Goal: Information Seeking & Learning: Compare options

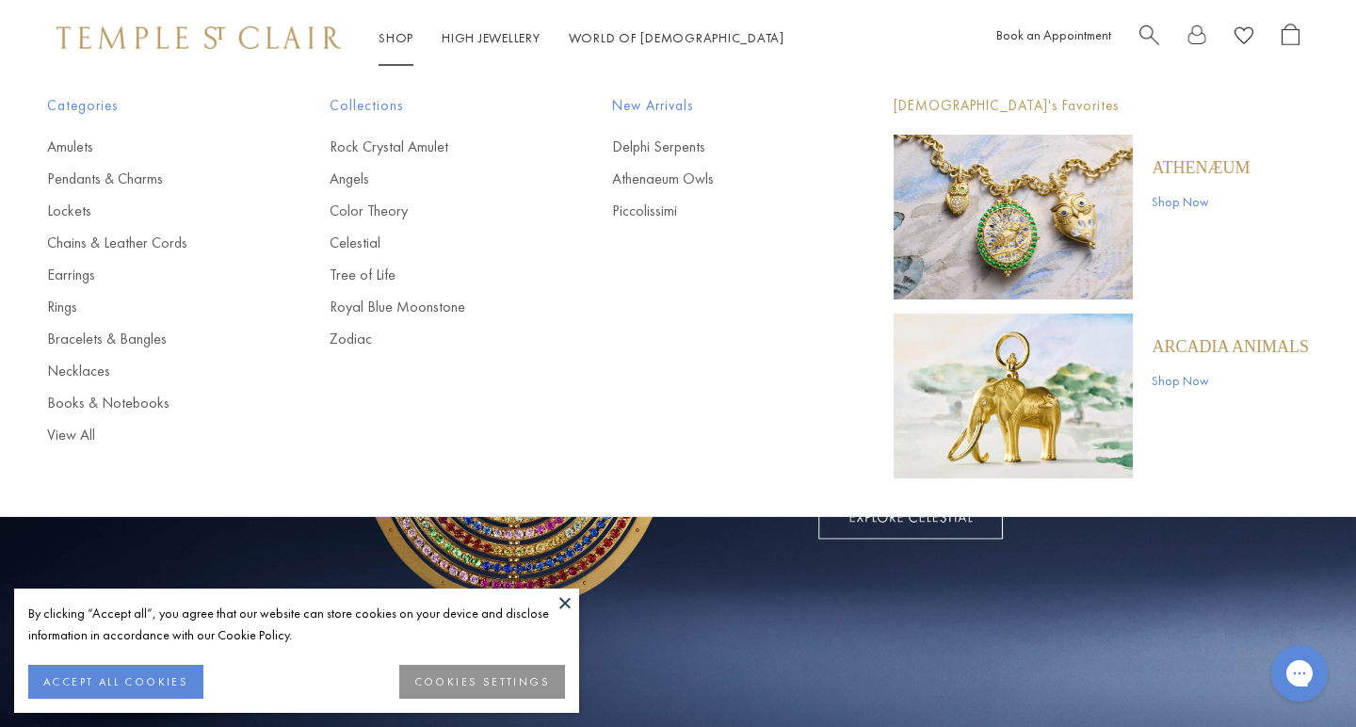
click at [1217, 201] on link "Shop Now" at bounding box center [1201, 201] width 98 height 21
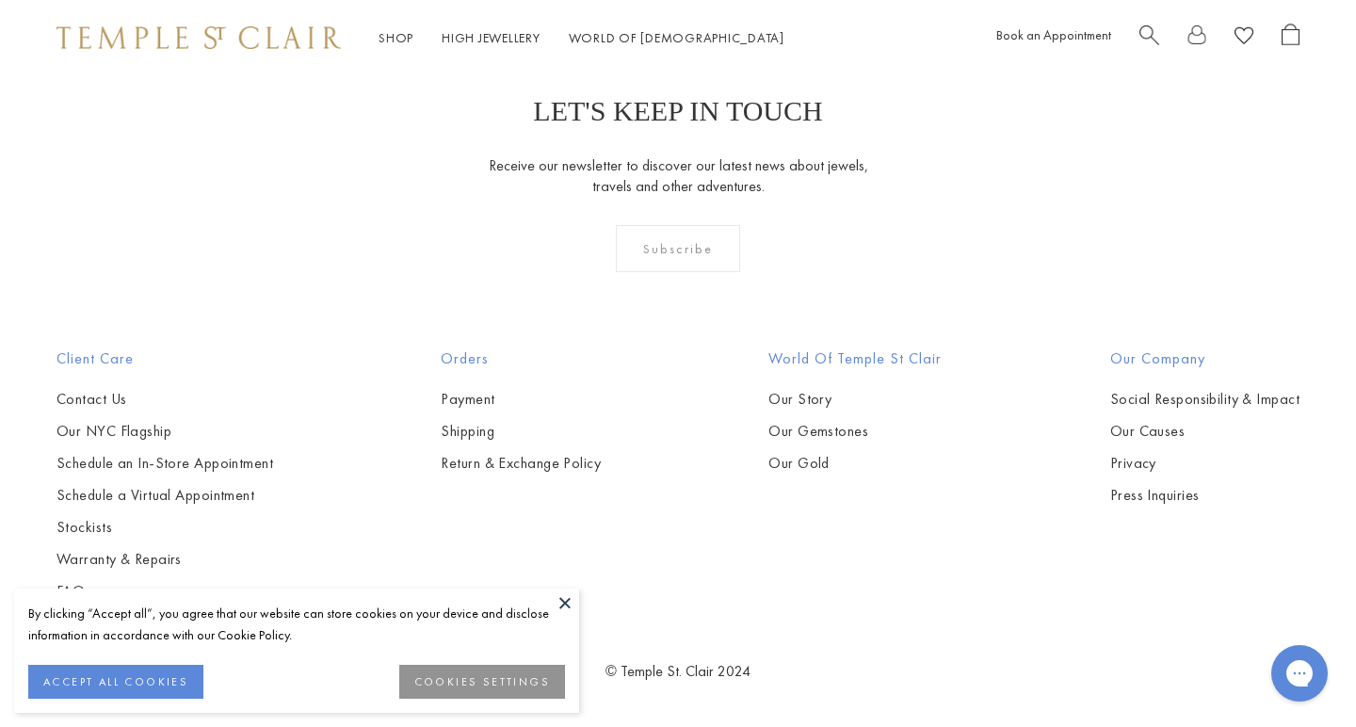
scroll to position [3697, 0]
click at [0, 0] on img at bounding box center [0, 0] width 0 height 0
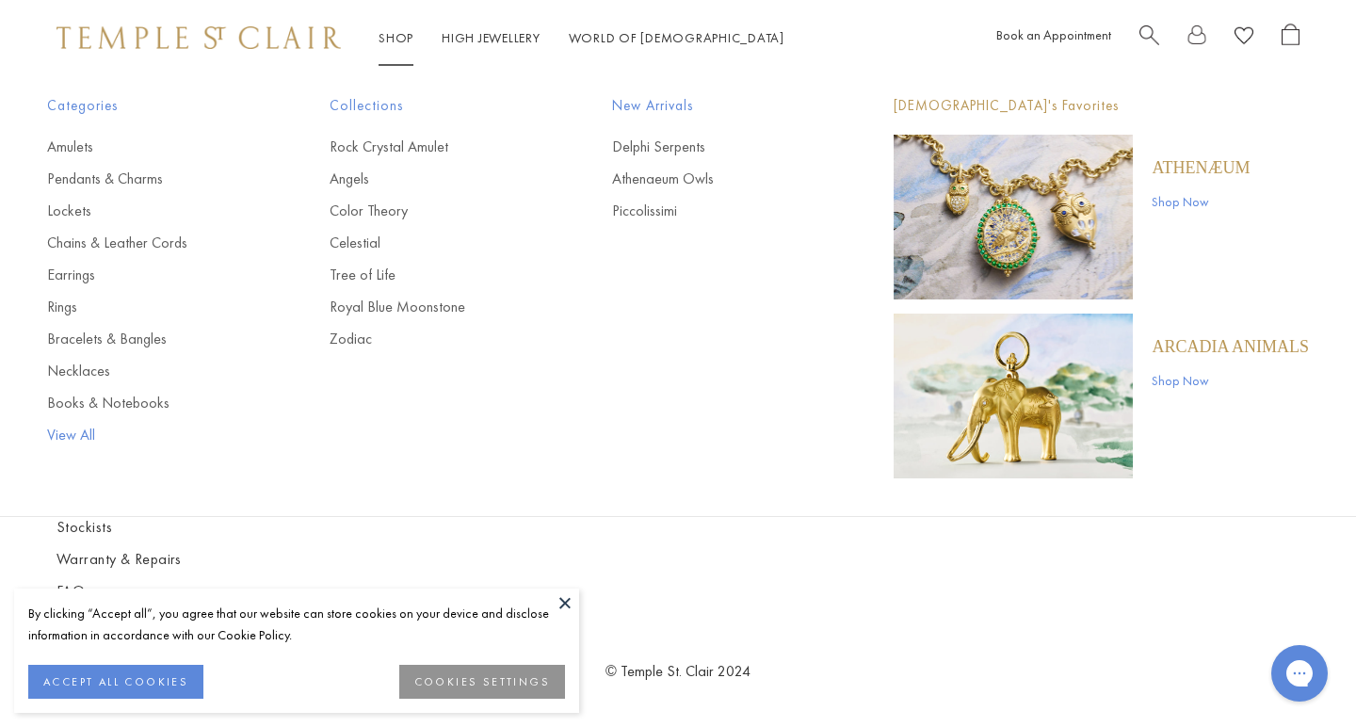
click at [76, 435] on link "View All" at bounding box center [150, 435] width 207 height 21
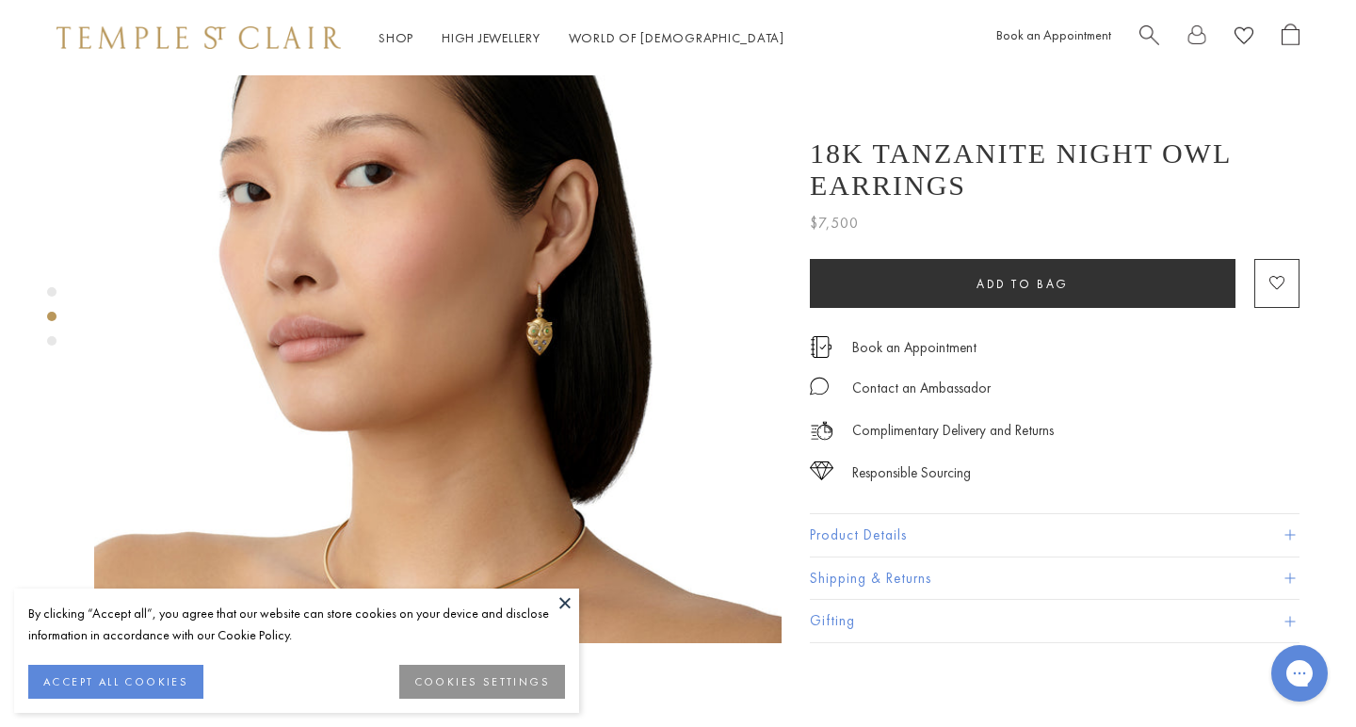
scroll to position [842, 0]
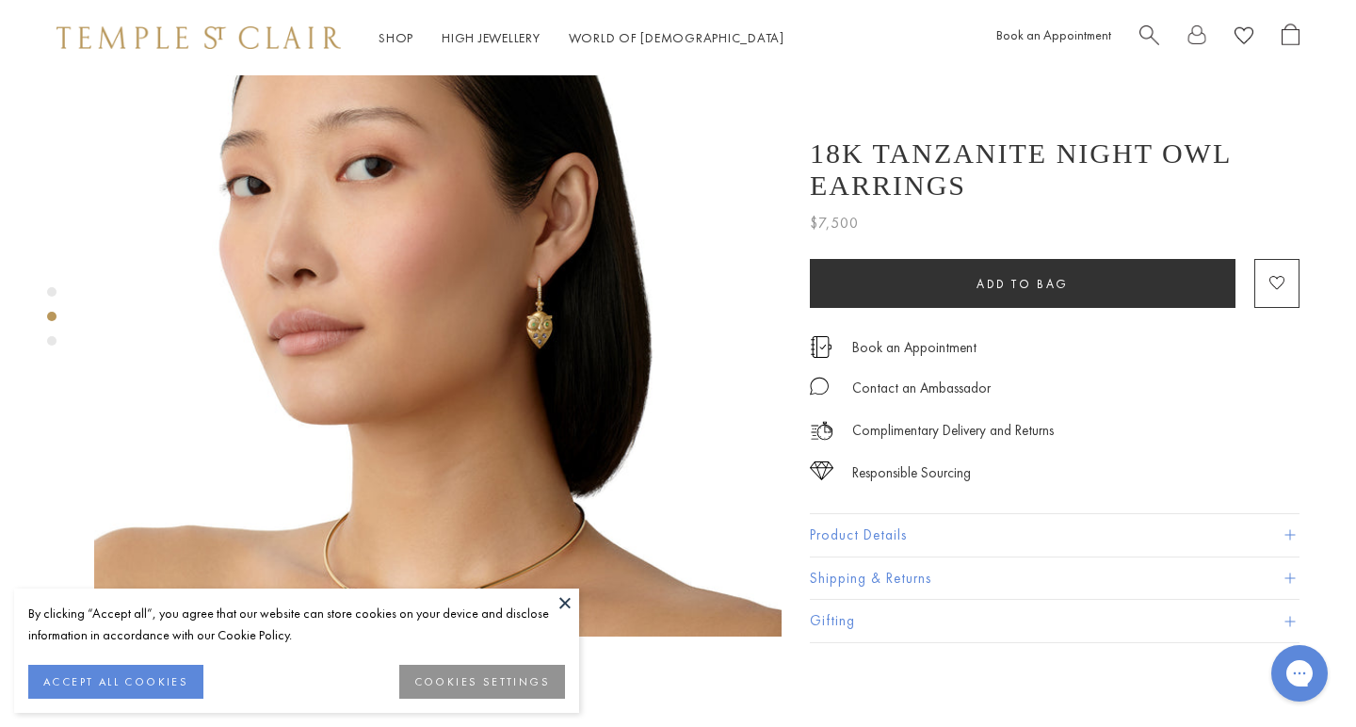
click at [551, 257] on img at bounding box center [437, 292] width 687 height 687
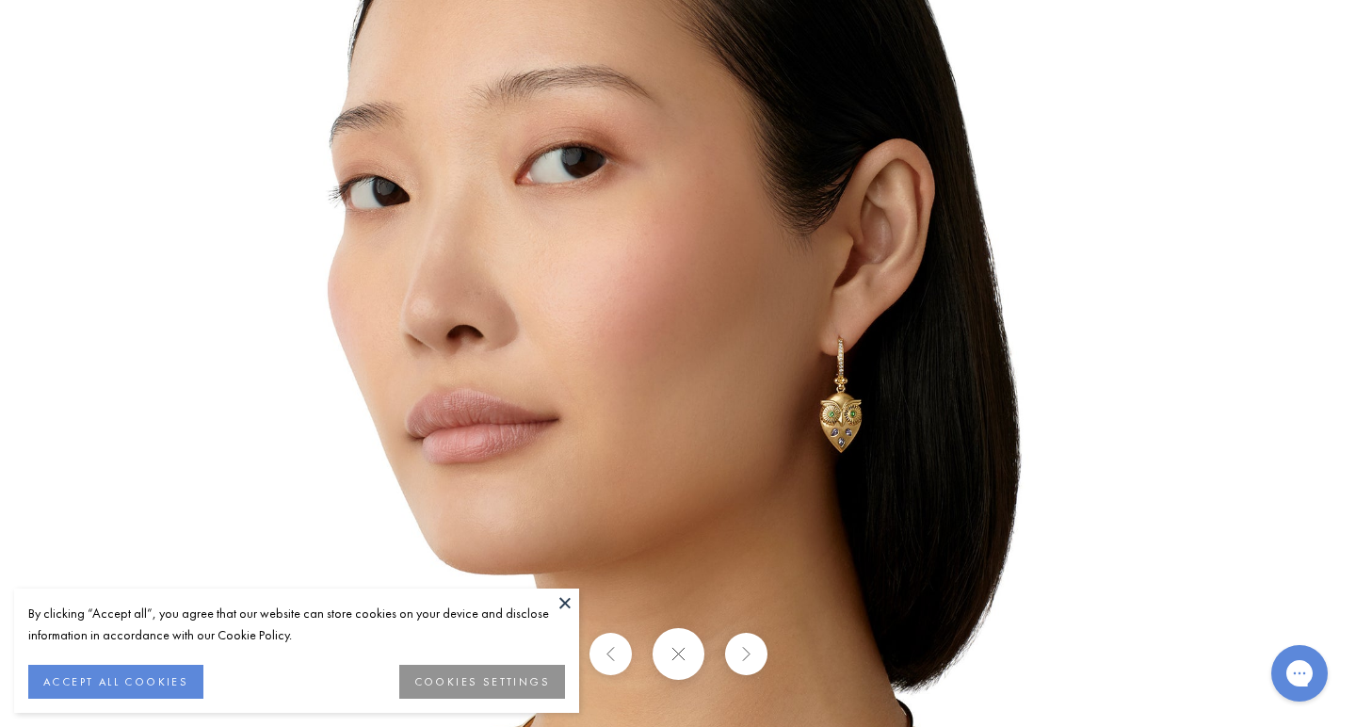
click at [673, 660] on button at bounding box center [678, 654] width 52 height 52
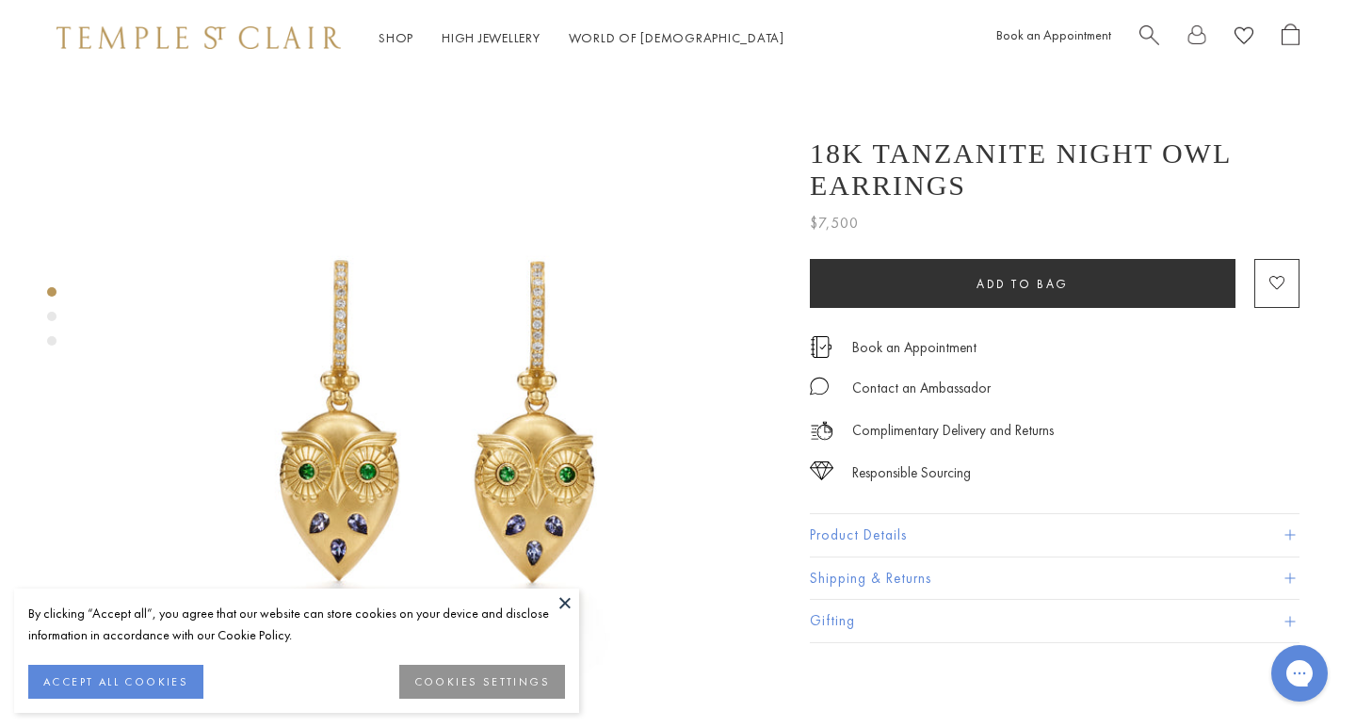
scroll to position [0, 0]
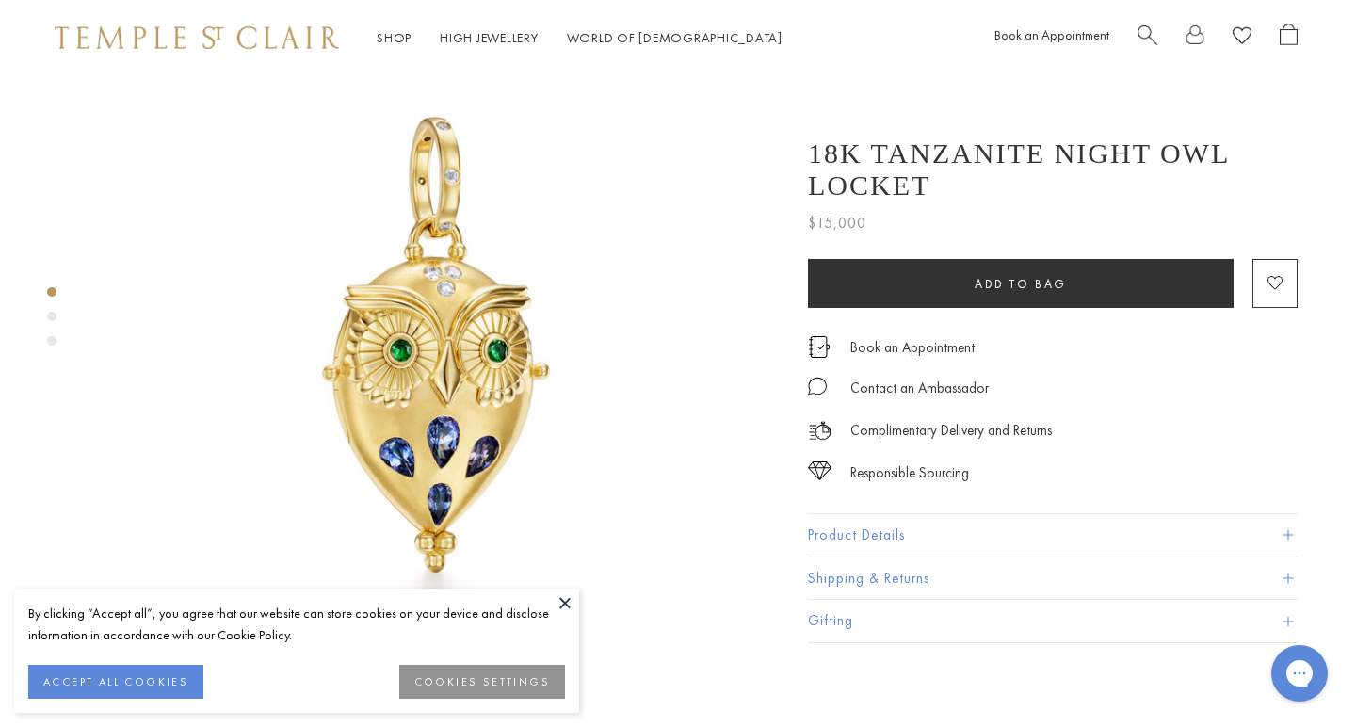
scroll to position [73, 2]
click at [52, 314] on div "Product gallery navigation" at bounding box center [51, 316] width 9 height 9
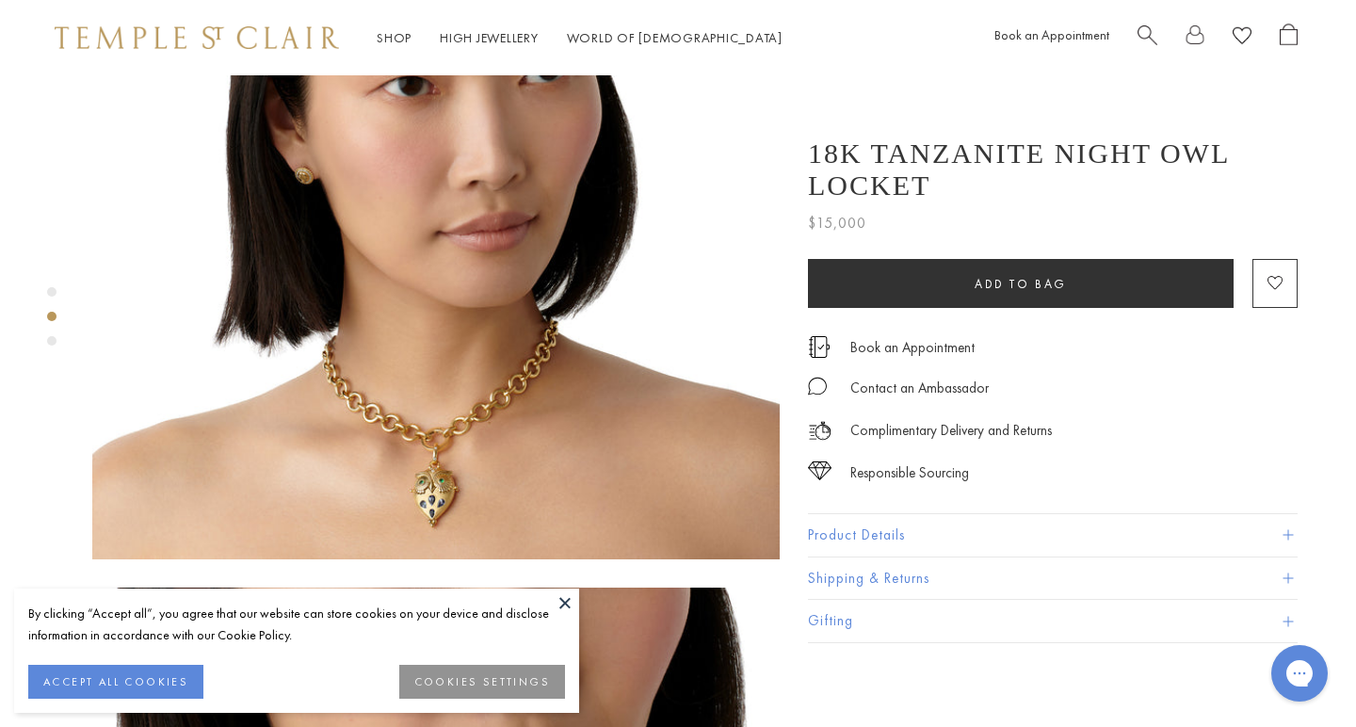
scroll to position [929, 2]
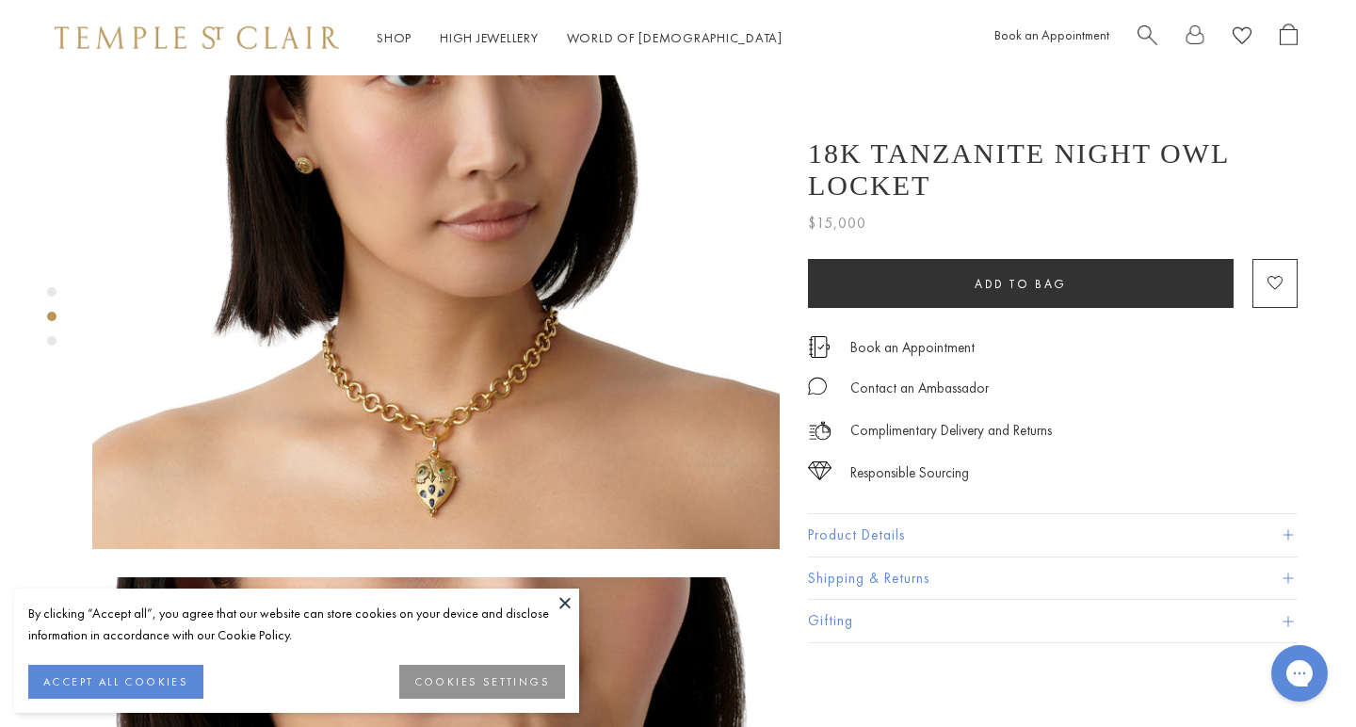
click at [457, 441] on img at bounding box center [435, 205] width 687 height 687
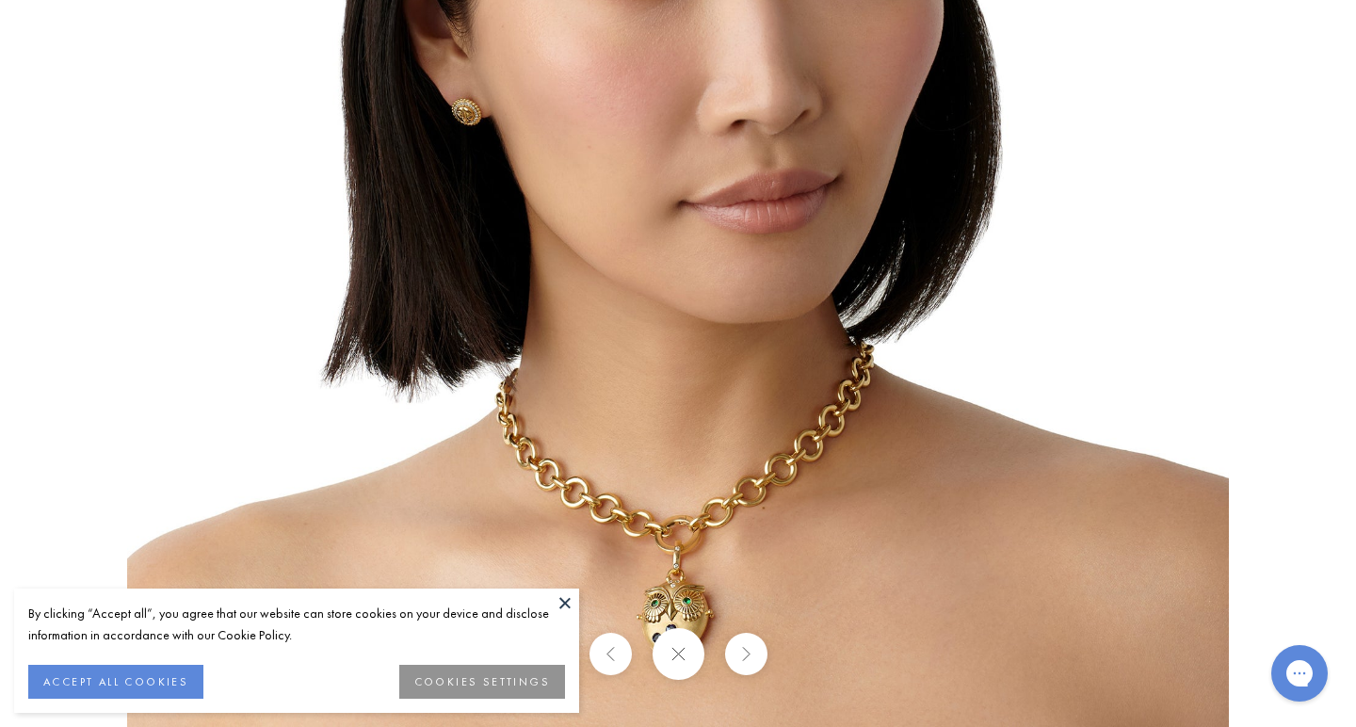
click at [690, 576] on img at bounding box center [678, 176] width 1102 height 1102
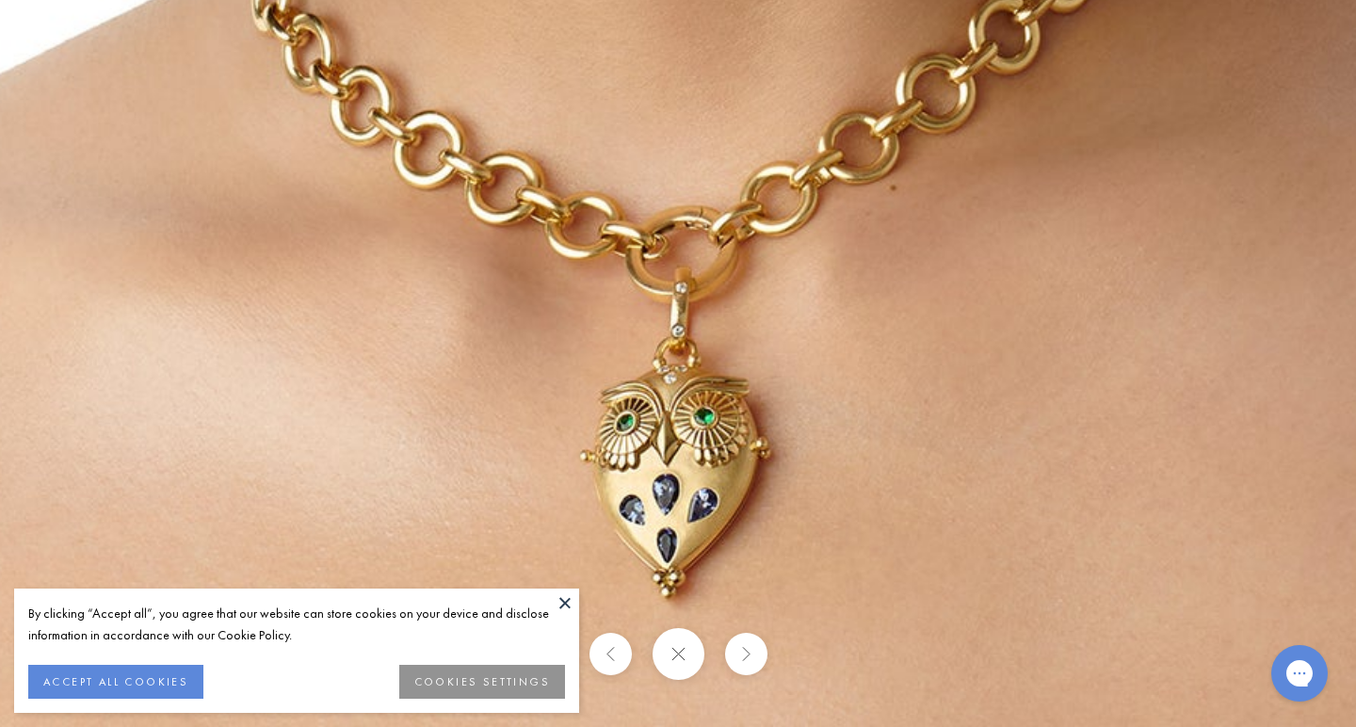
click at [566, 604] on button at bounding box center [565, 602] width 28 height 28
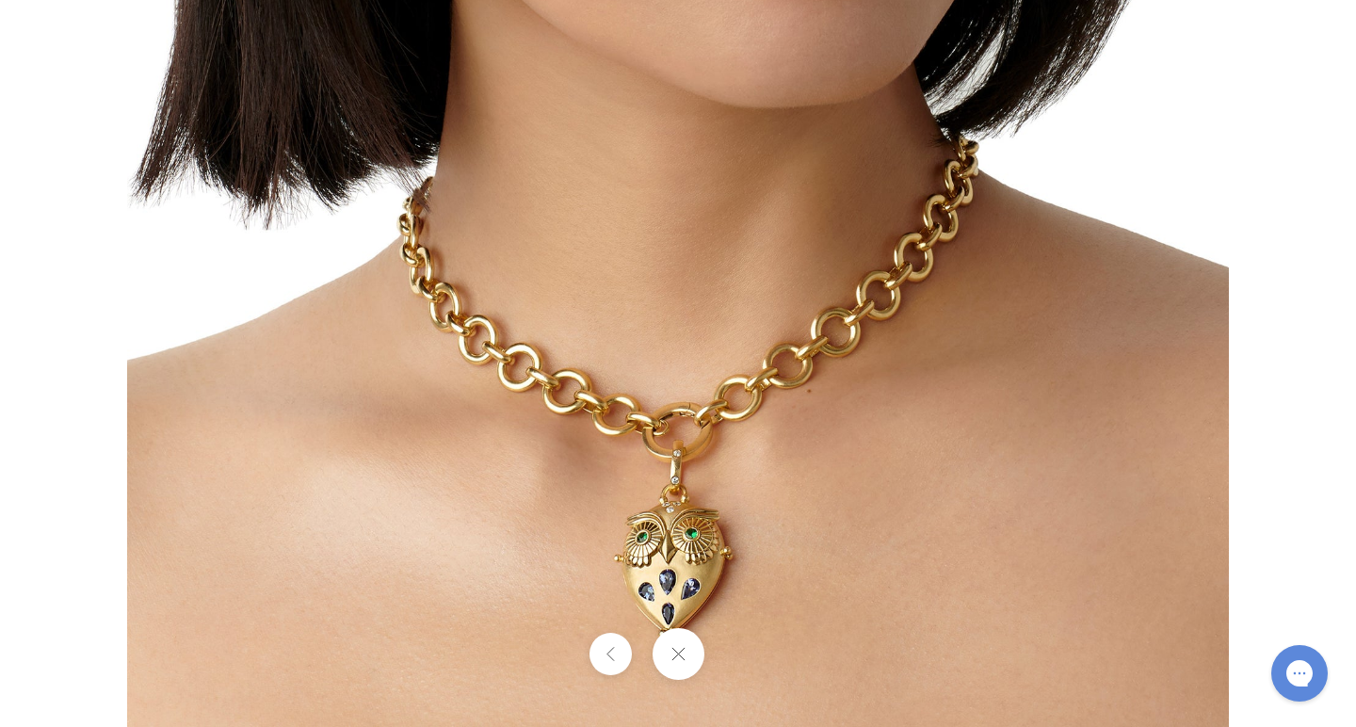
click at [687, 647] on button at bounding box center [678, 654] width 52 height 52
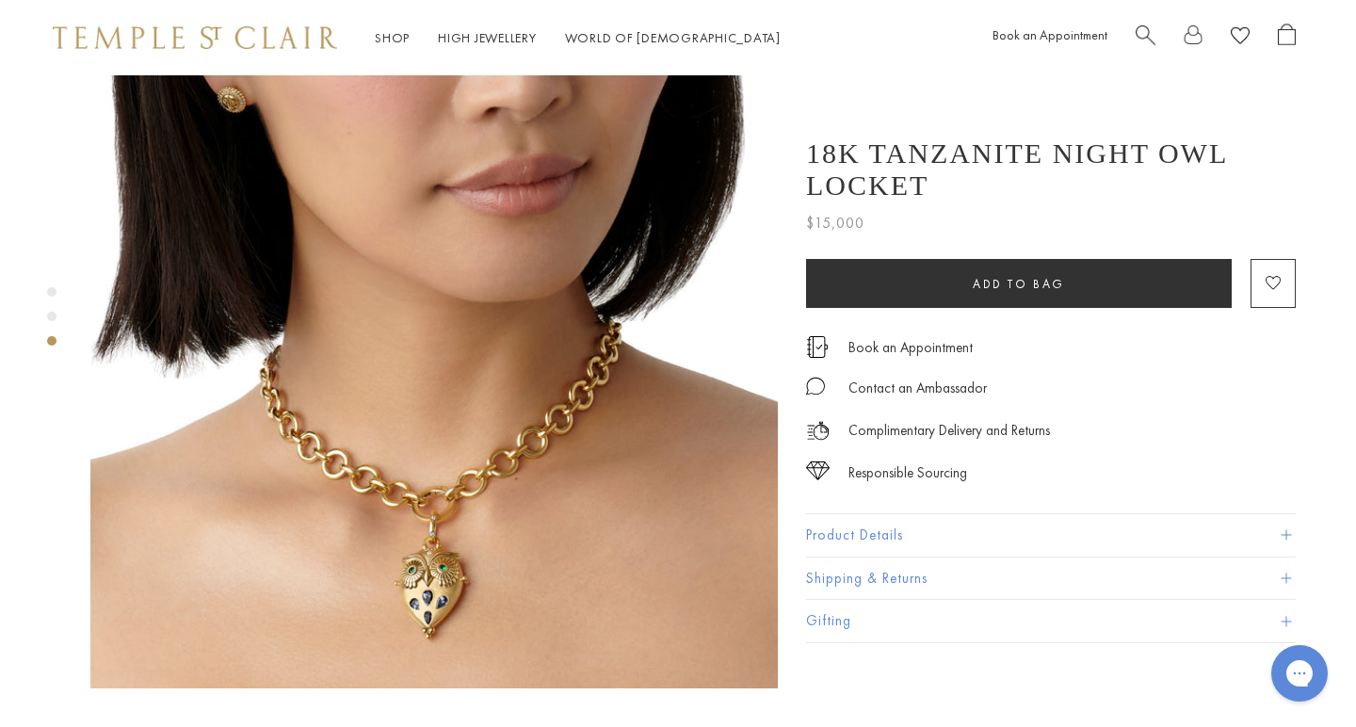
scroll to position [1506, 4]
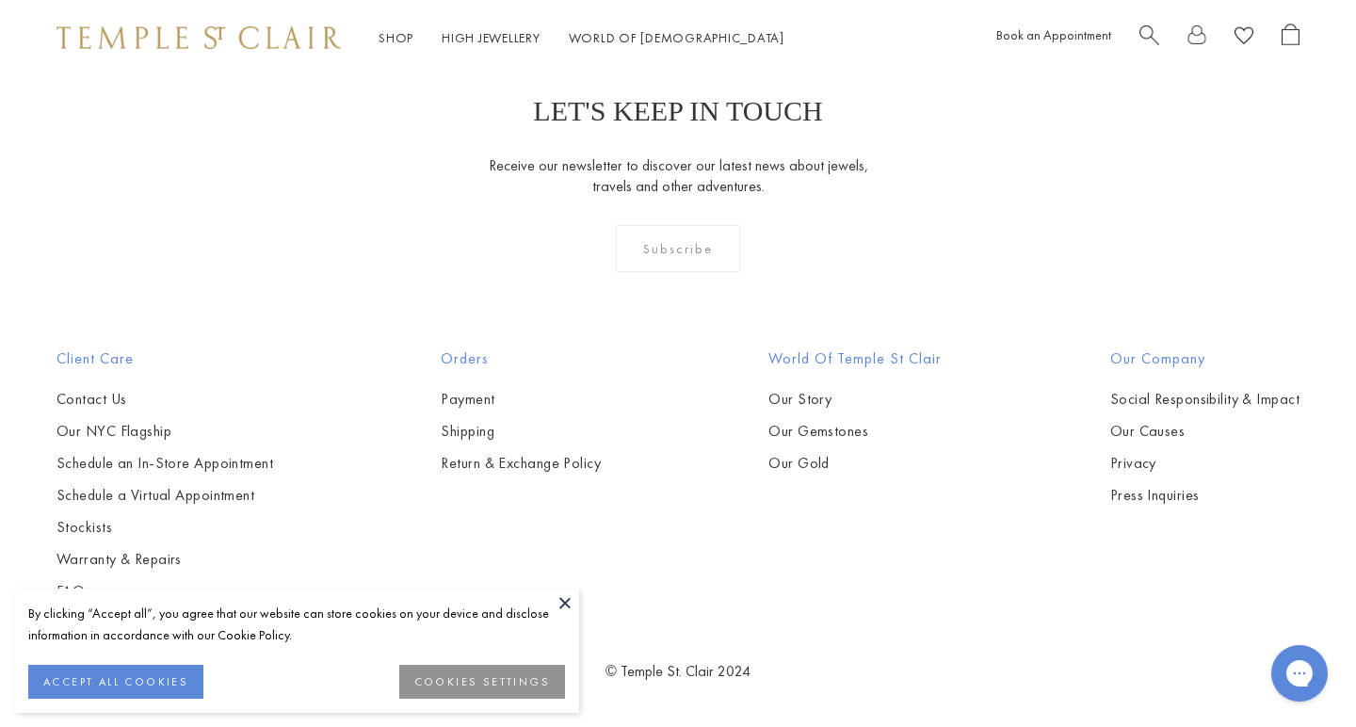
scroll to position [14658, 0]
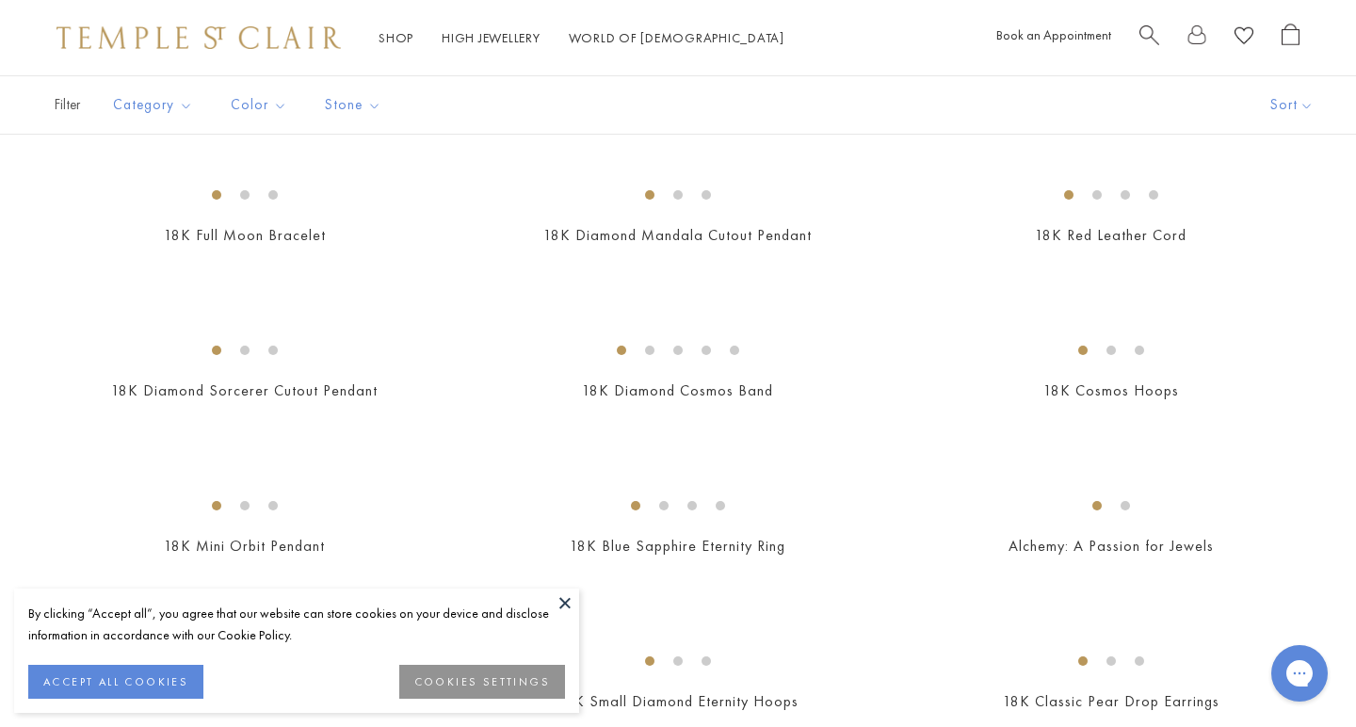
scroll to position [212, 0]
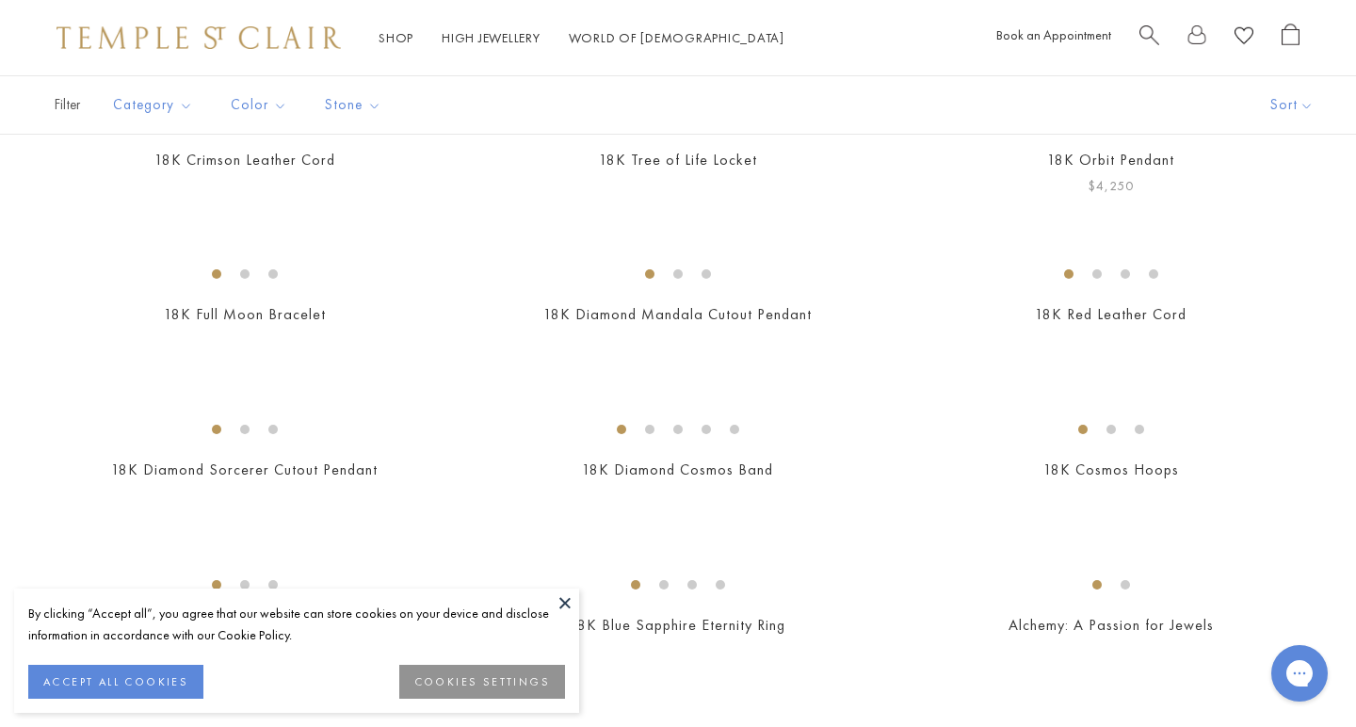
click at [0, 0] on img at bounding box center [0, 0] width 0 height 0
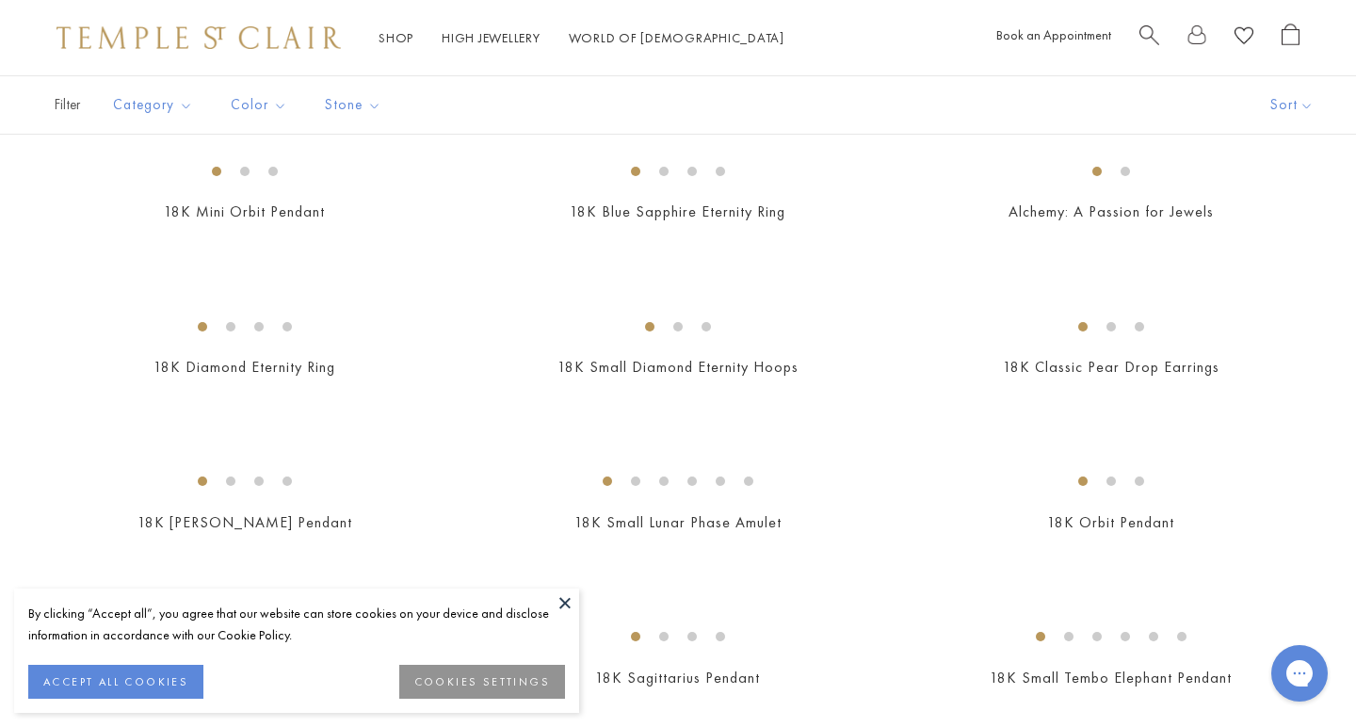
scroll to position [748, 0]
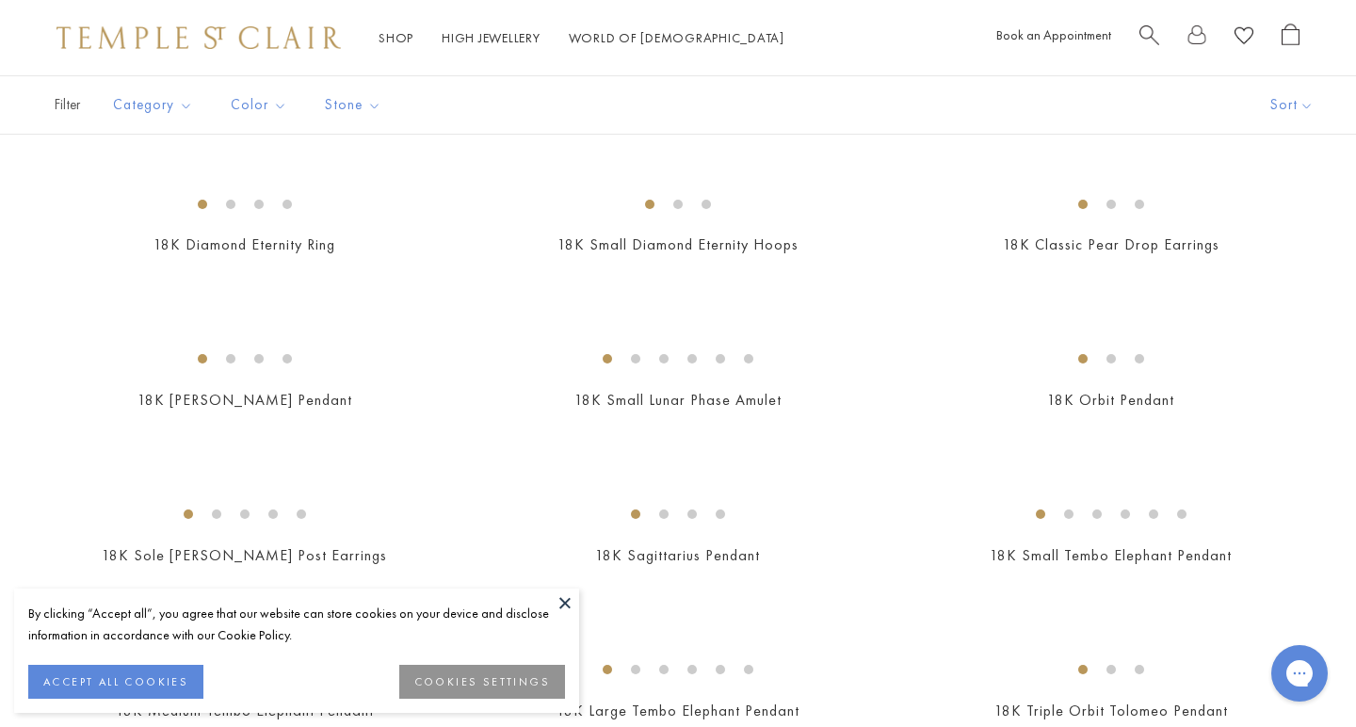
click at [0, 0] on img at bounding box center [0, 0] width 0 height 0
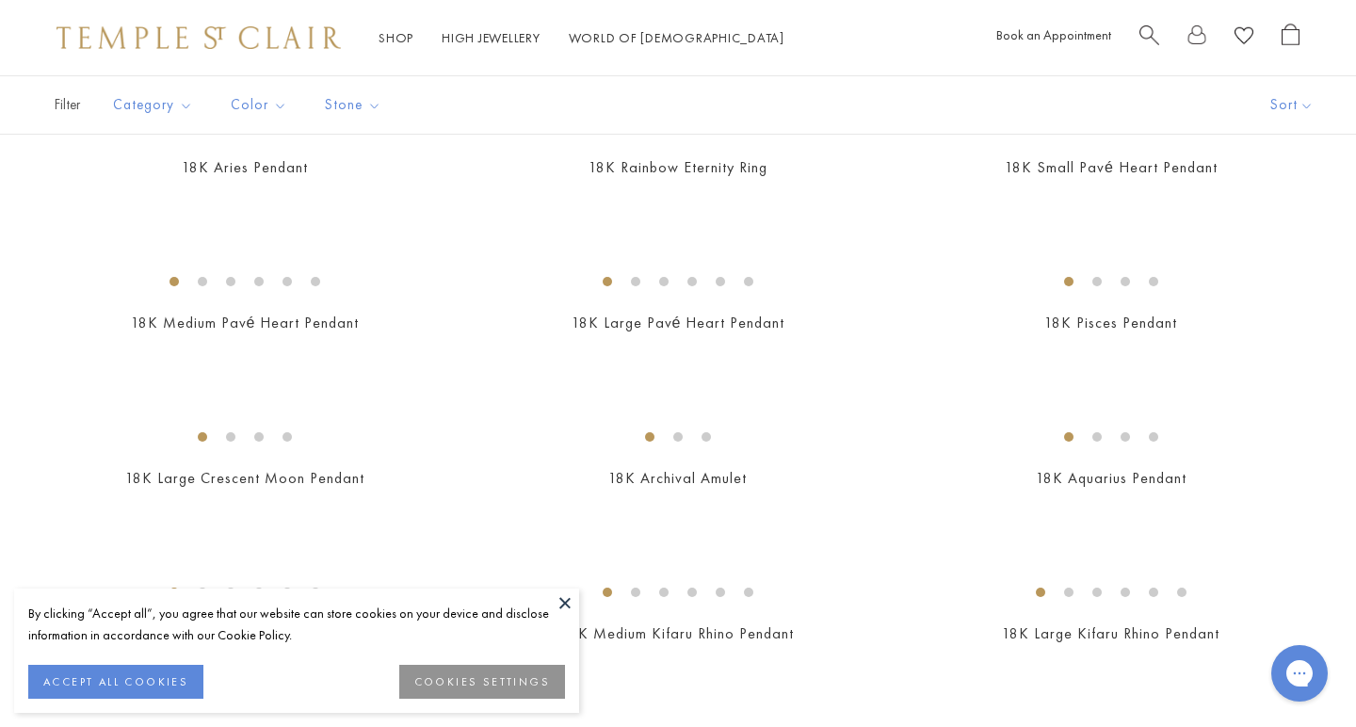
scroll to position [1750, 0]
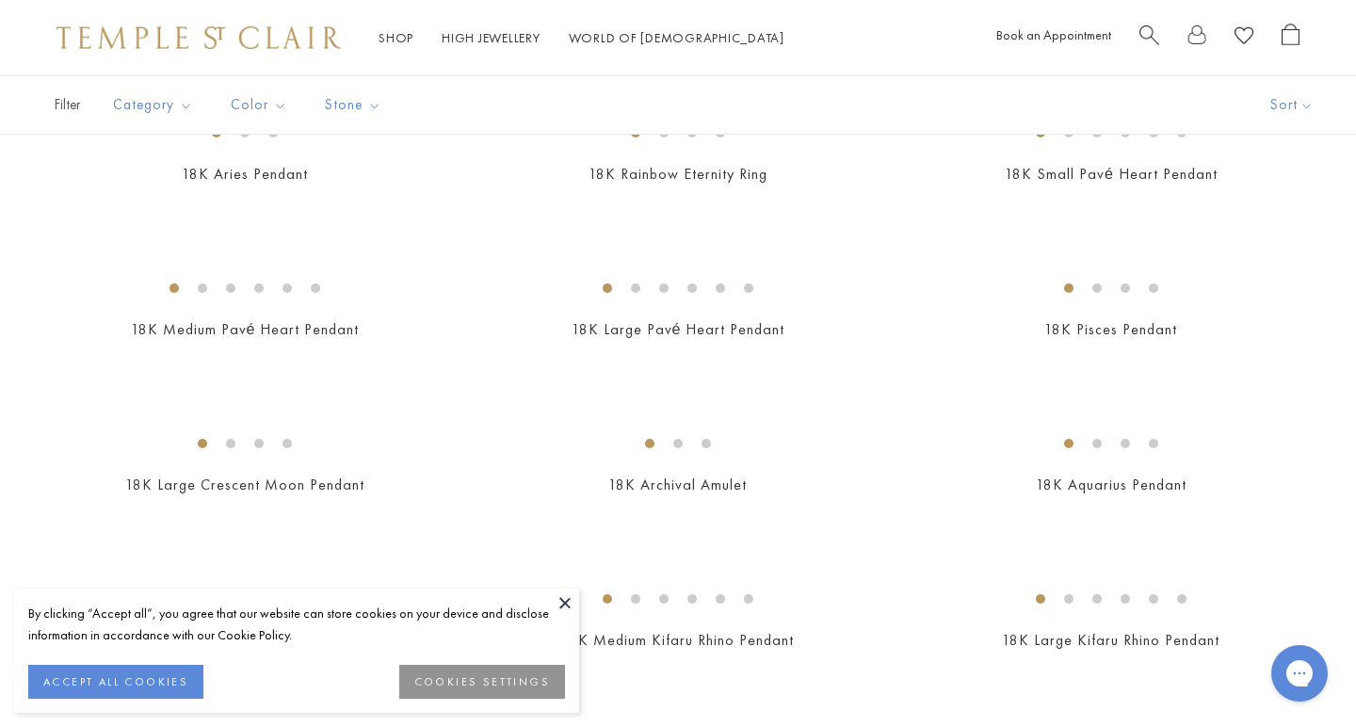
click at [0, 0] on img at bounding box center [0, 0] width 0 height 0
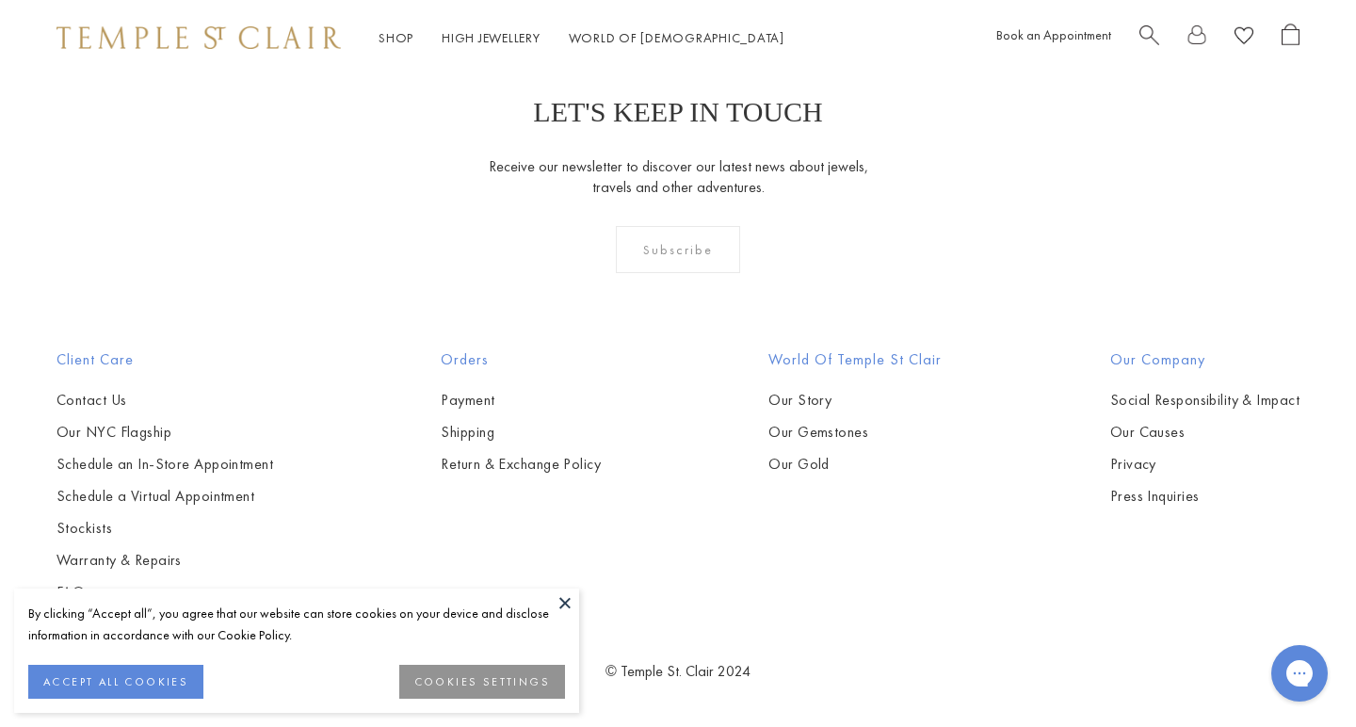
scroll to position [9240, 0]
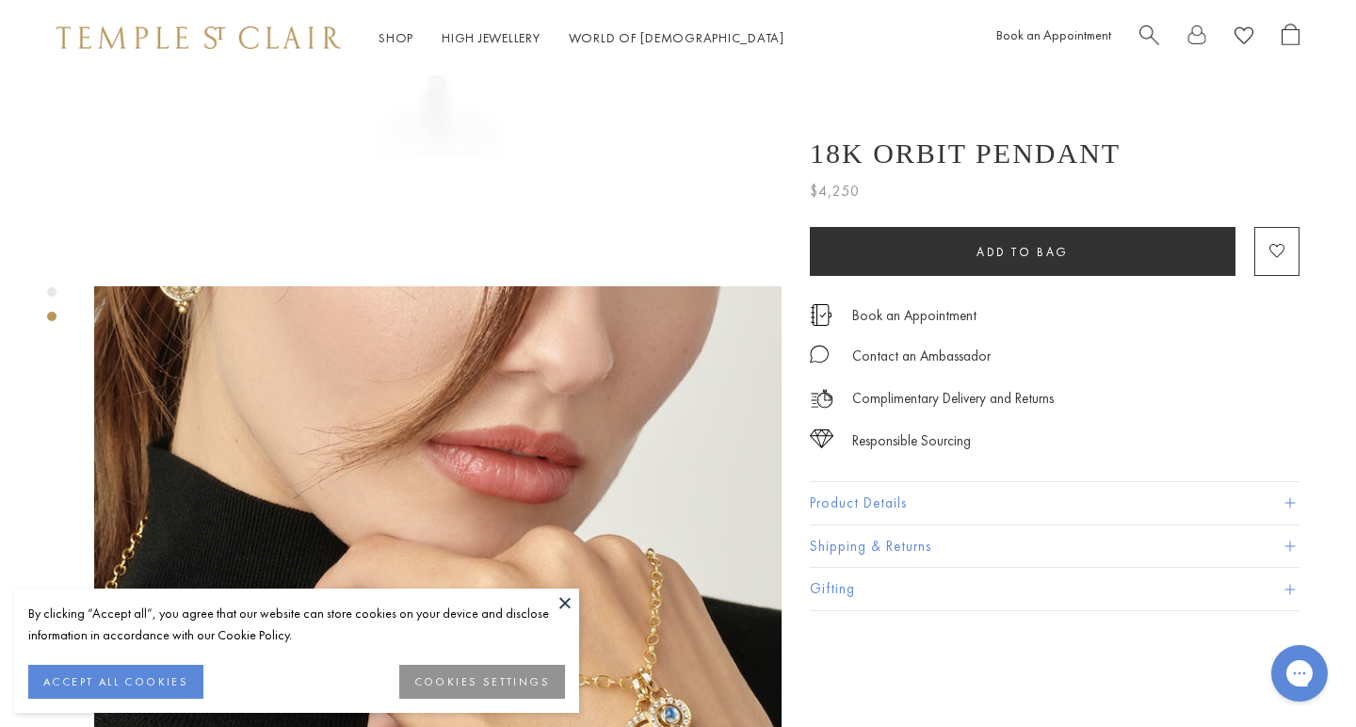
scroll to position [721, 0]
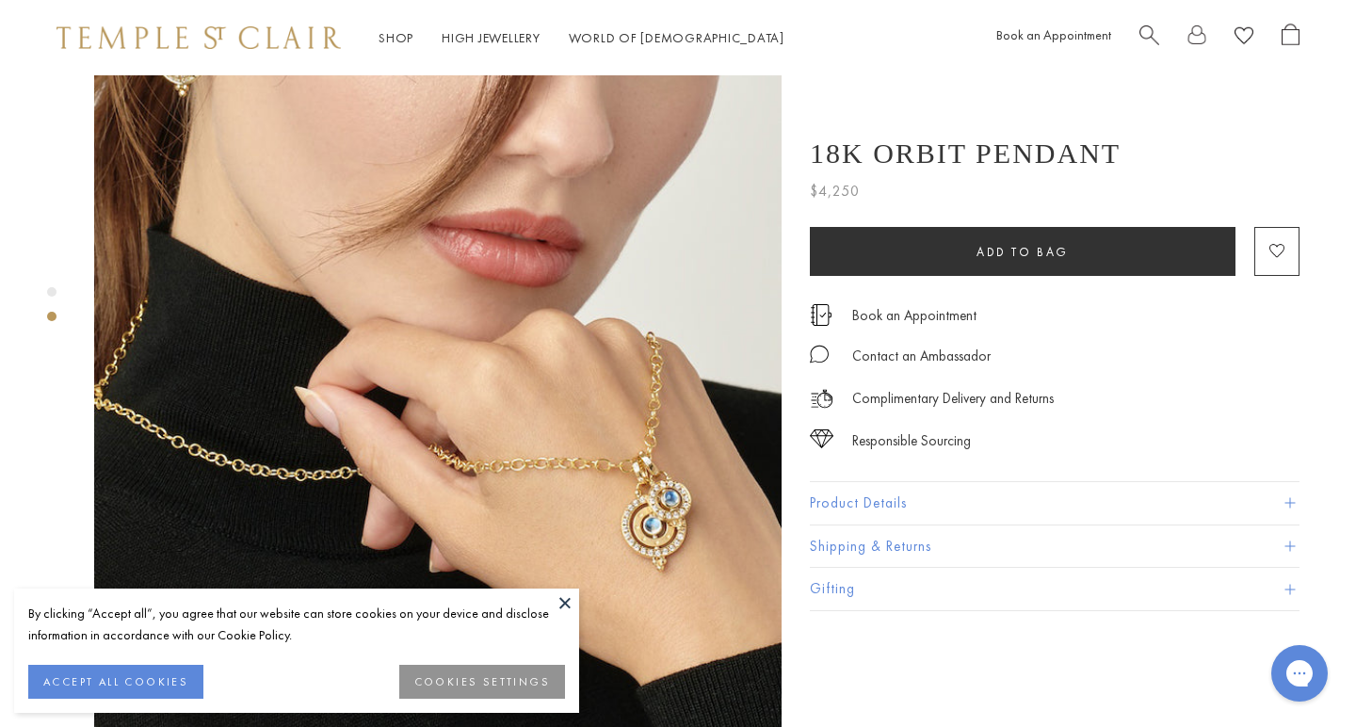
click at [655, 450] on img at bounding box center [437, 413] width 687 height 686
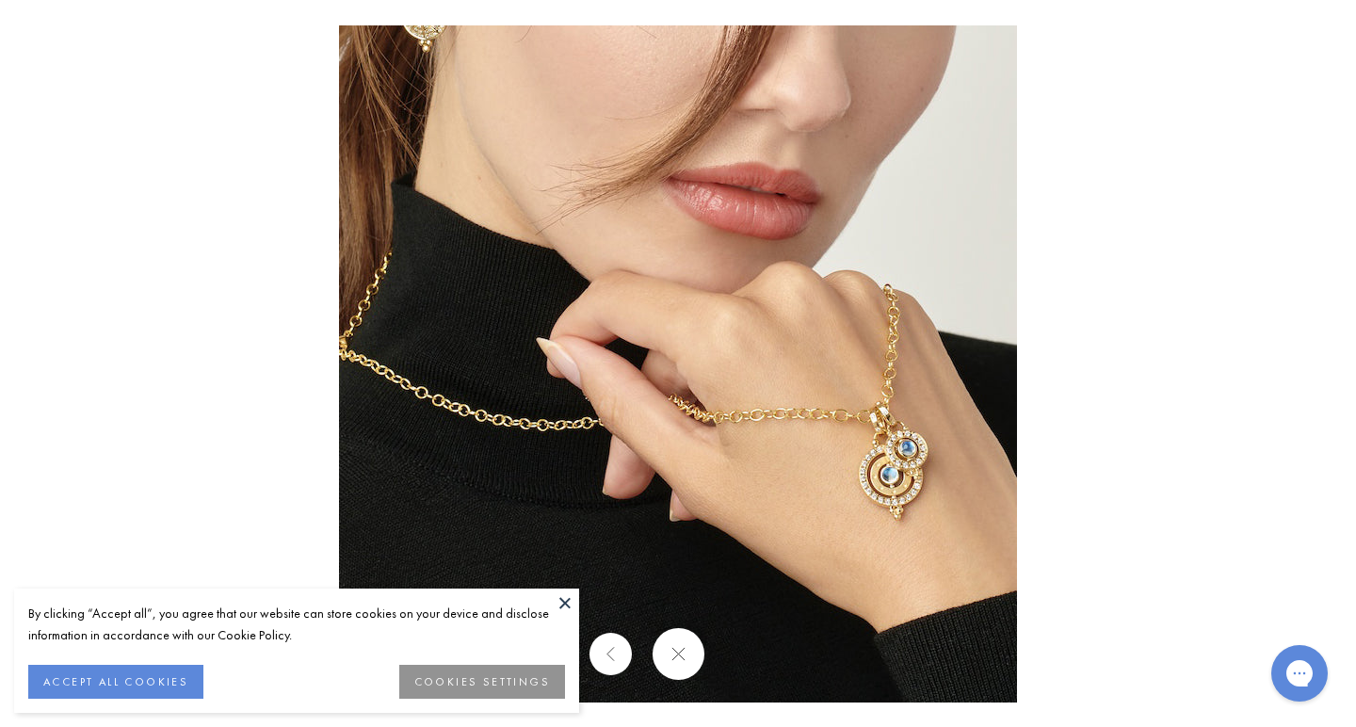
click at [846, 471] on img at bounding box center [678, 363] width 678 height 677
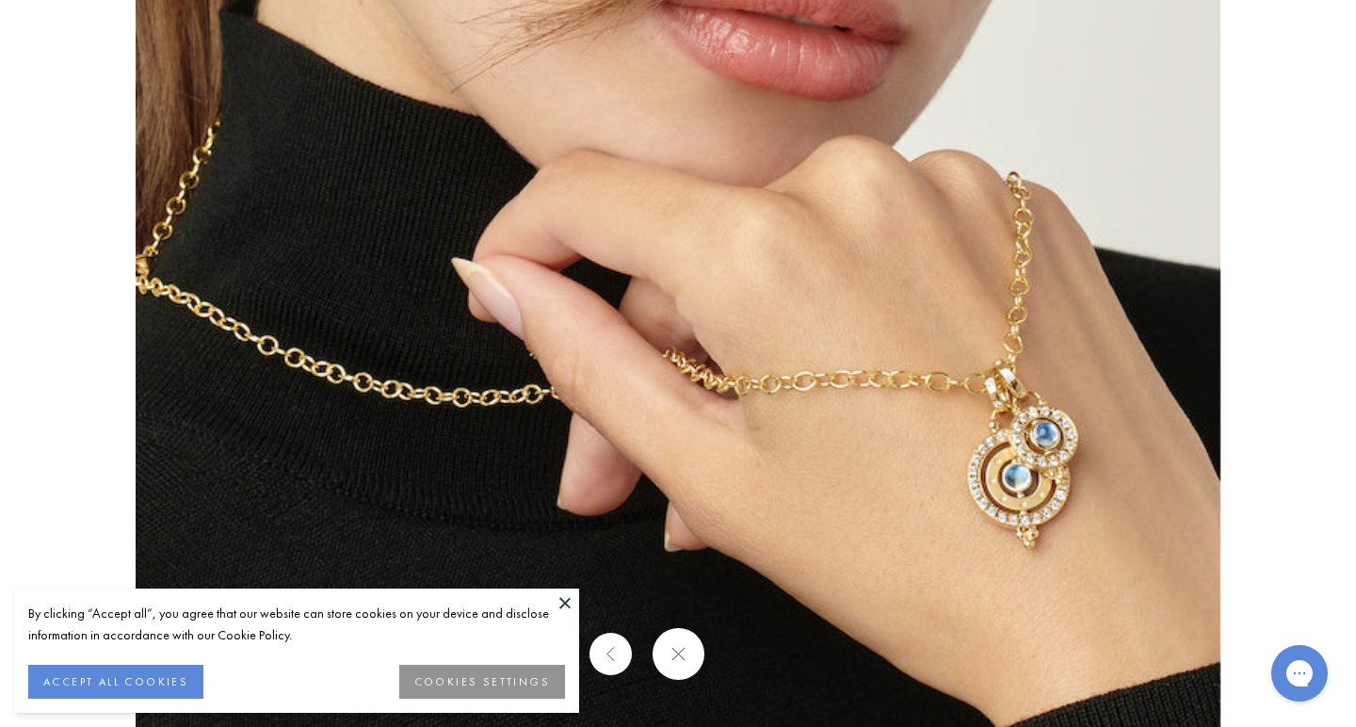
click at [1080, 549] on img at bounding box center [678, 299] width 1085 height 1083
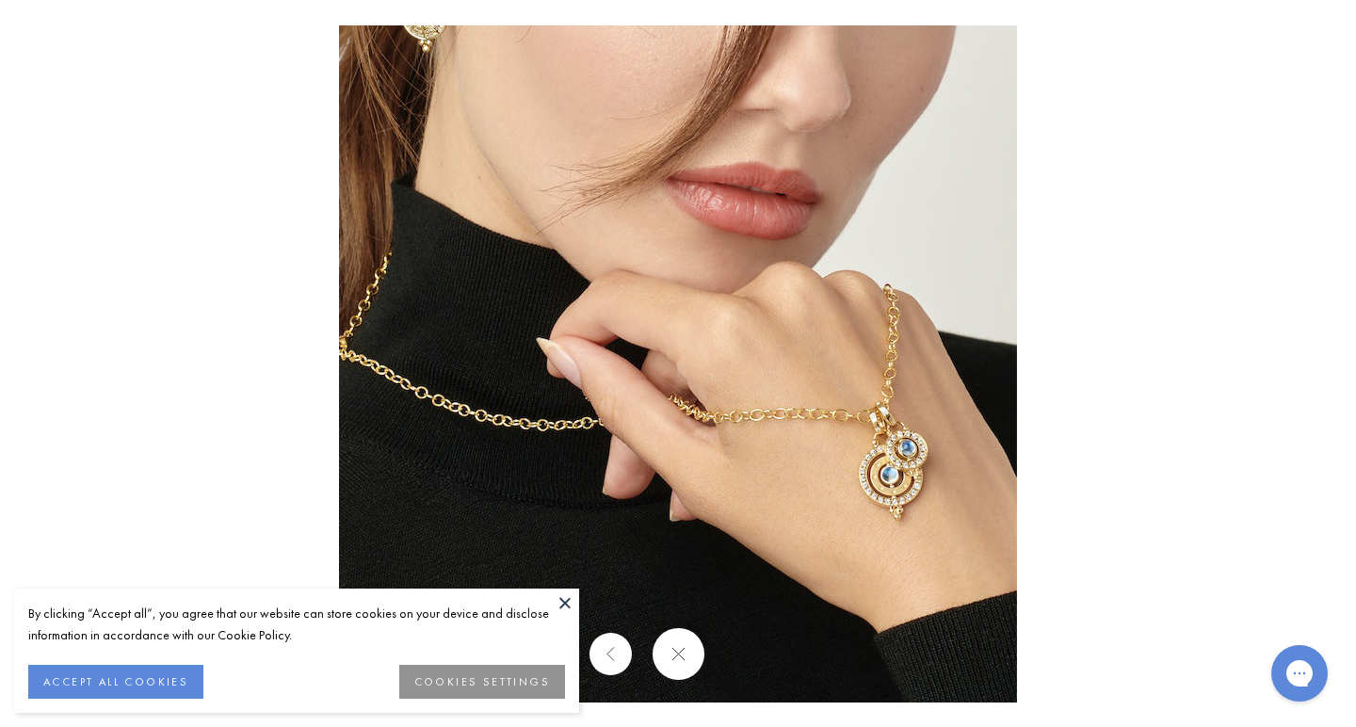
click at [680, 644] on button at bounding box center [678, 654] width 52 height 52
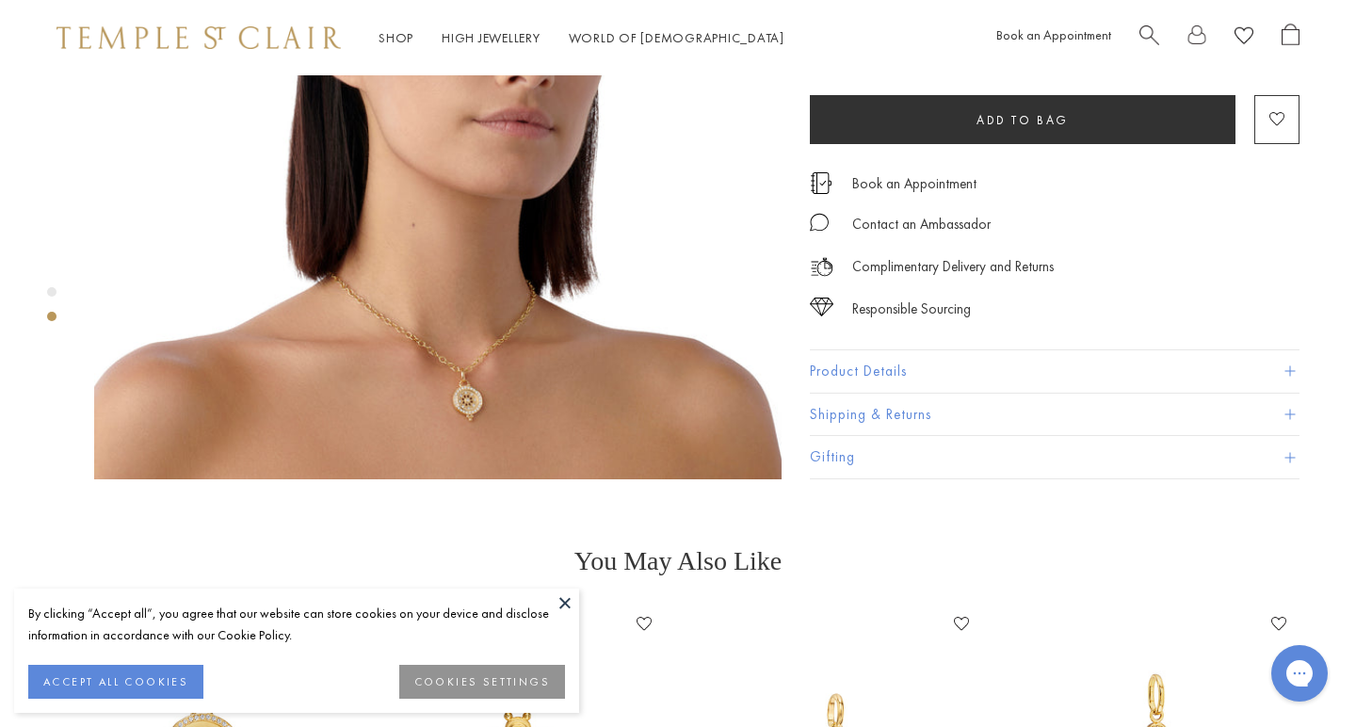
scroll to position [1039, 0]
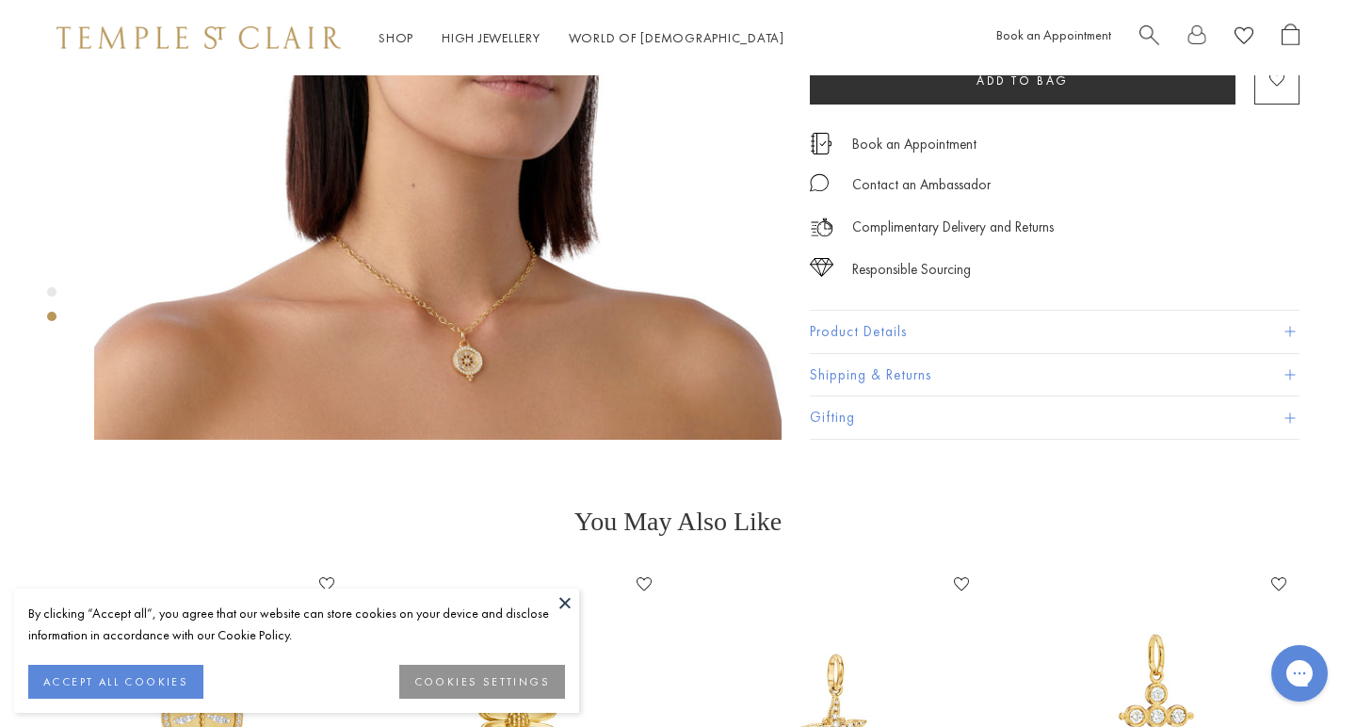
click at [427, 313] on img at bounding box center [437, 95] width 687 height 687
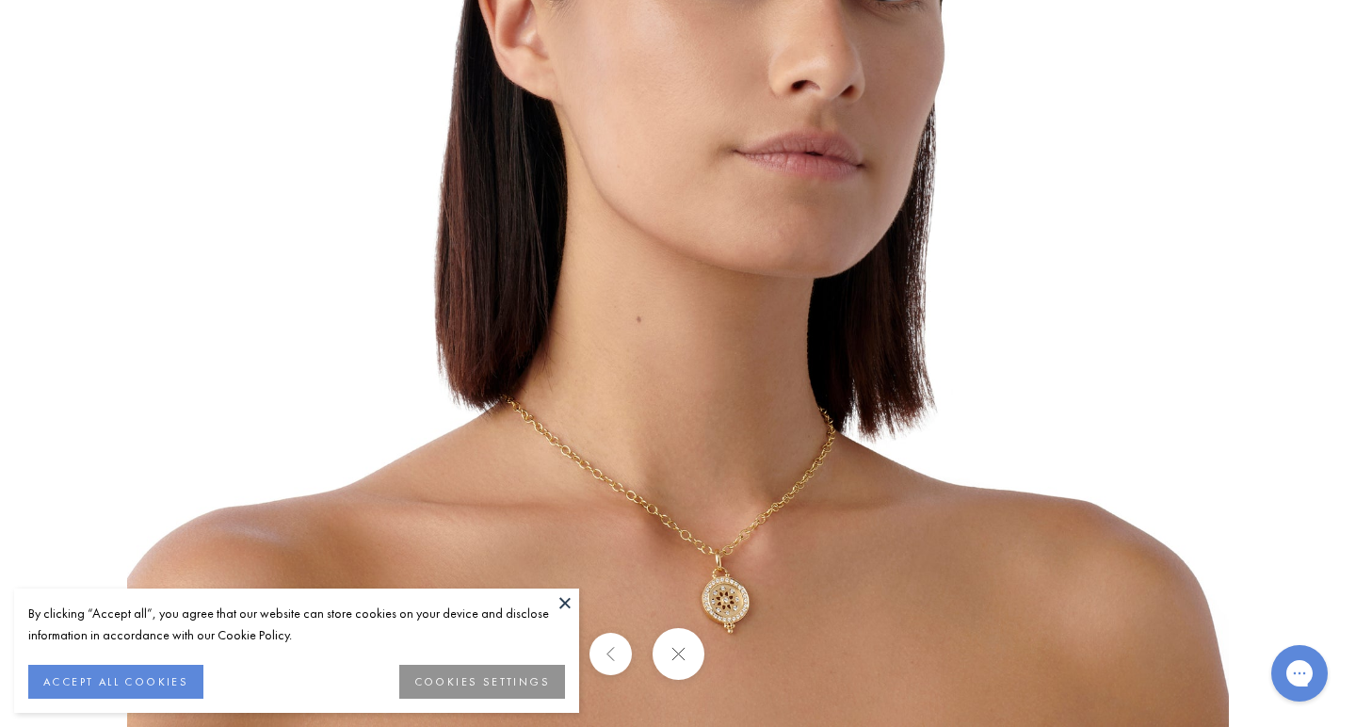
click at [717, 523] on img at bounding box center [678, 176] width 1102 height 1102
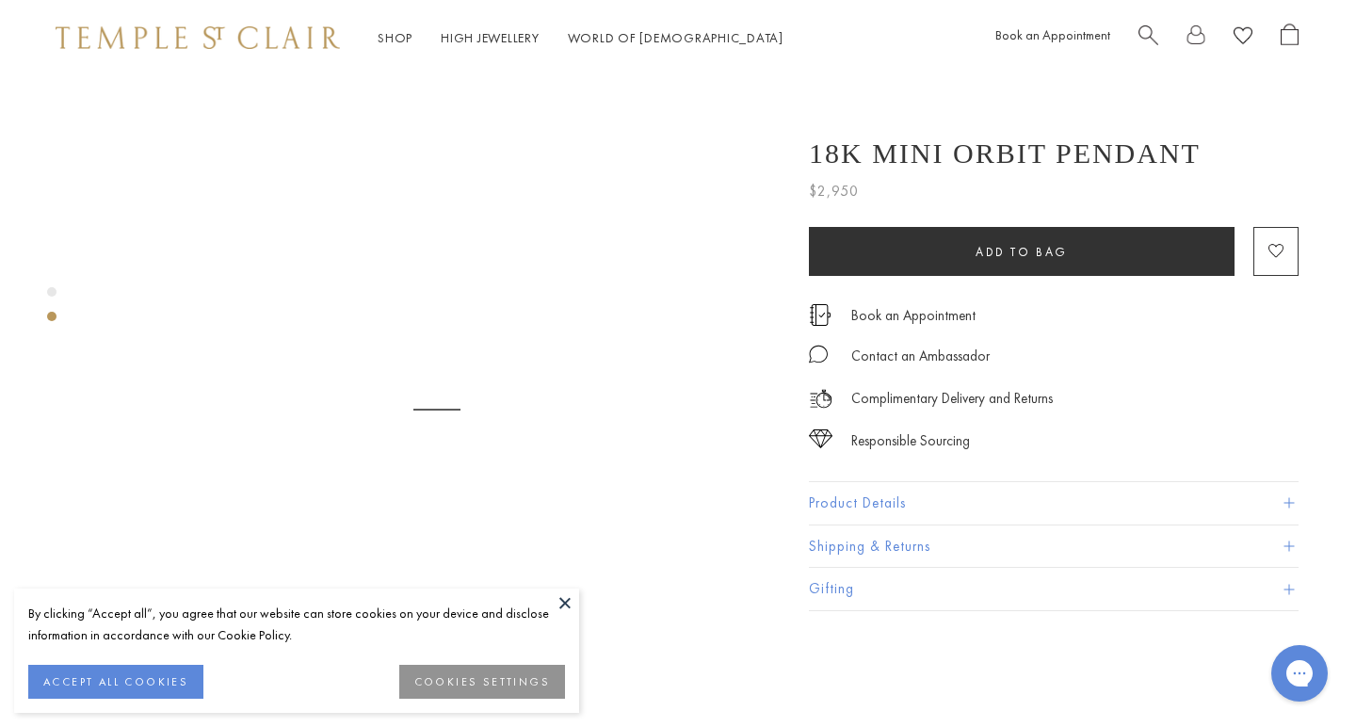
scroll to position [720, 1]
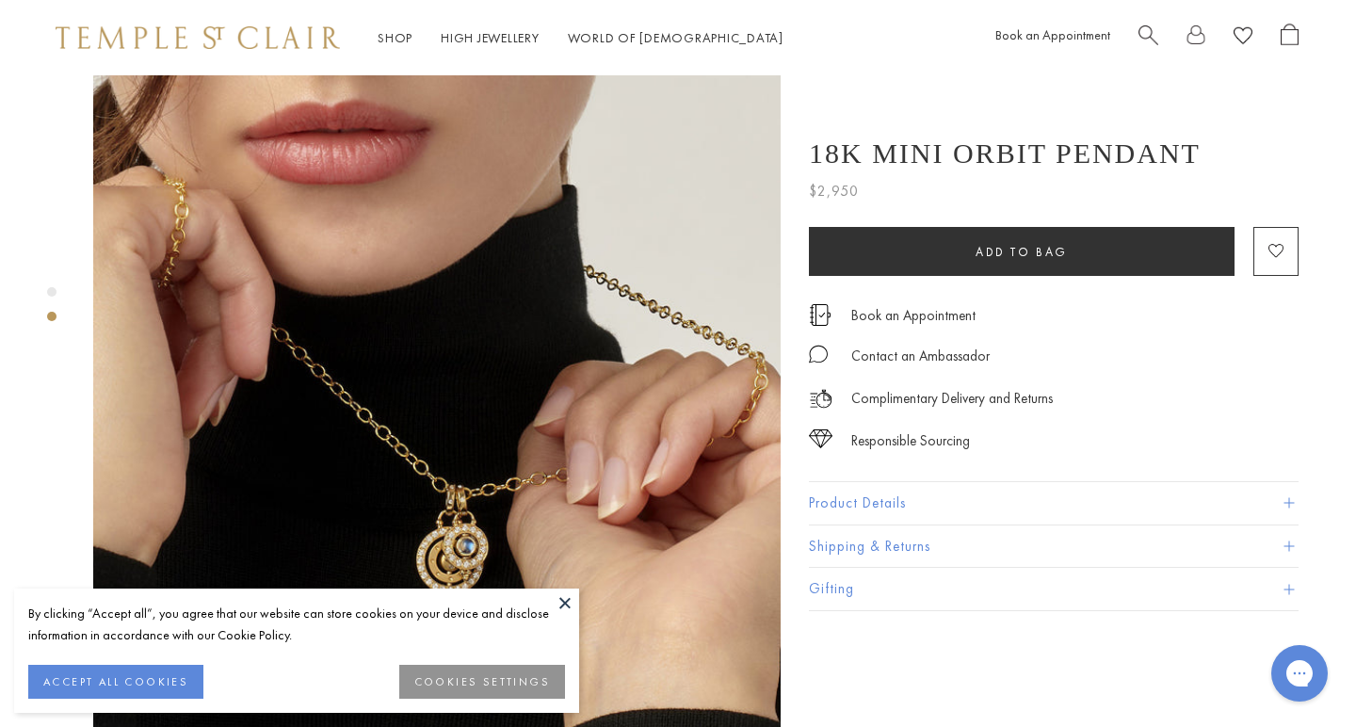
click at [455, 469] on img at bounding box center [436, 414] width 687 height 687
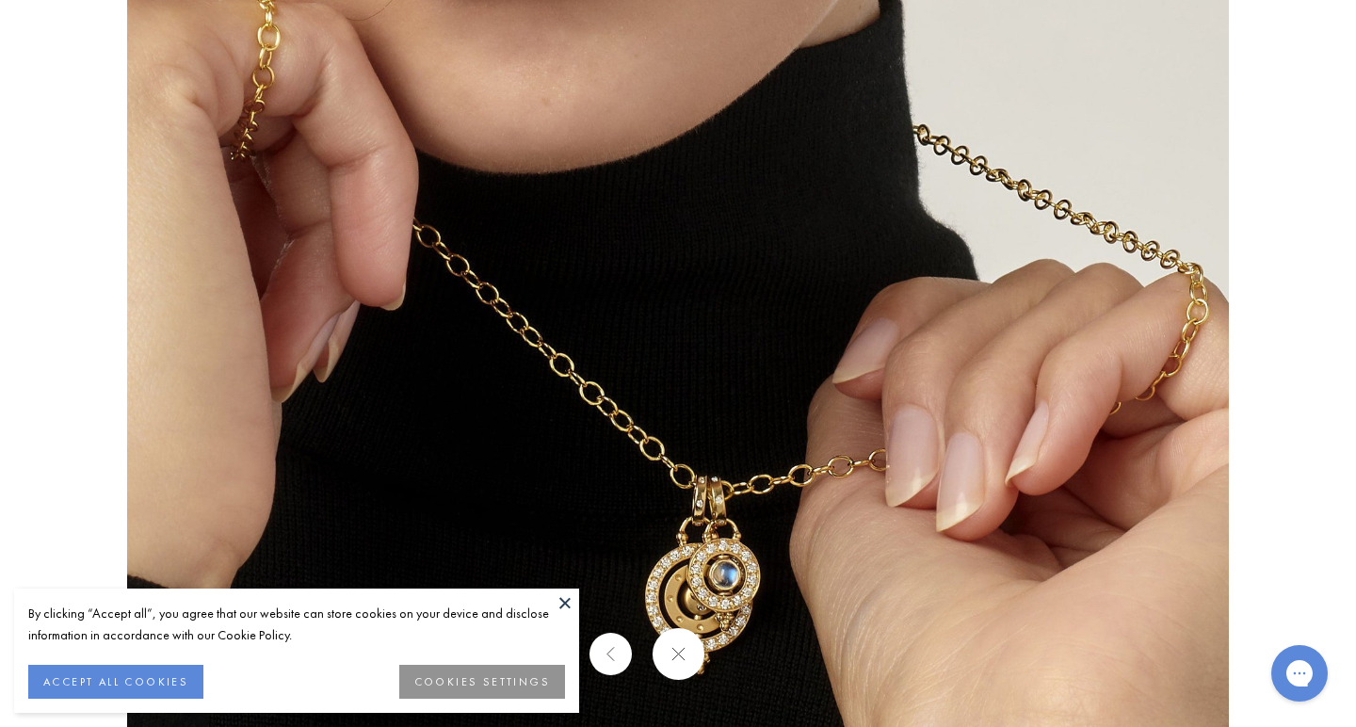
click at [670, 556] on img at bounding box center [678, 364] width 1102 height 1102
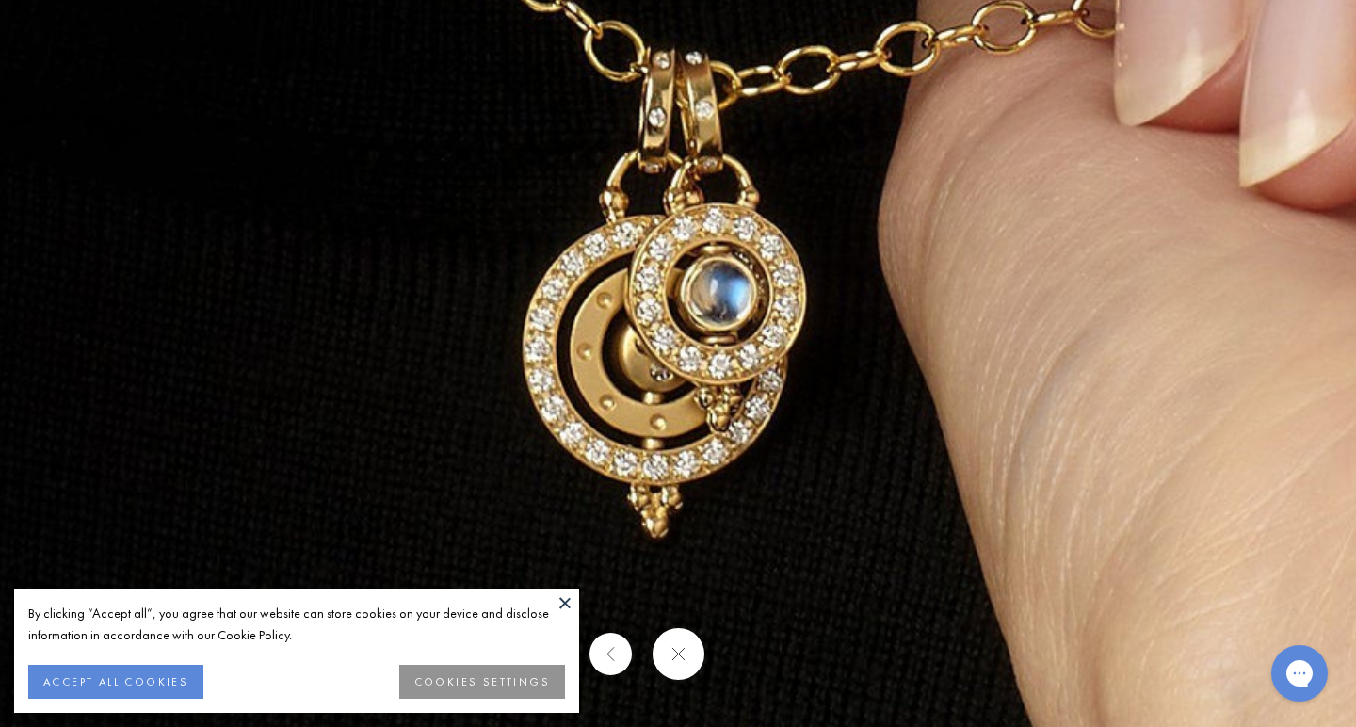
click at [685, 669] on button at bounding box center [678, 654] width 52 height 52
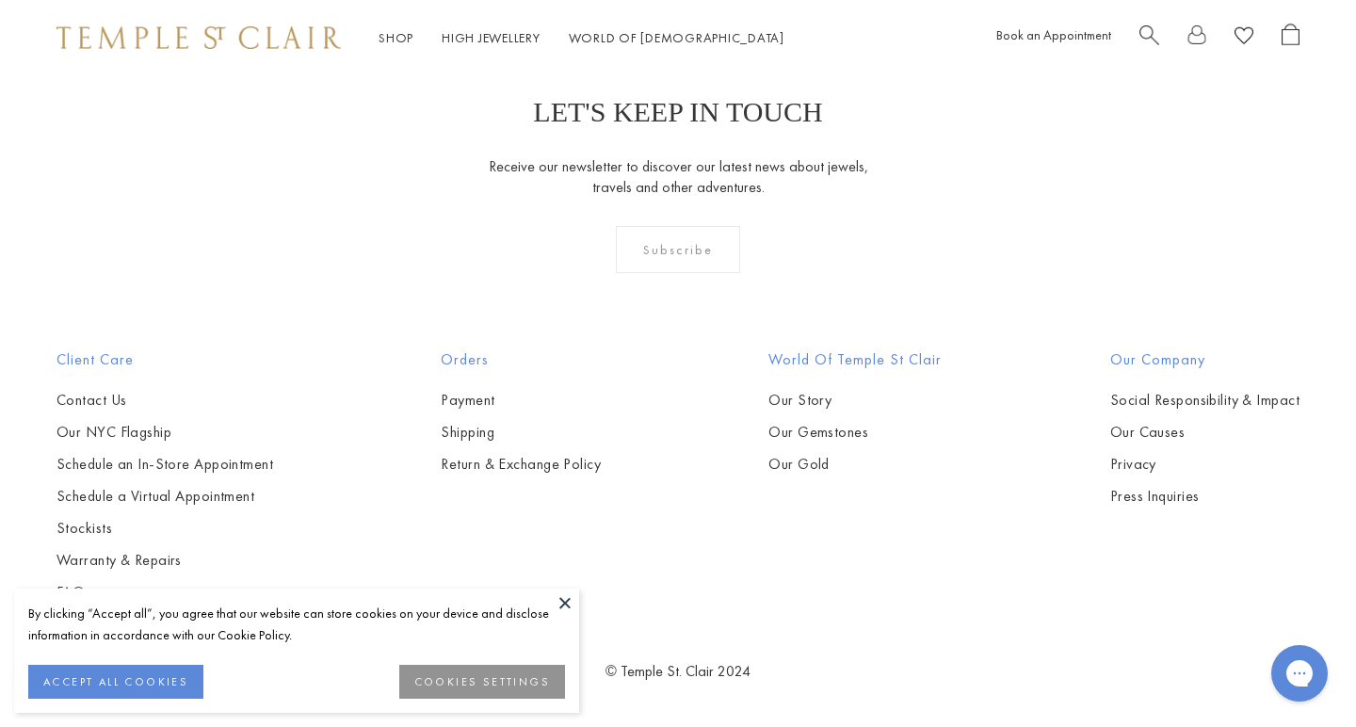
scroll to position [4851, 0]
click at [0, 0] on img at bounding box center [0, 0] width 0 height 0
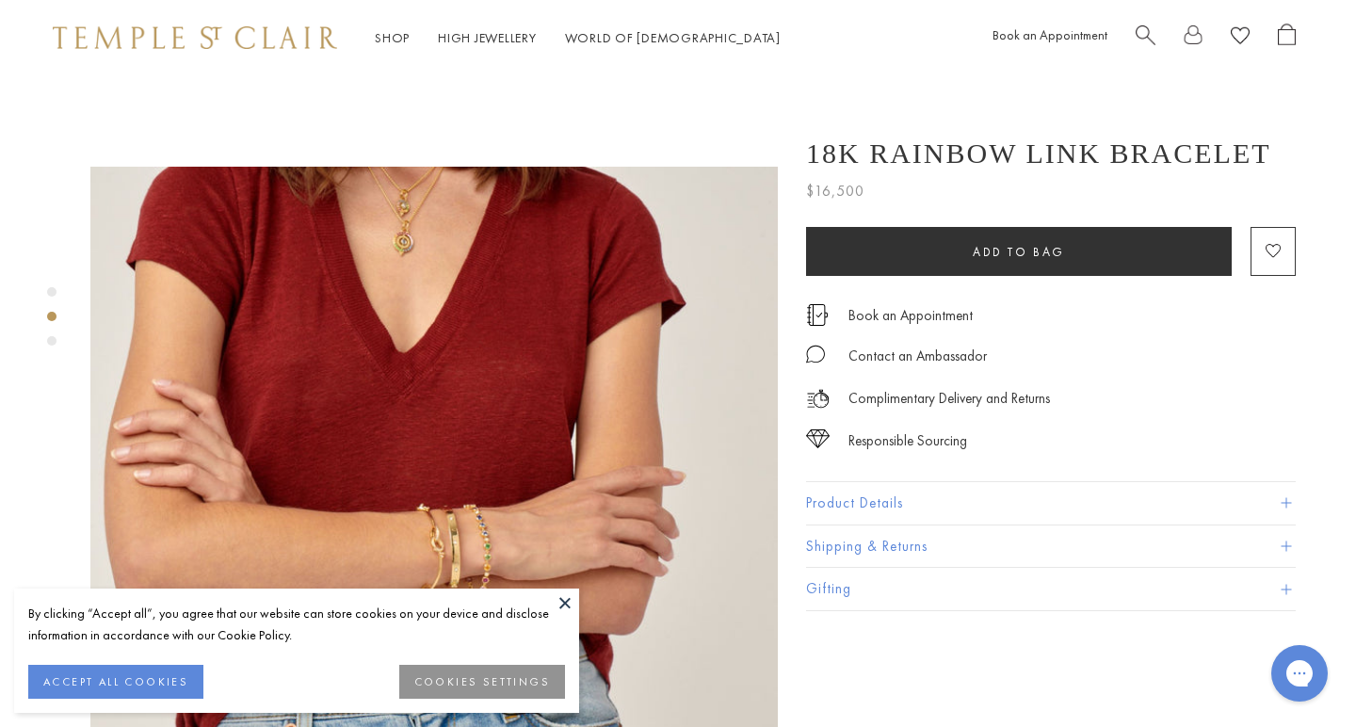
scroll to position [624, 4]
click at [480, 456] on img at bounding box center [433, 510] width 687 height 687
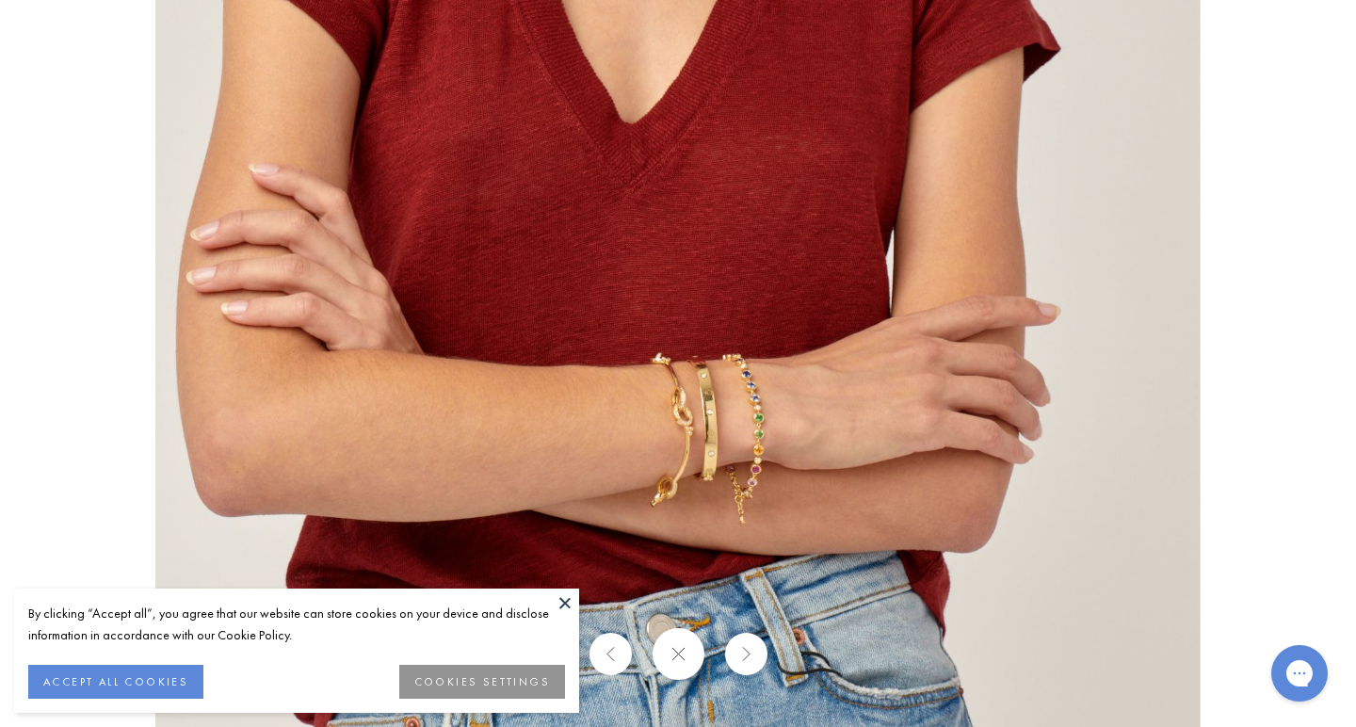
click at [764, 438] on img at bounding box center [677, 363] width 1045 height 1045
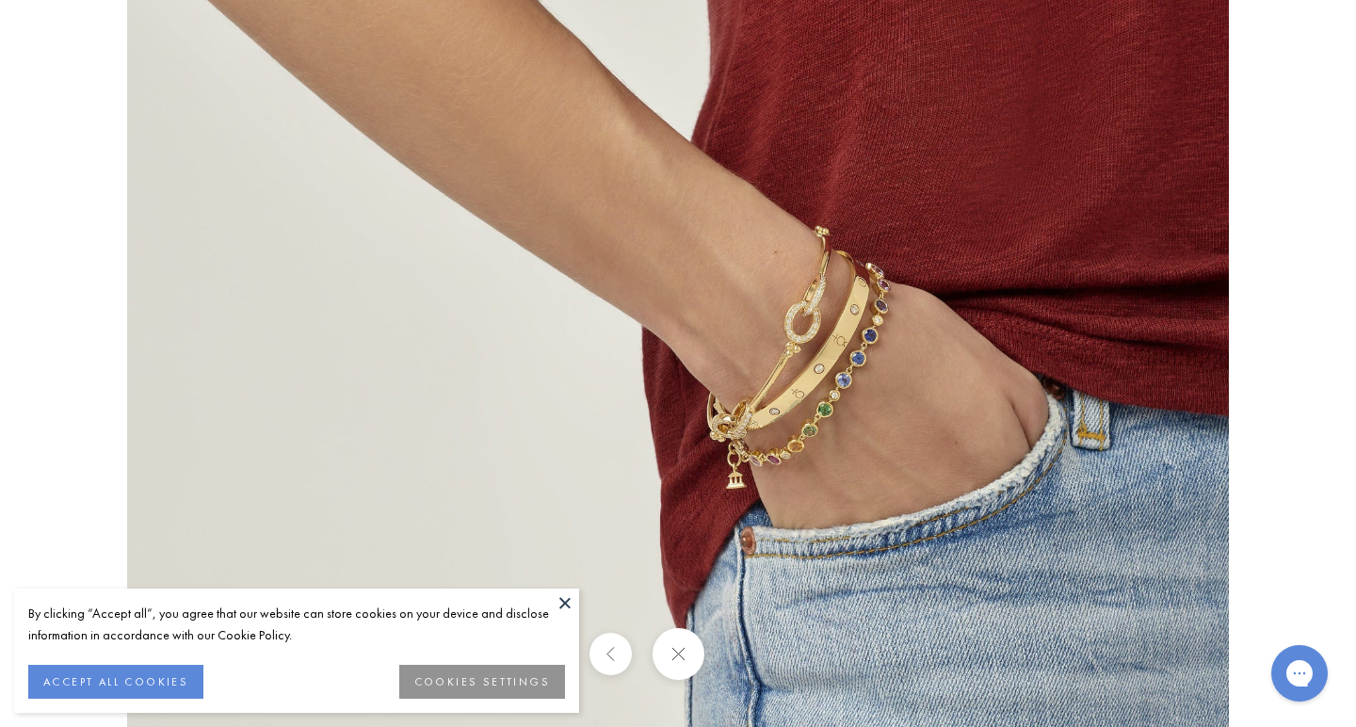
click at [898, 472] on img at bounding box center [678, 364] width 1102 height 1102
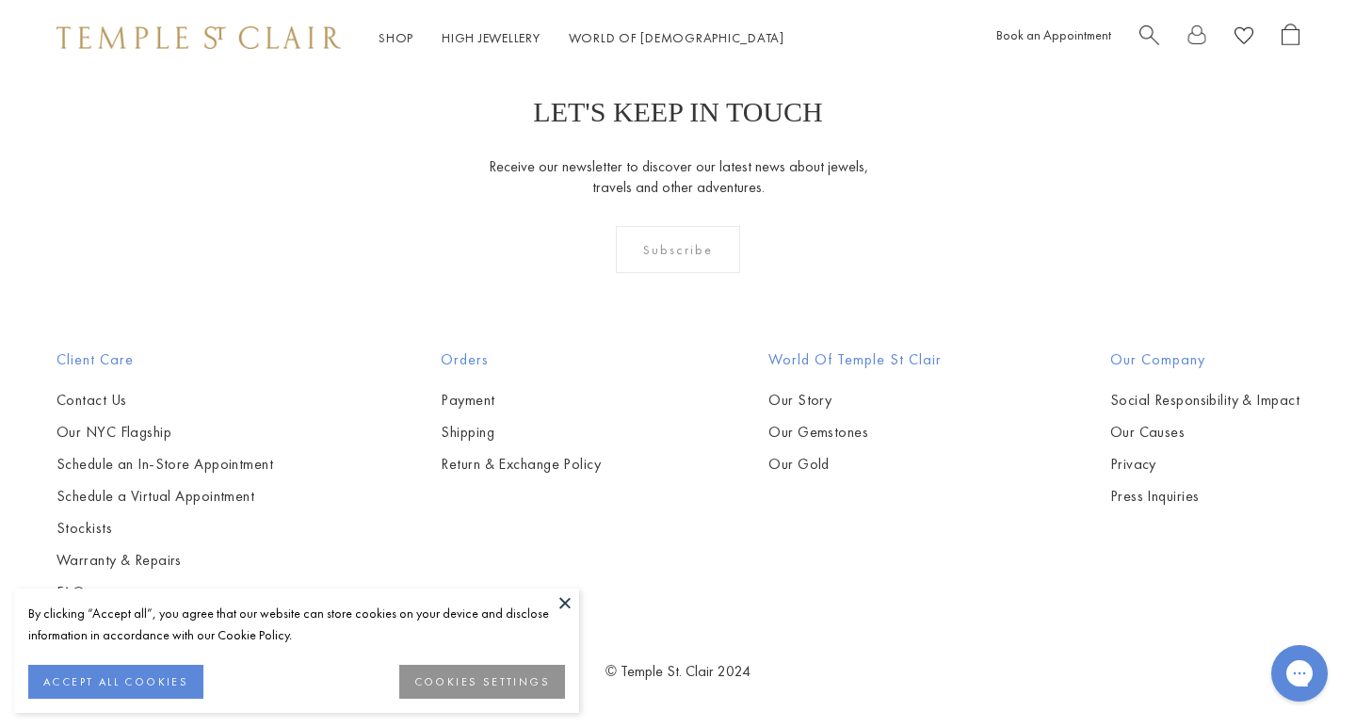
scroll to position [7006, 0]
click at [0, 0] on img at bounding box center [0, 0] width 0 height 0
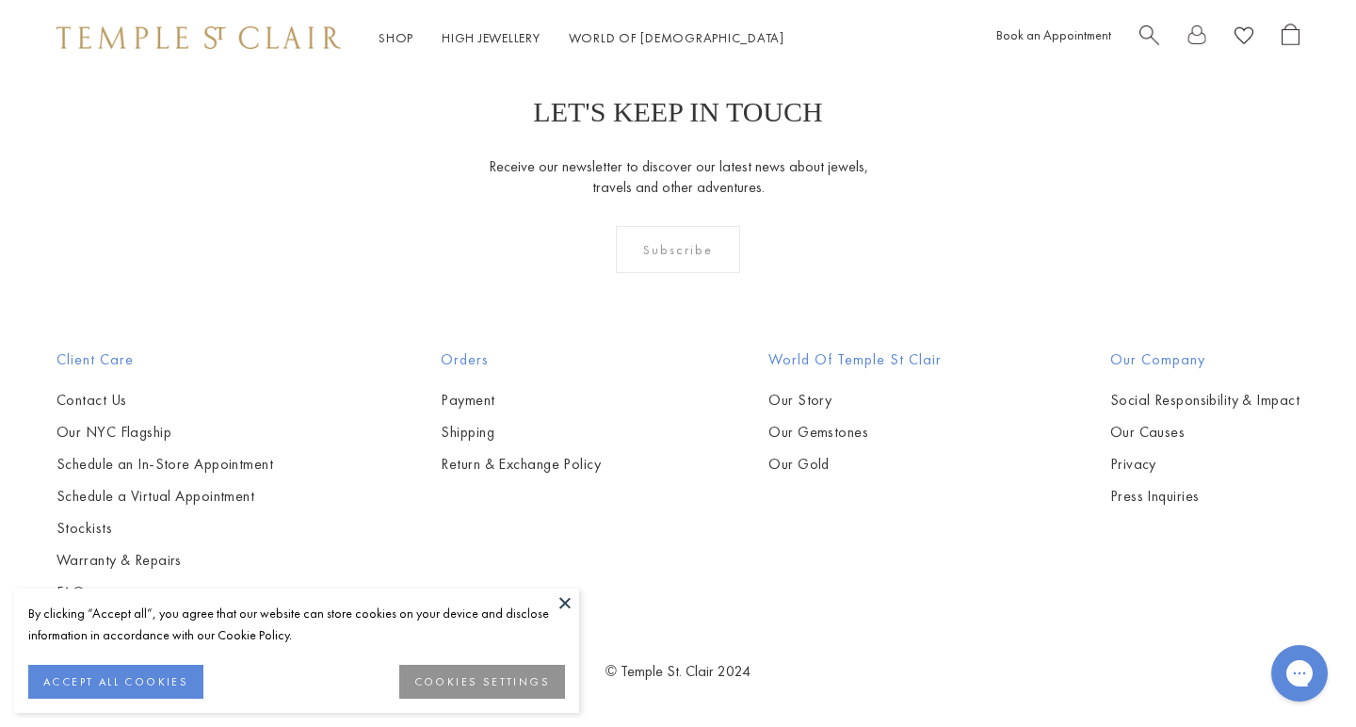
scroll to position [9727, 0]
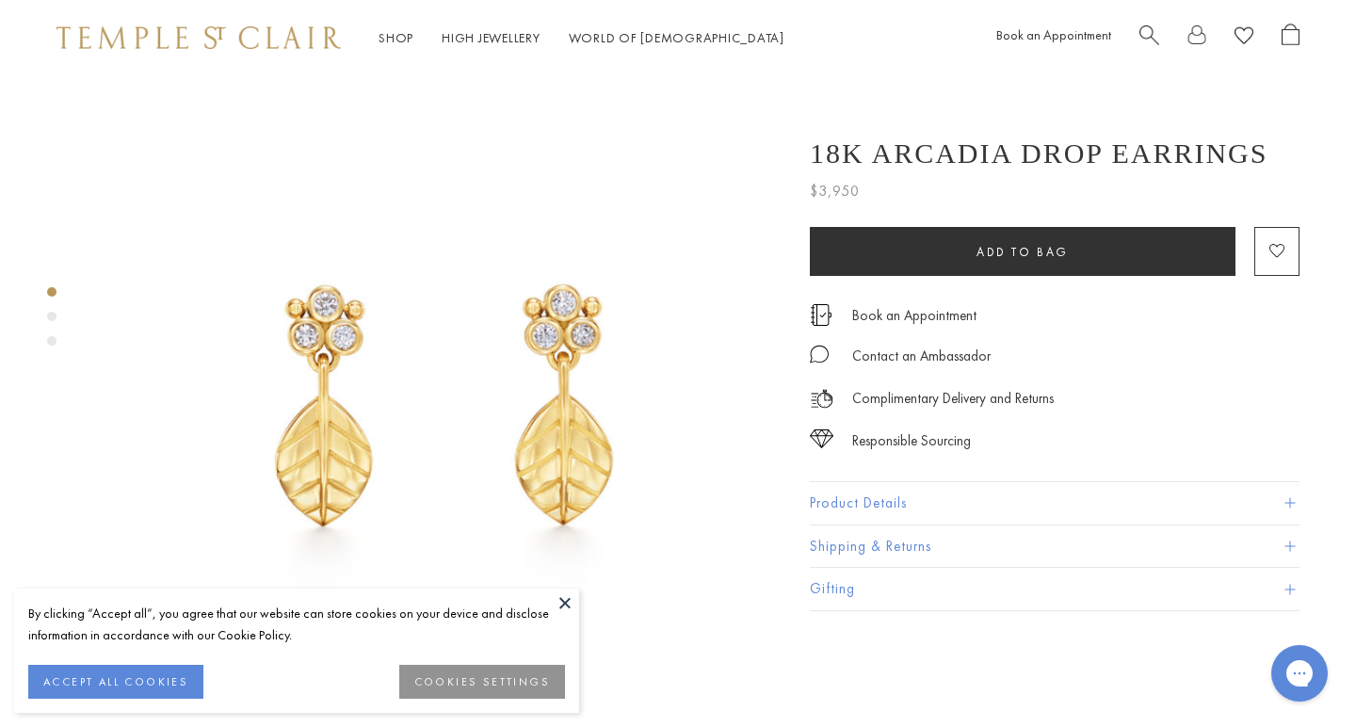
click at [52, 315] on div "Product gallery navigation" at bounding box center [51, 316] width 9 height 9
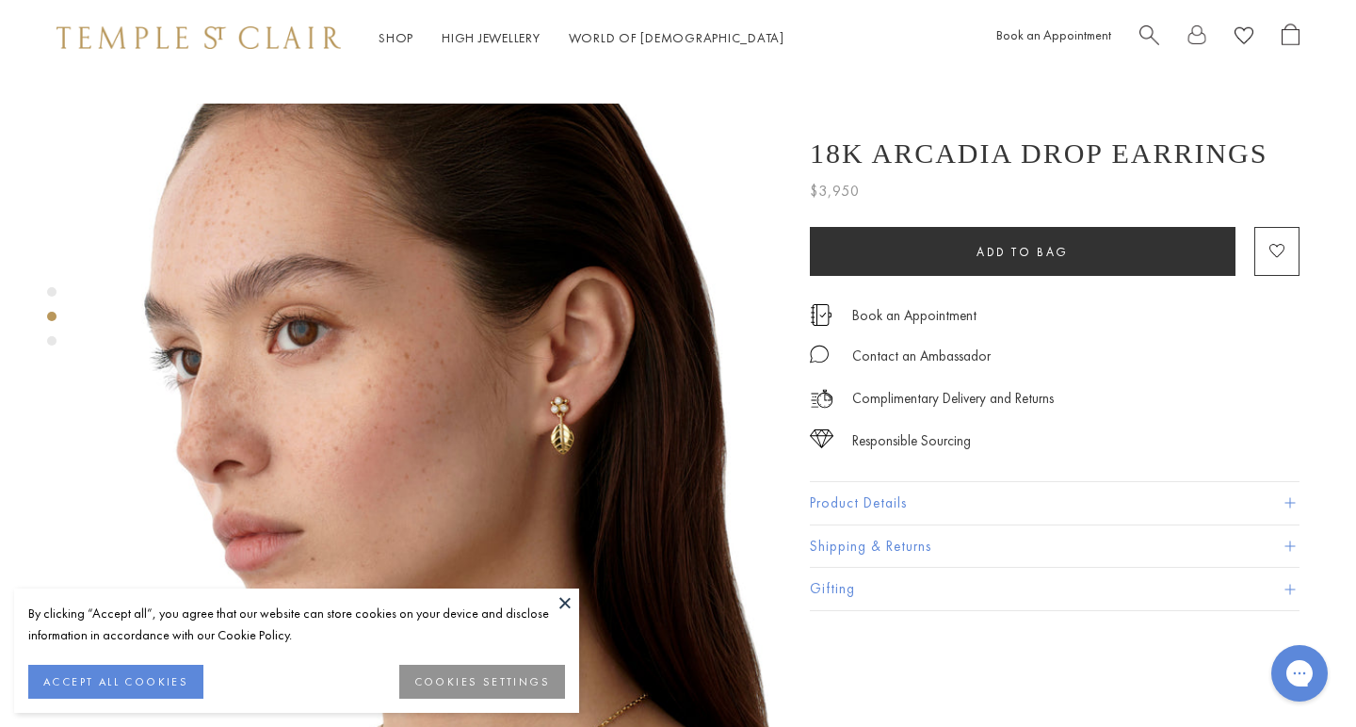
click at [52, 341] on div "Product gallery navigation" at bounding box center [51, 340] width 9 height 9
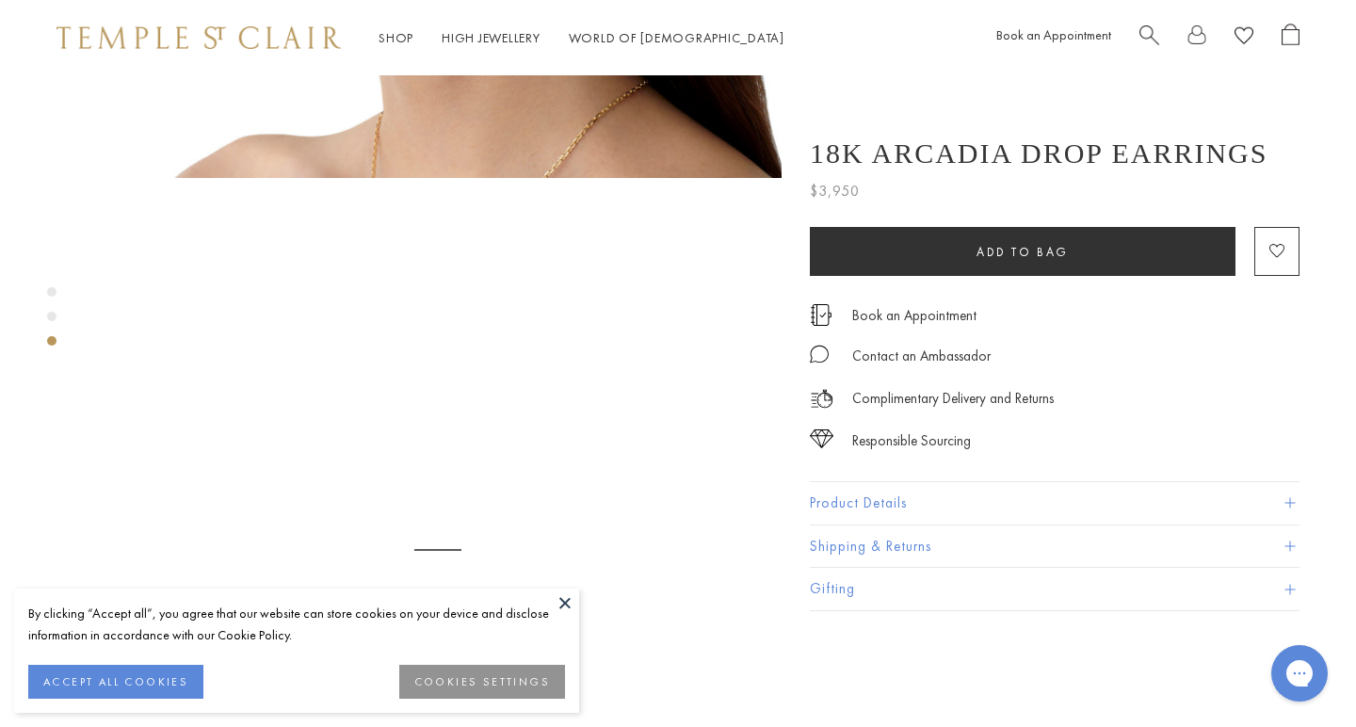
scroll to position [1375, 0]
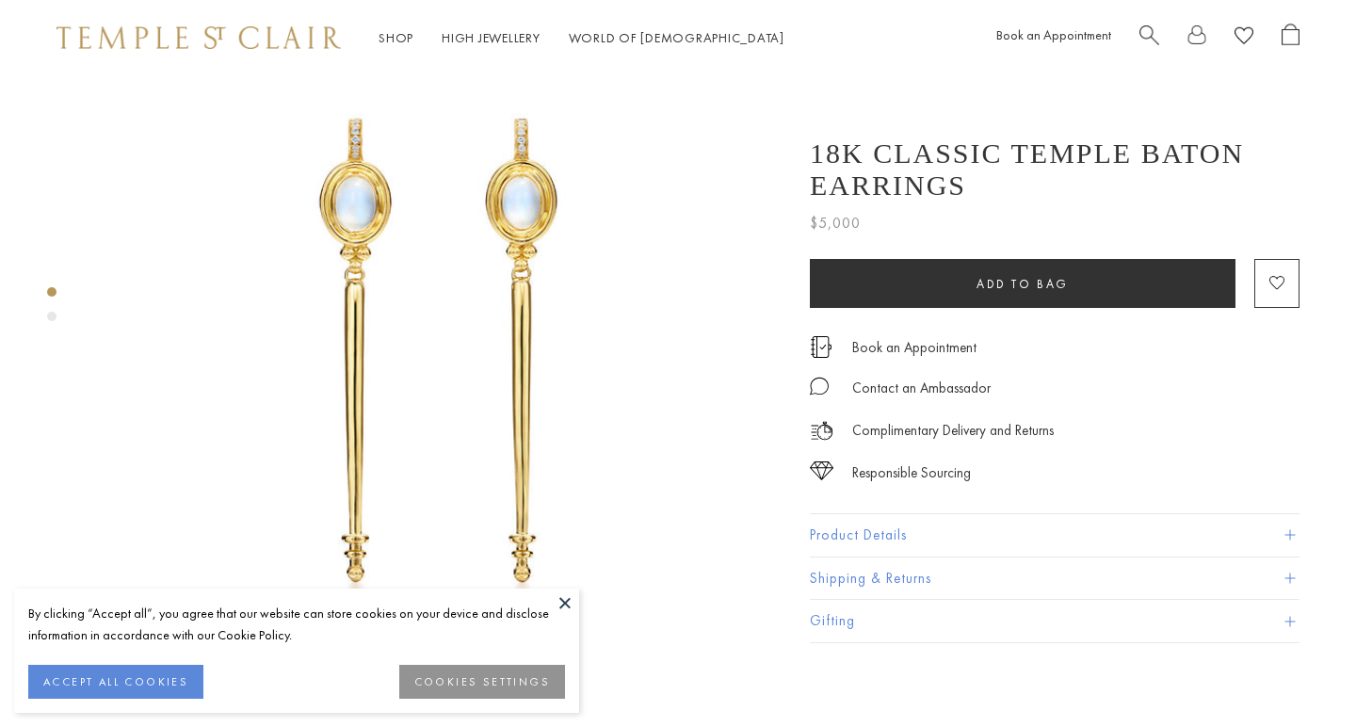
click at [958, 537] on button "Product Details" at bounding box center [1055, 535] width 490 height 42
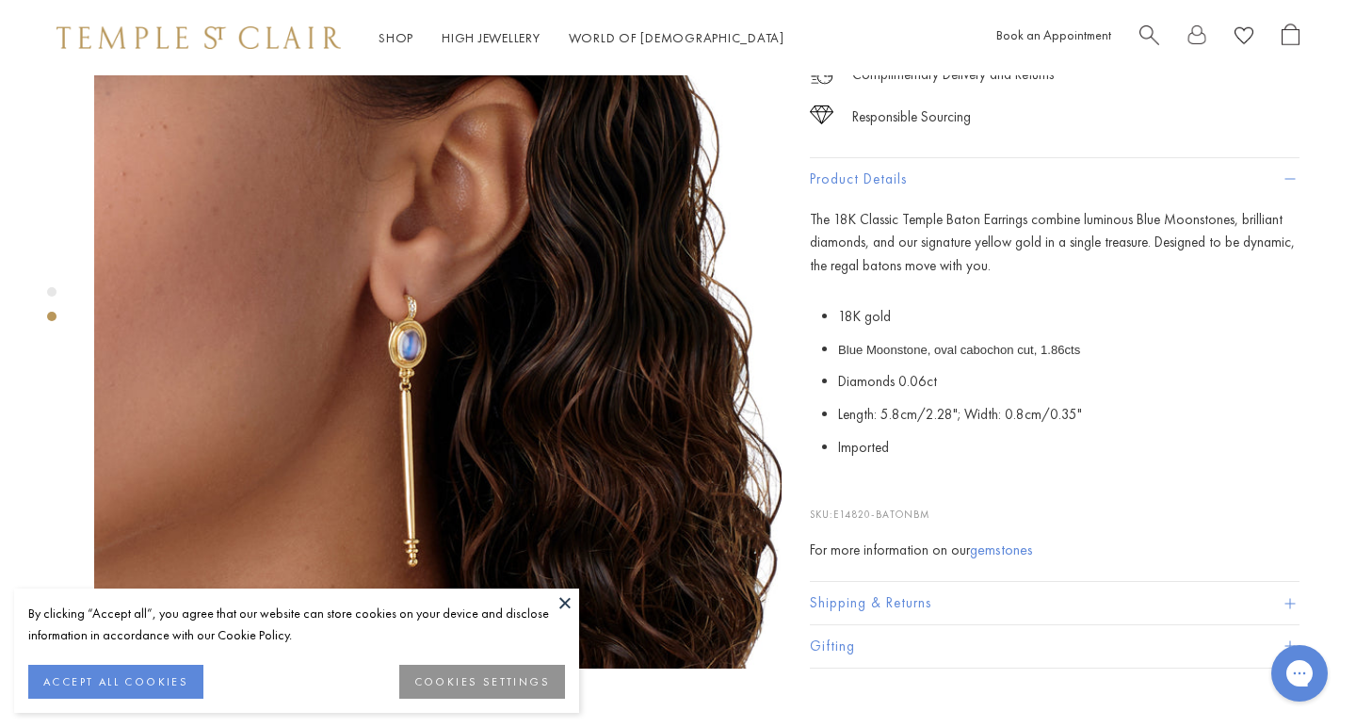
scroll to position [834, 0]
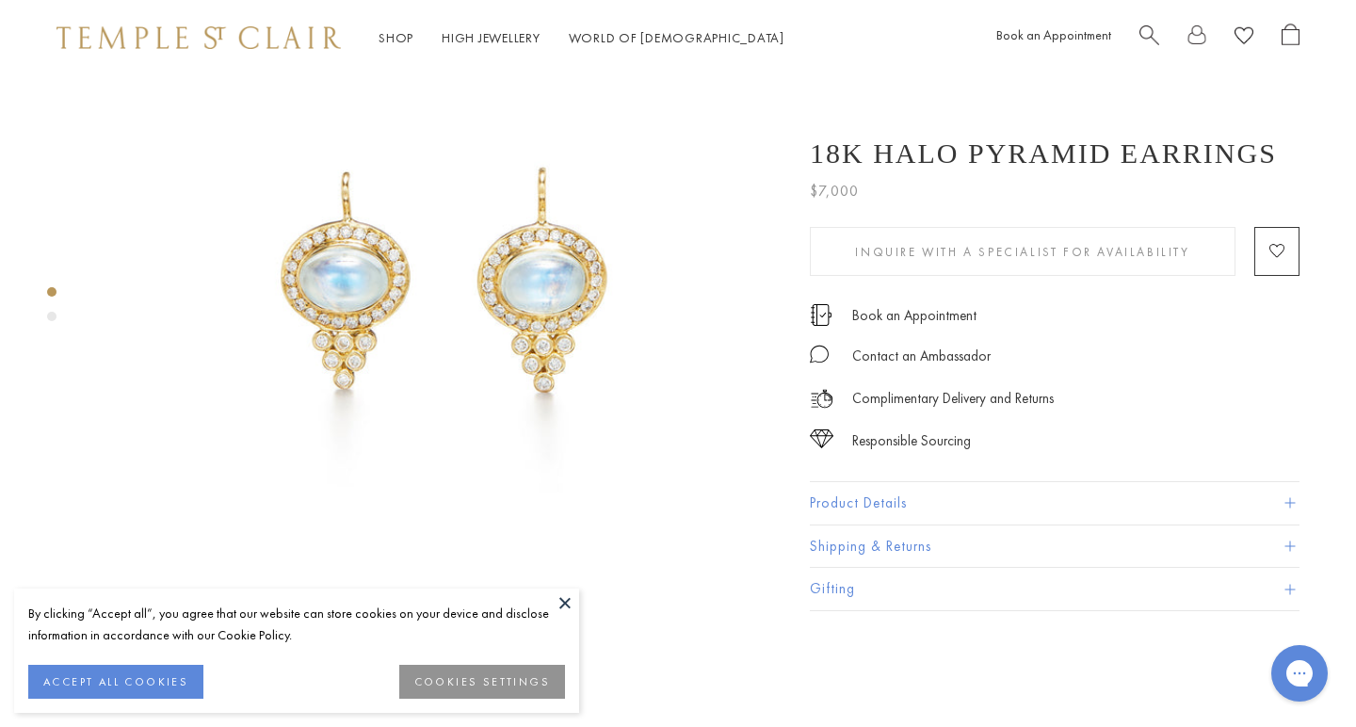
scroll to position [159, 4]
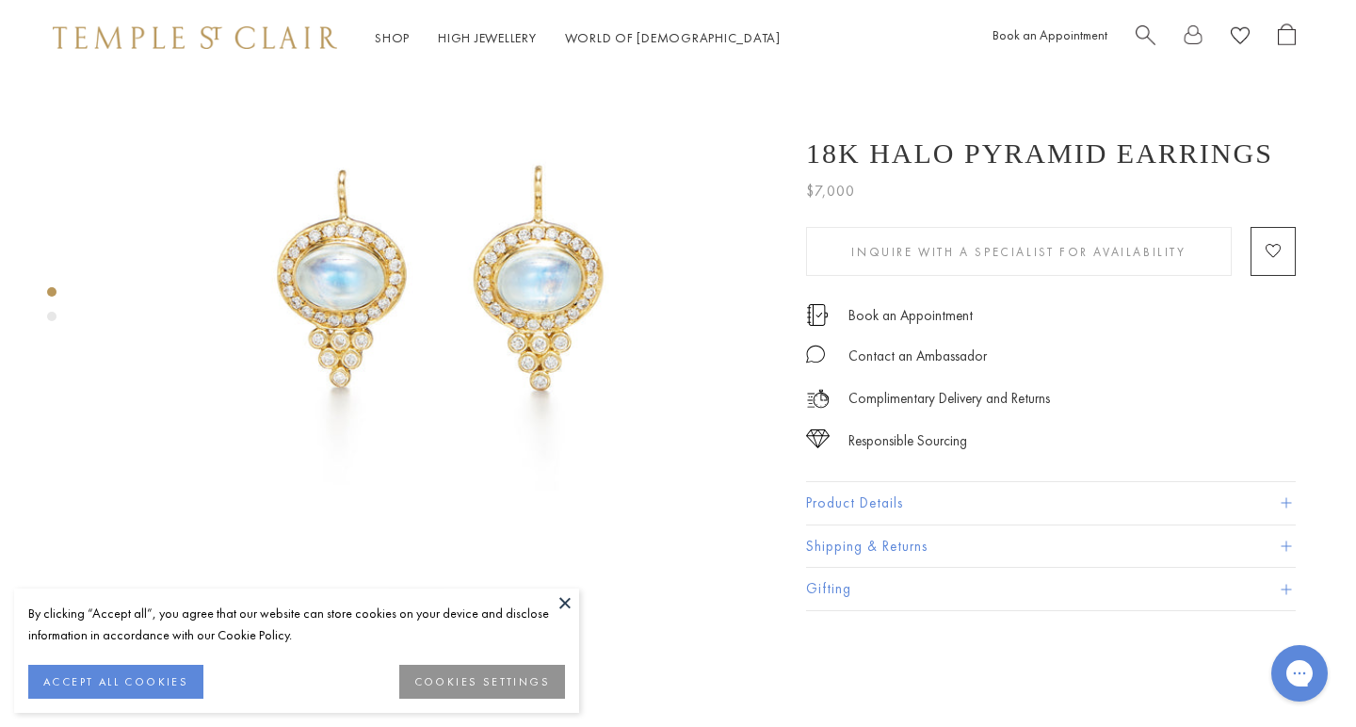
click at [53, 315] on div "Product gallery navigation" at bounding box center [51, 316] width 9 height 9
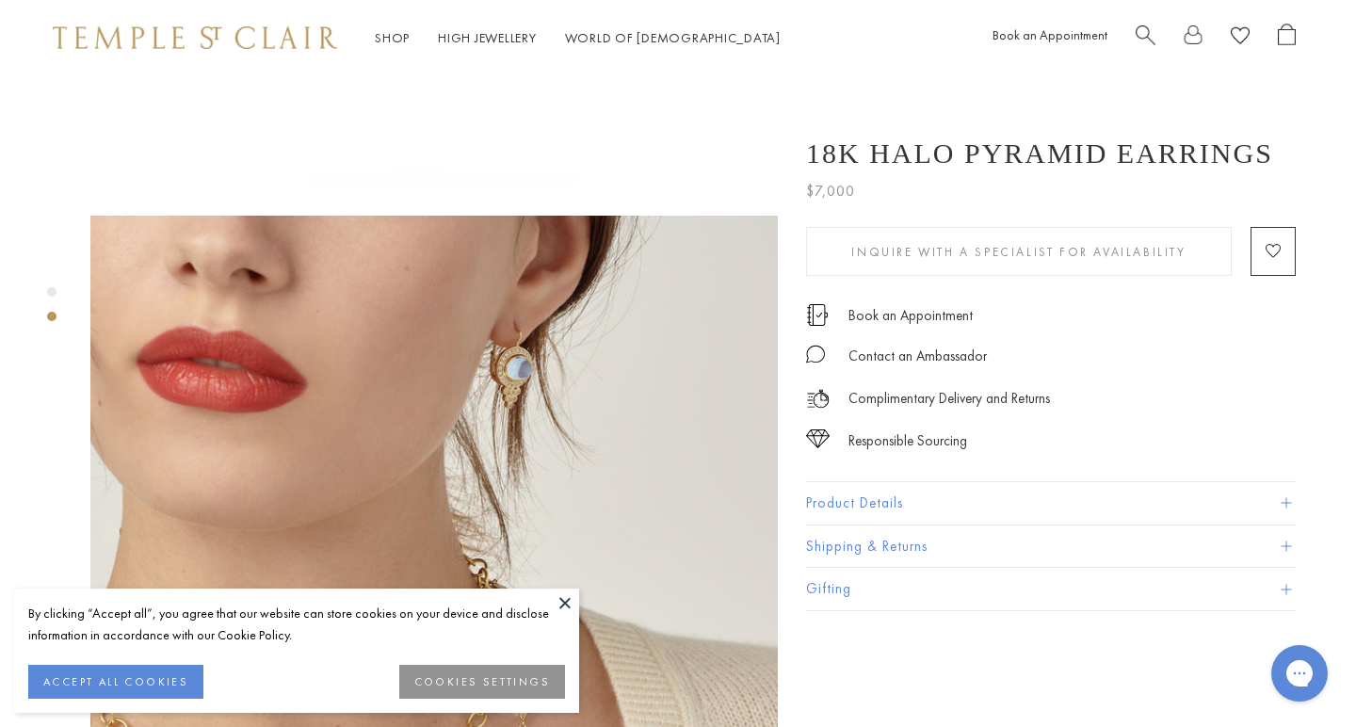
scroll to position [578, 4]
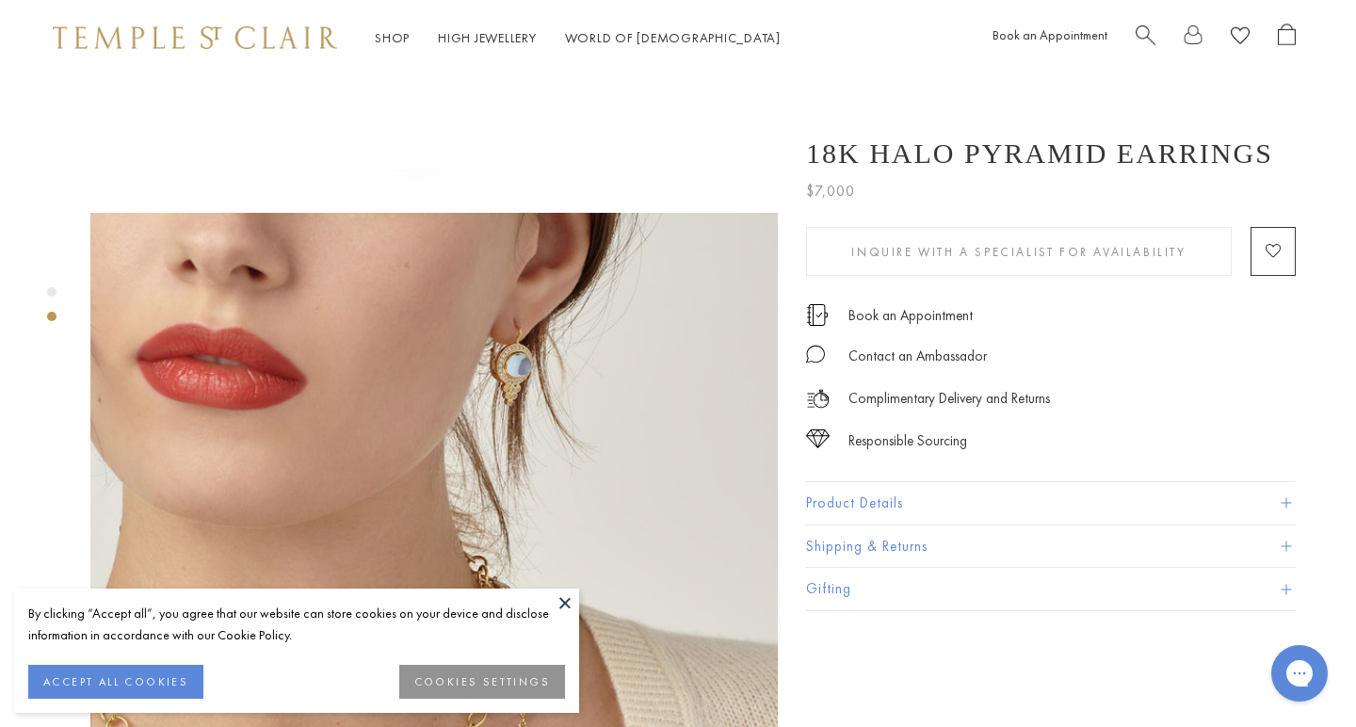
click at [529, 345] on img at bounding box center [433, 556] width 687 height 687
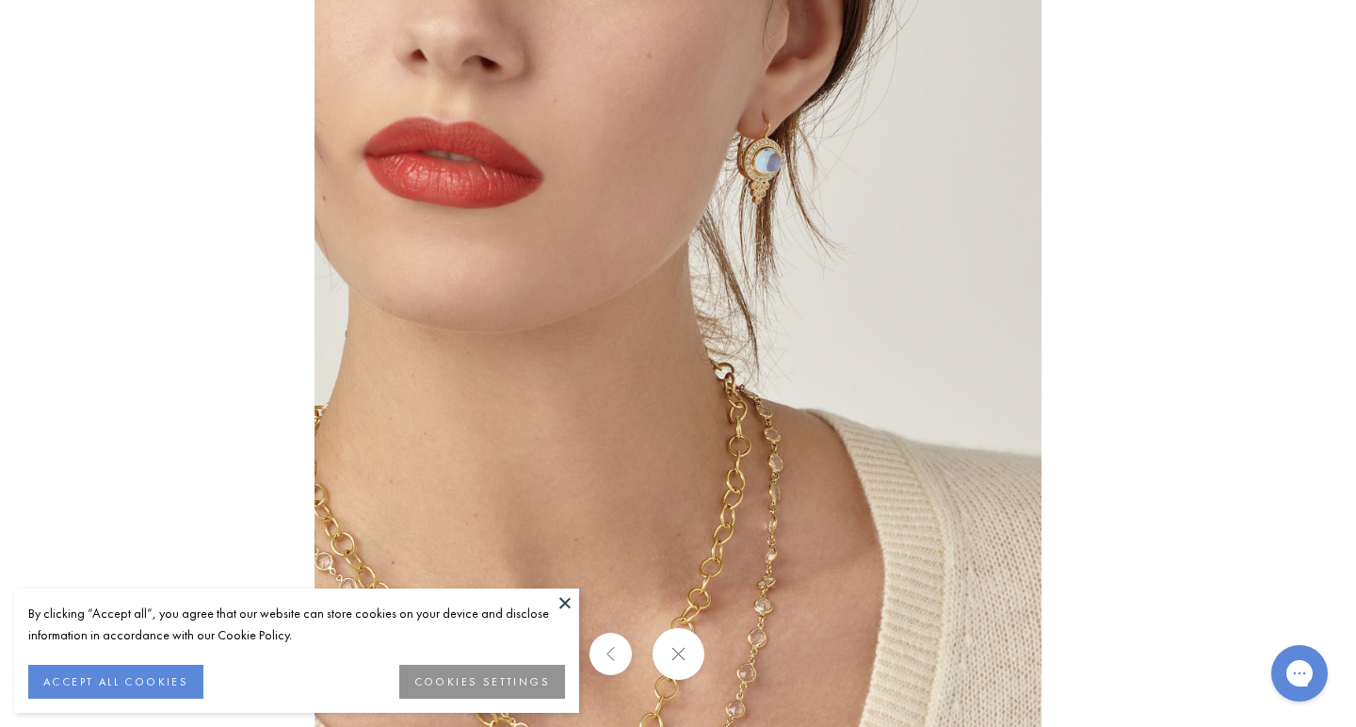
click at [764, 187] on img at bounding box center [677, 363] width 727 height 727
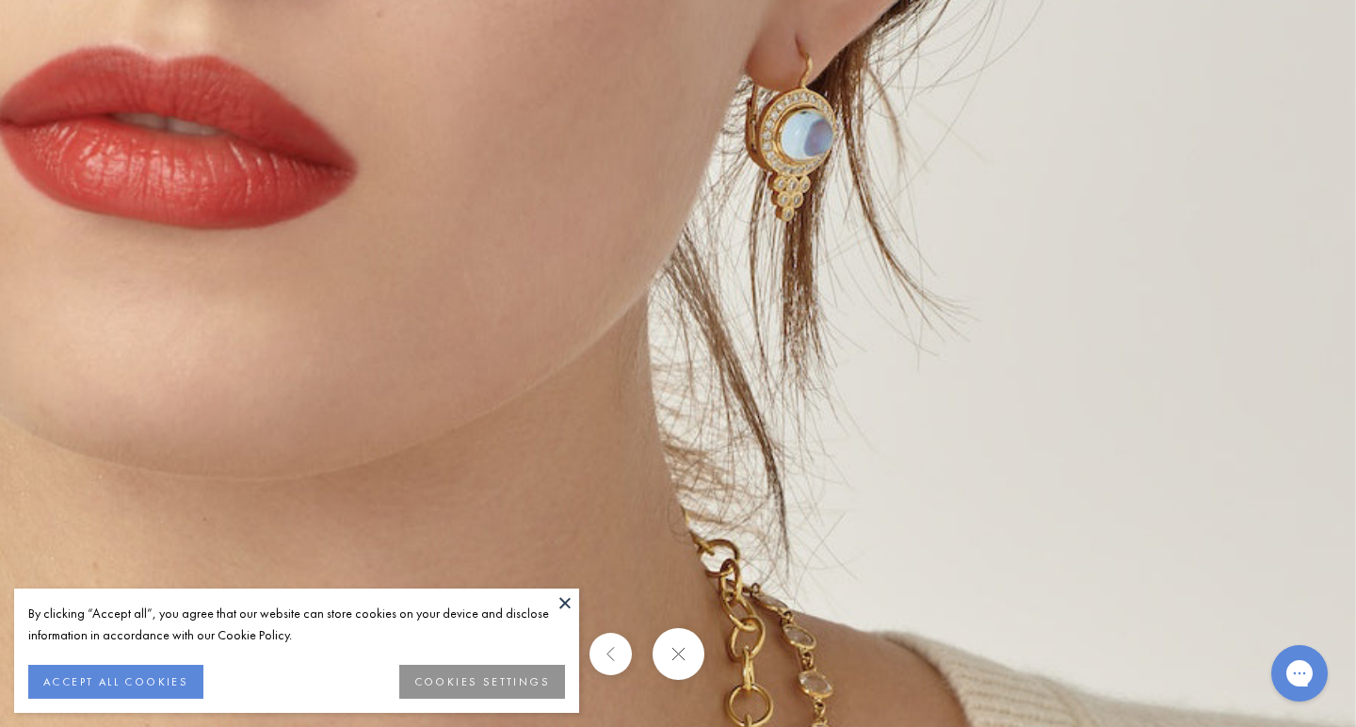
click at [929, 160] on img at bounding box center [626, 541] width 1458 height 1458
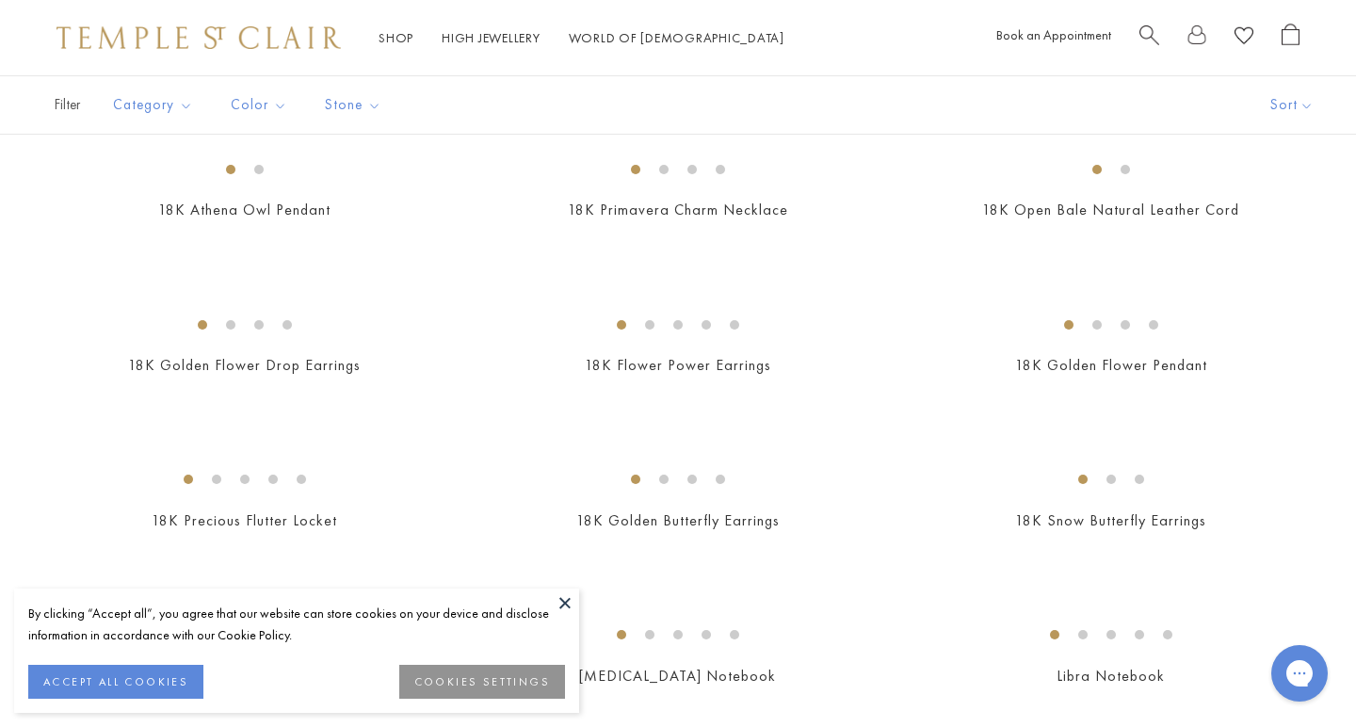
scroll to position [626, 0]
click at [0, 0] on img at bounding box center [0, 0] width 0 height 0
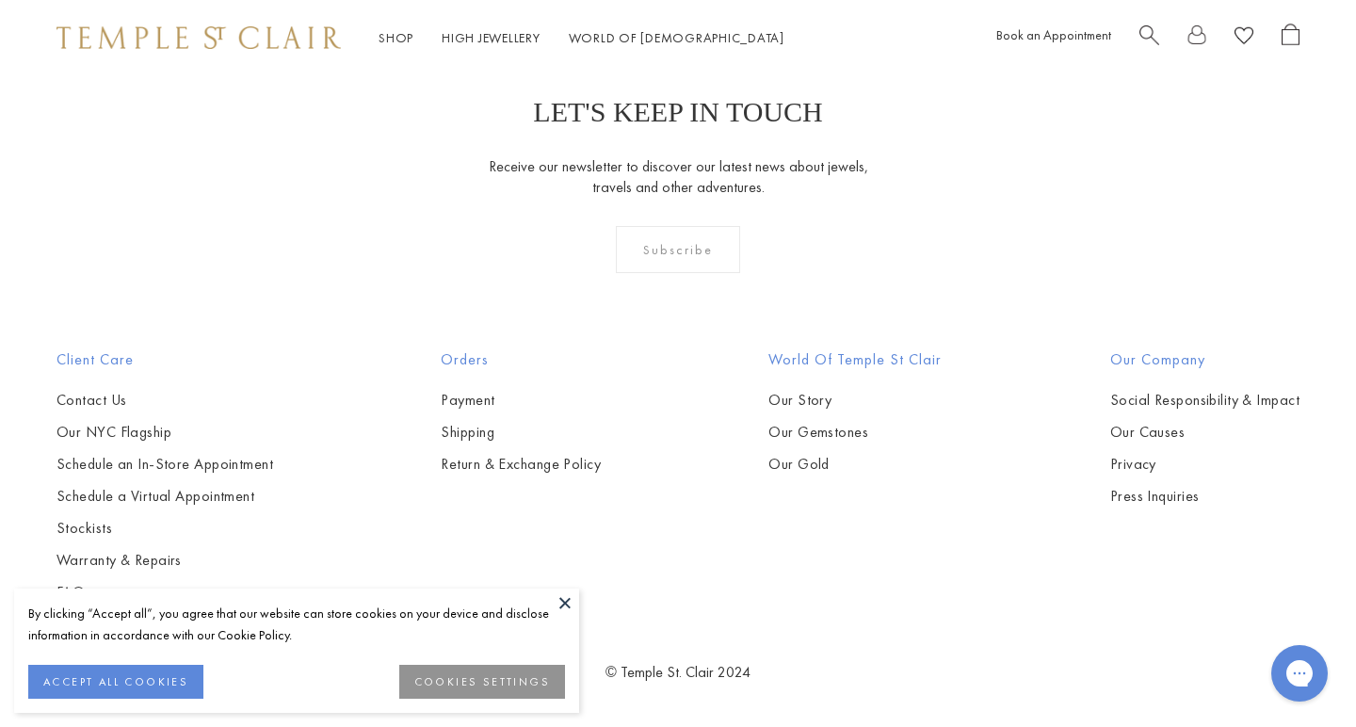
scroll to position [3259, 0]
click at [0, 0] on img at bounding box center [0, 0] width 0 height 0
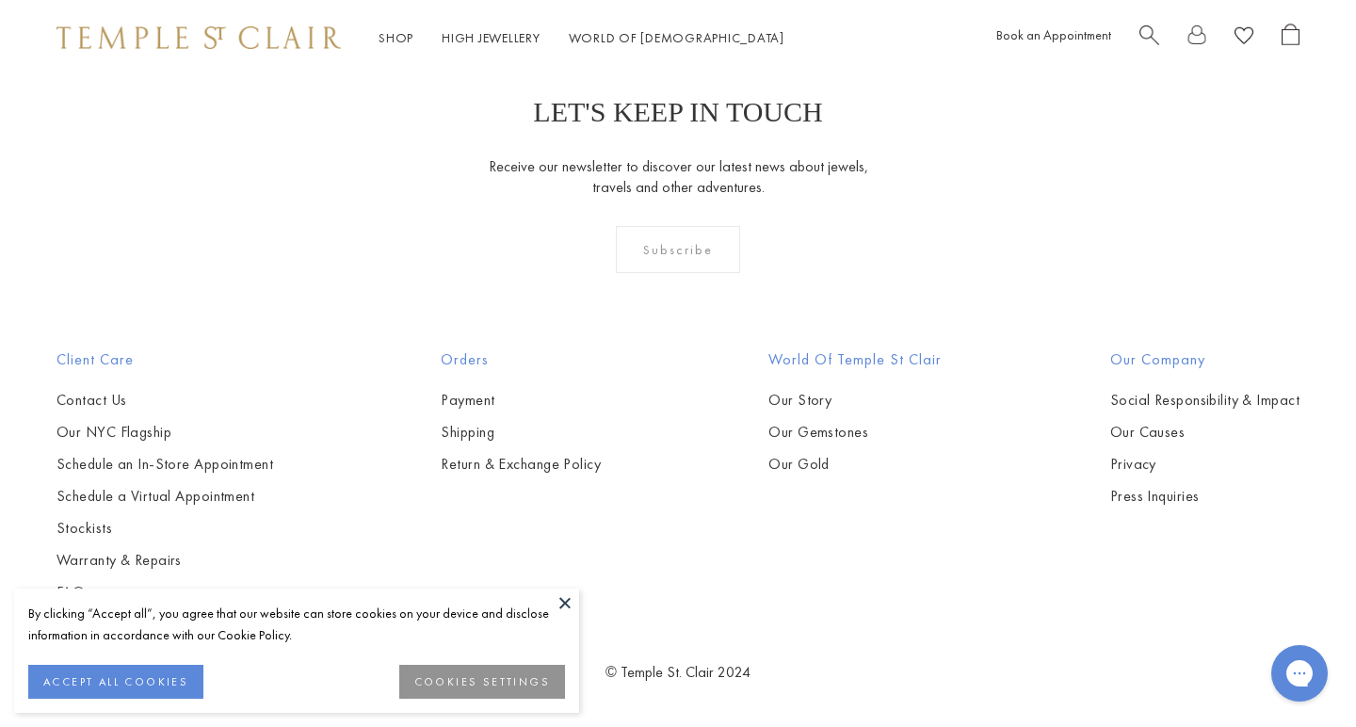
click at [0, 0] on img at bounding box center [0, 0] width 0 height 0
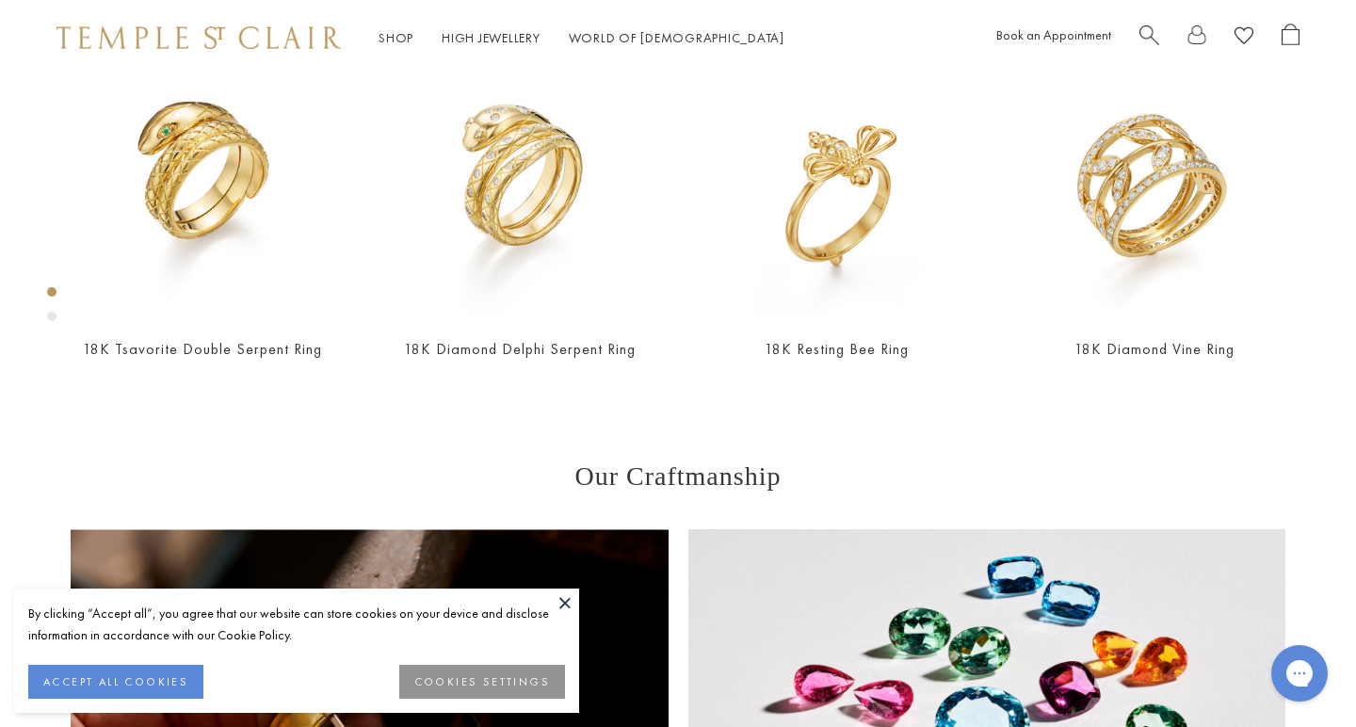
scroll to position [75, 0]
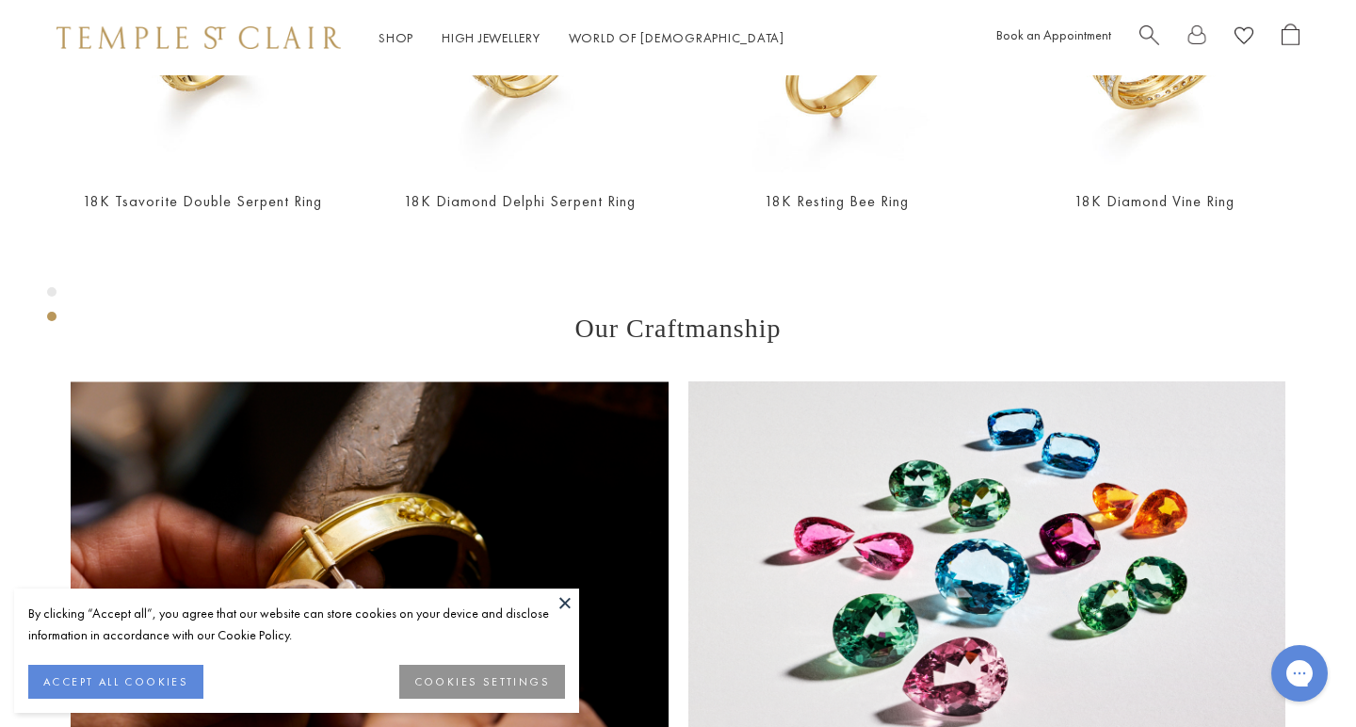
scroll to position [1053, 0]
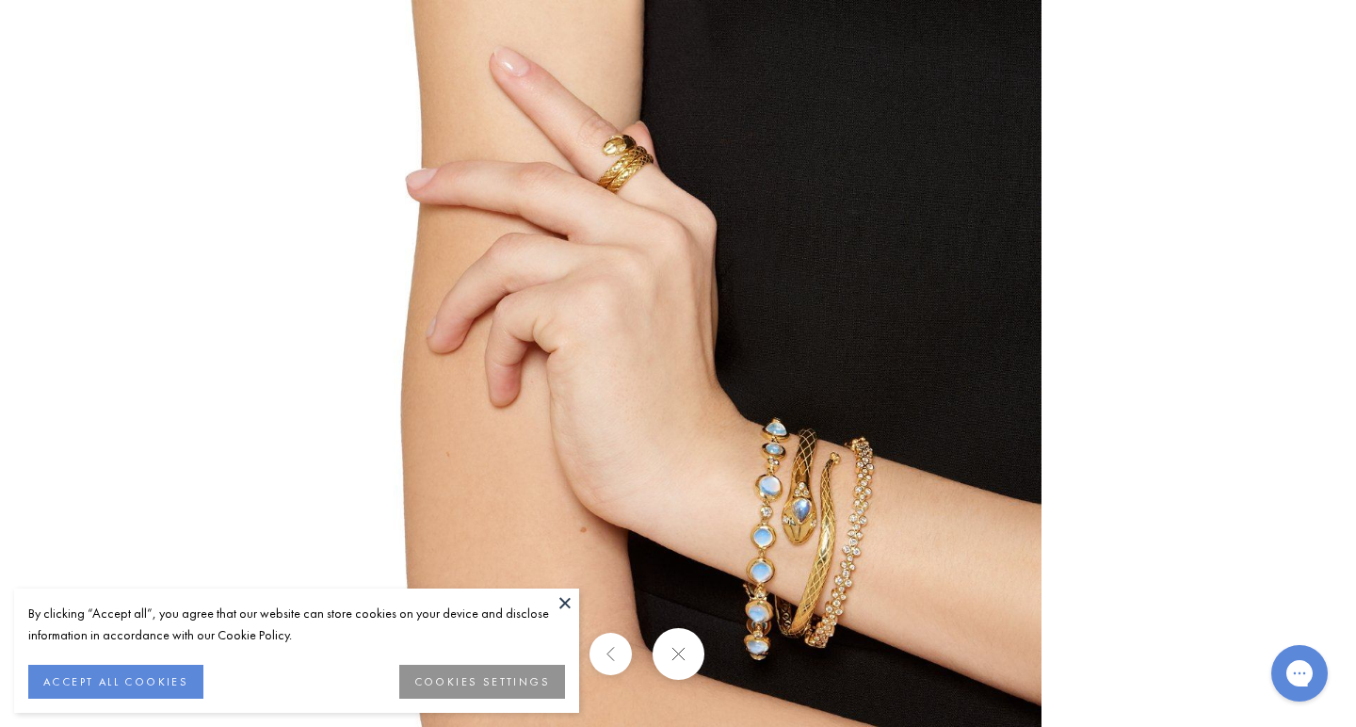
click at [821, 563] on img at bounding box center [677, 363] width 727 height 727
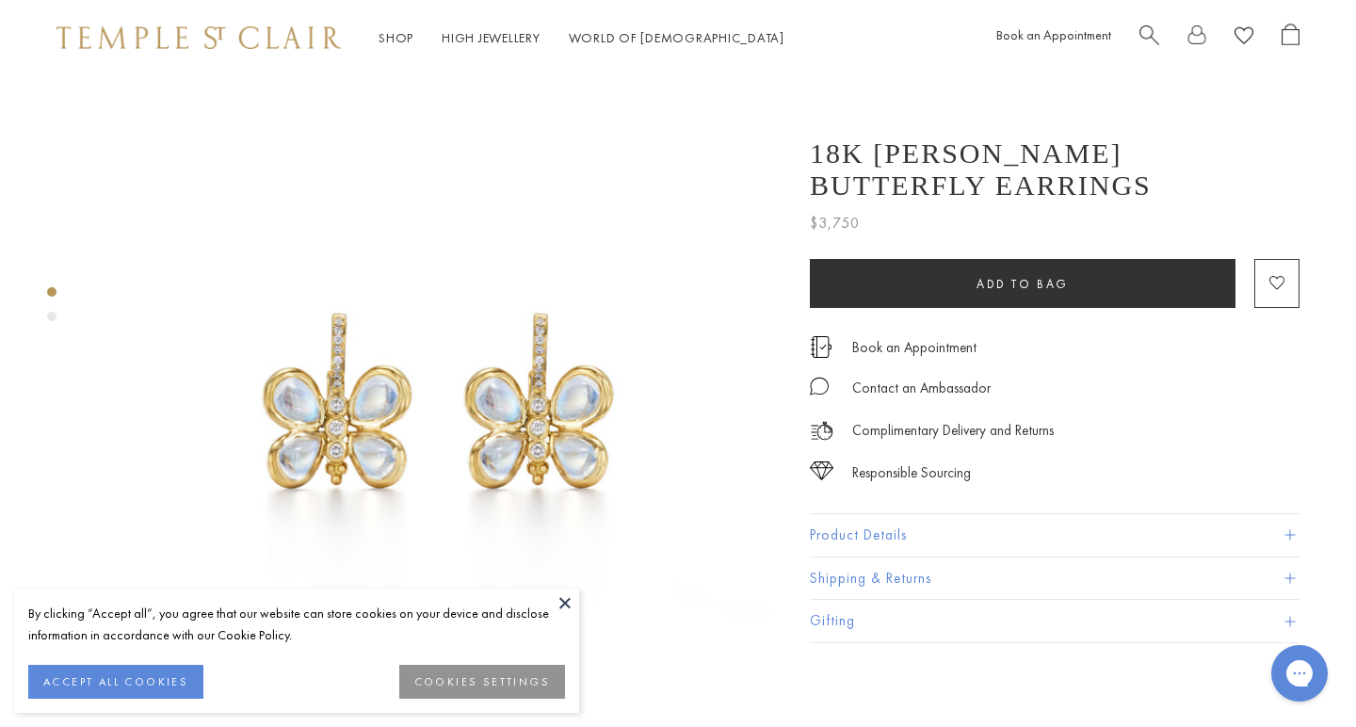
click at [54, 316] on div "Product gallery navigation" at bounding box center [51, 316] width 9 height 9
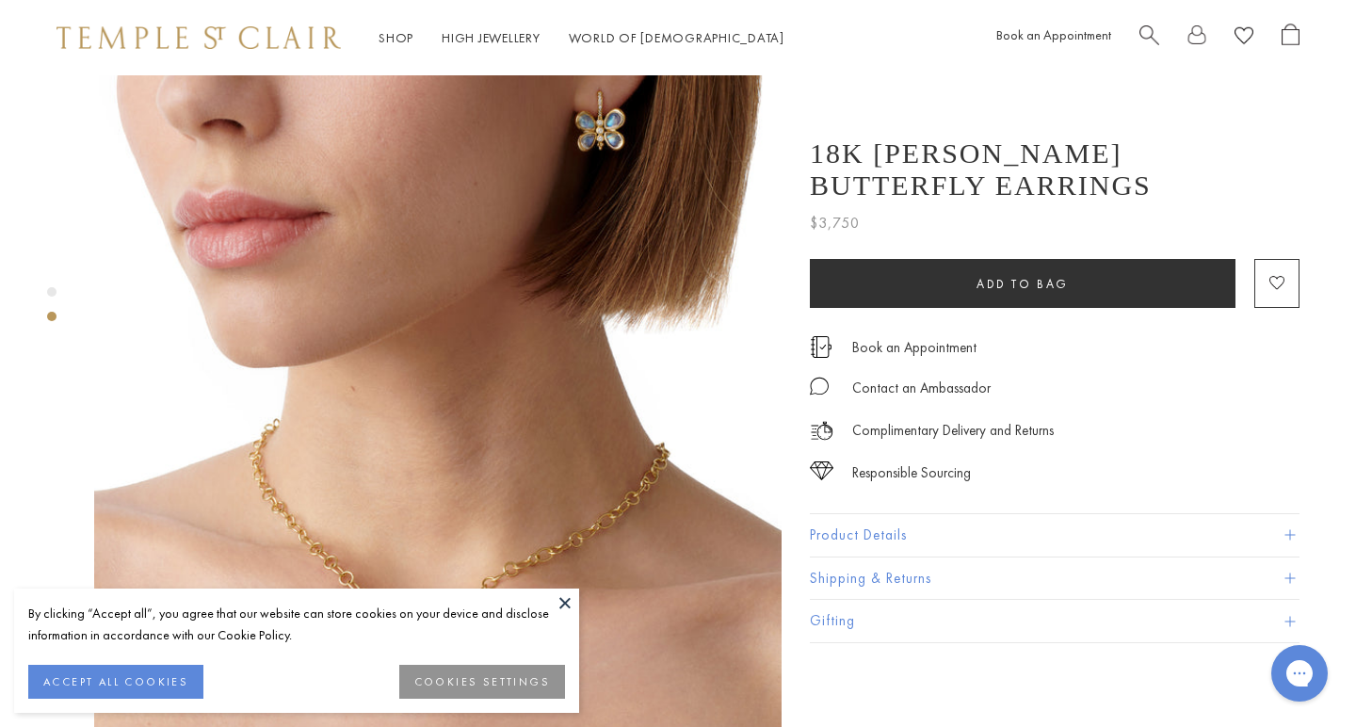
scroll to position [620, 0]
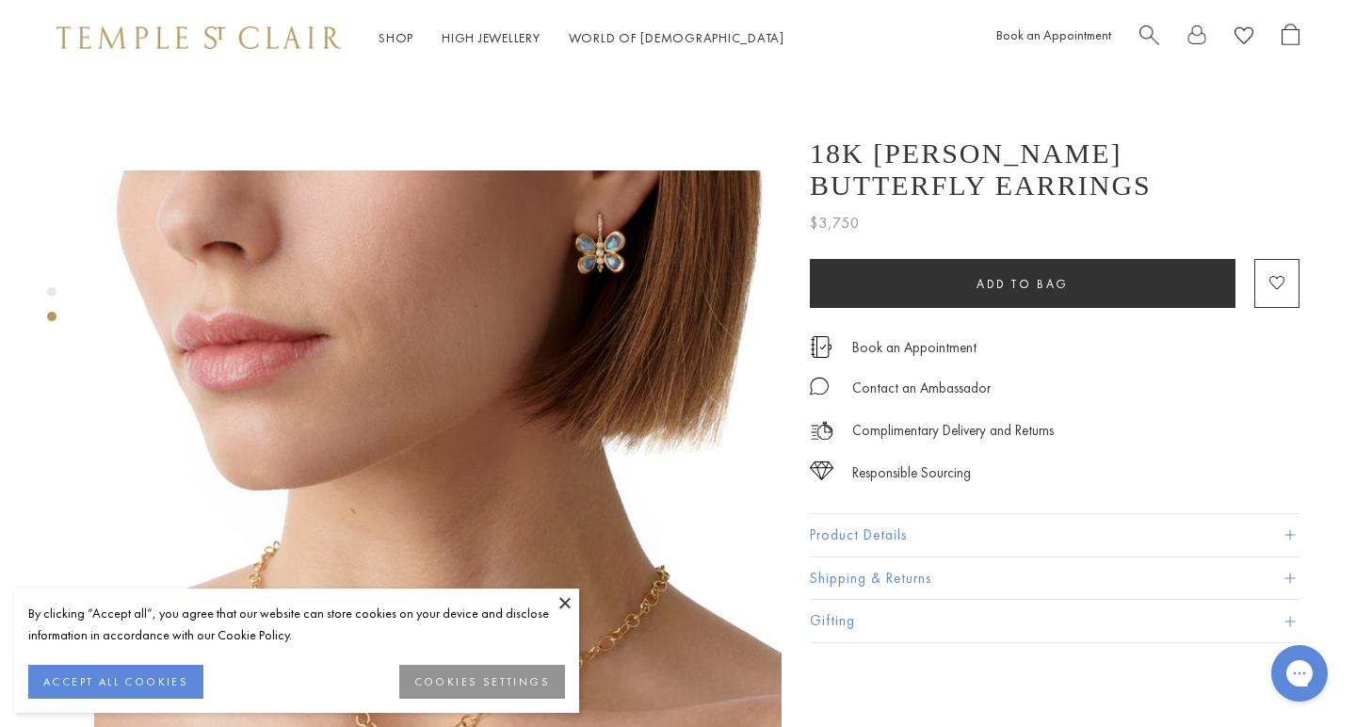
click at [572, 264] on img at bounding box center [437, 513] width 687 height 687
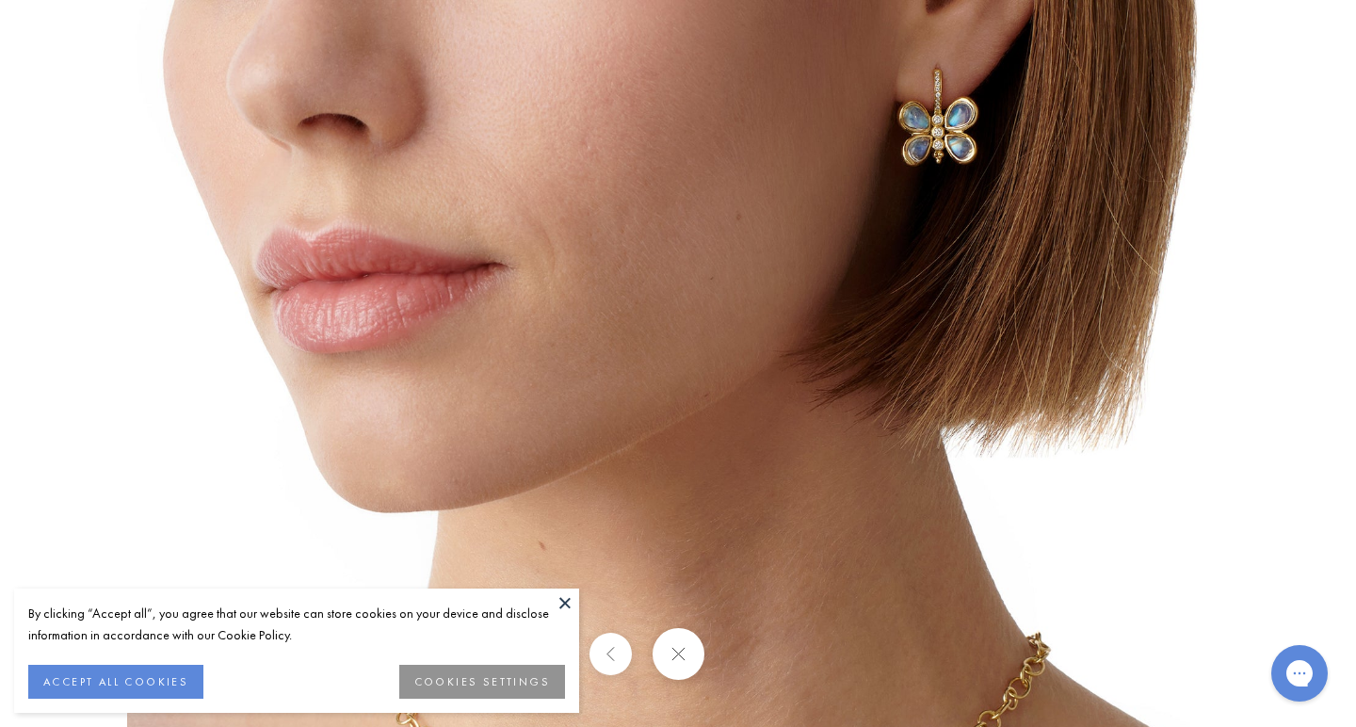
click at [927, 151] on img at bounding box center [678, 551] width 1102 height 1102
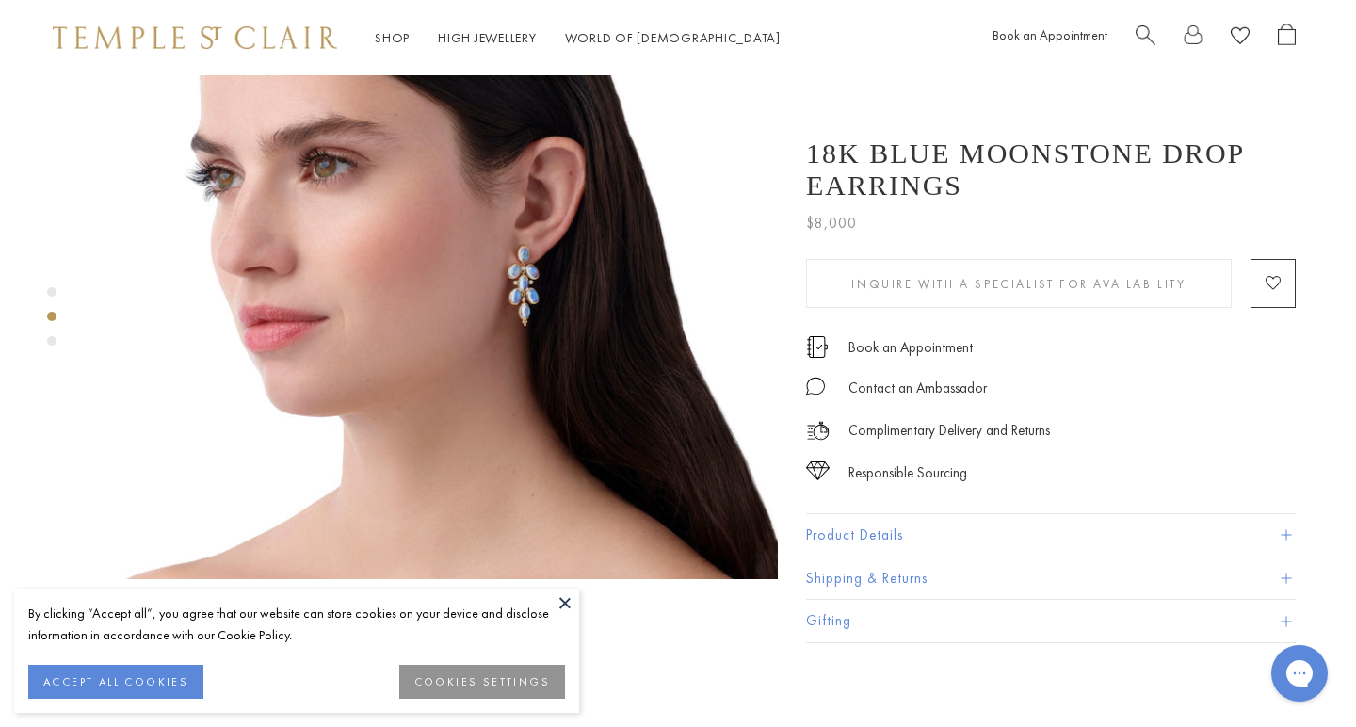
scroll to position [853, 4]
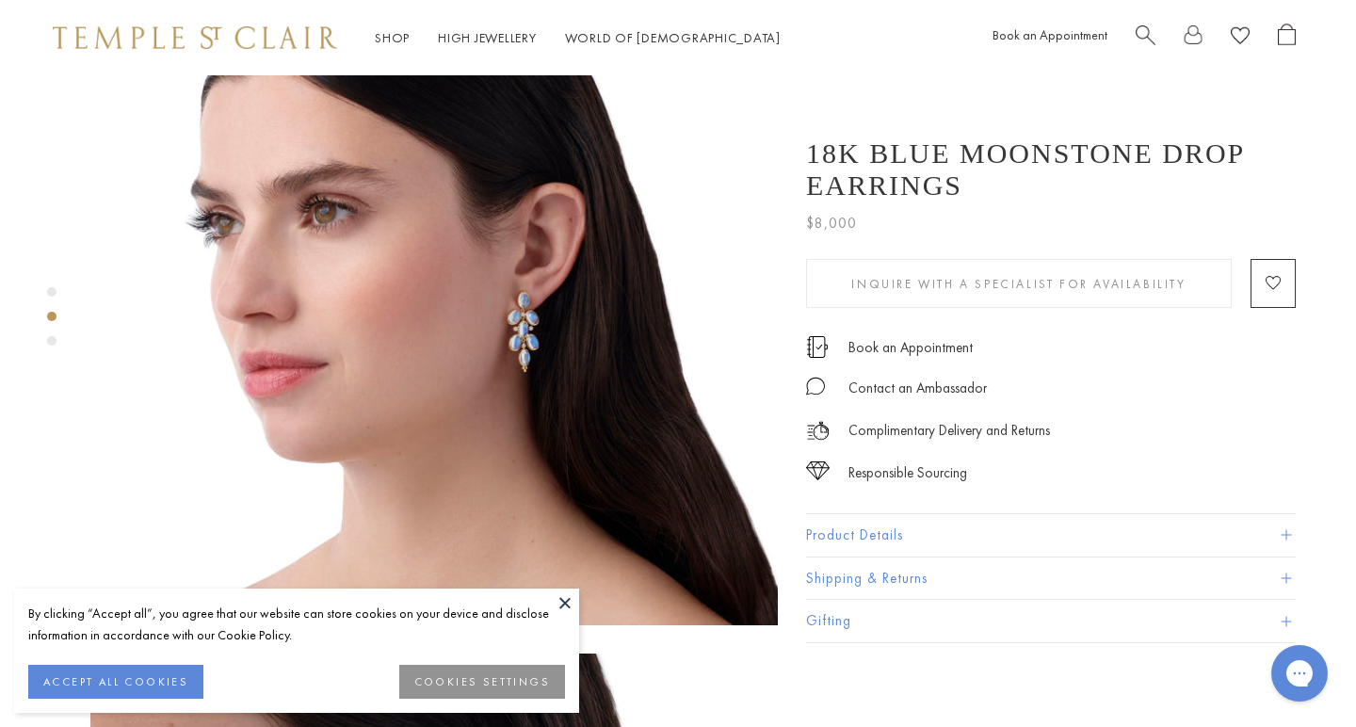
click at [525, 301] on img at bounding box center [433, 281] width 687 height 687
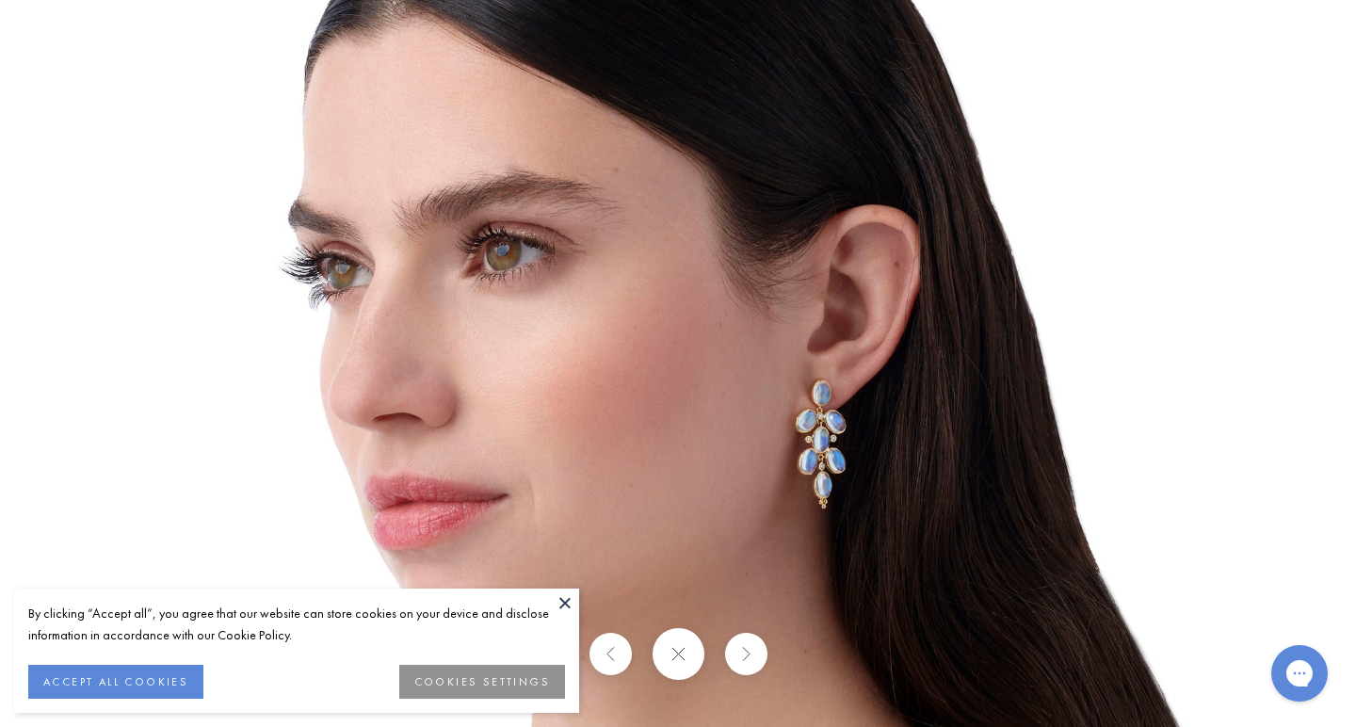
click at [858, 465] on img at bounding box center [678, 364] width 1102 height 1102
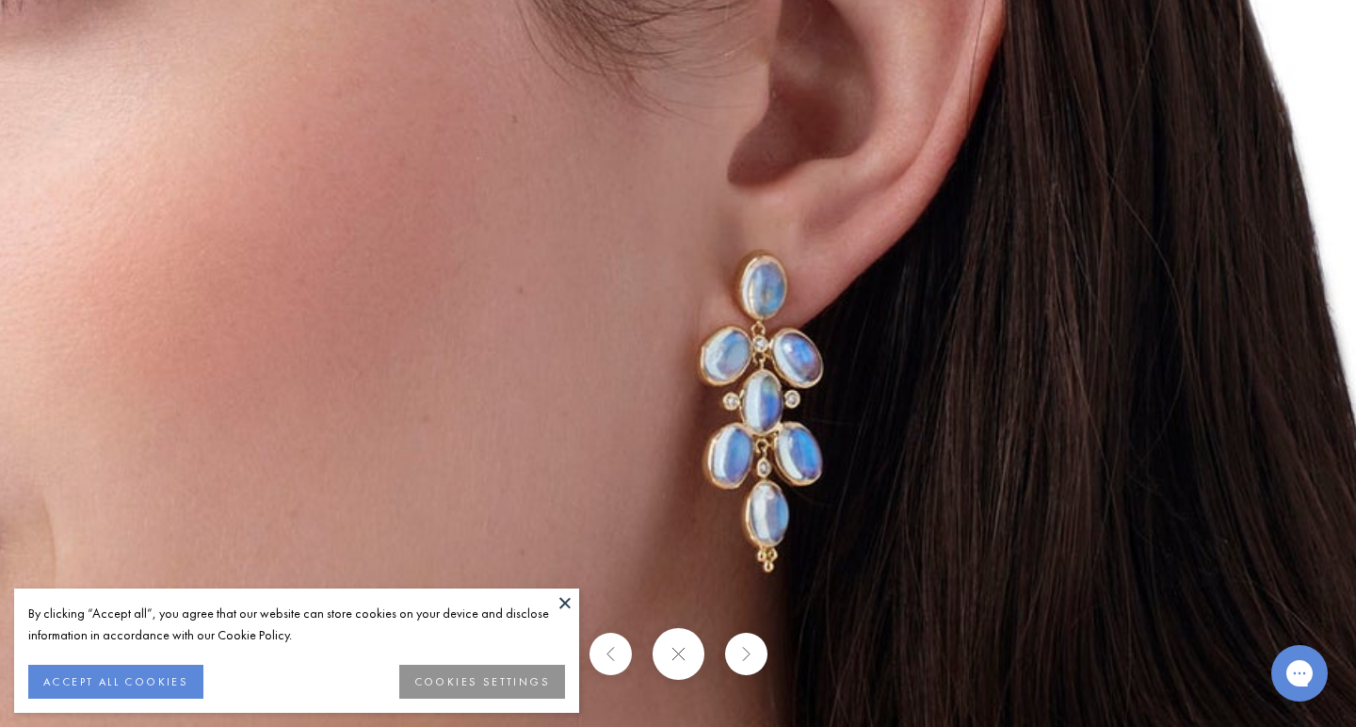
click at [858, 465] on img at bounding box center [410, 215] width 2712 height 2712
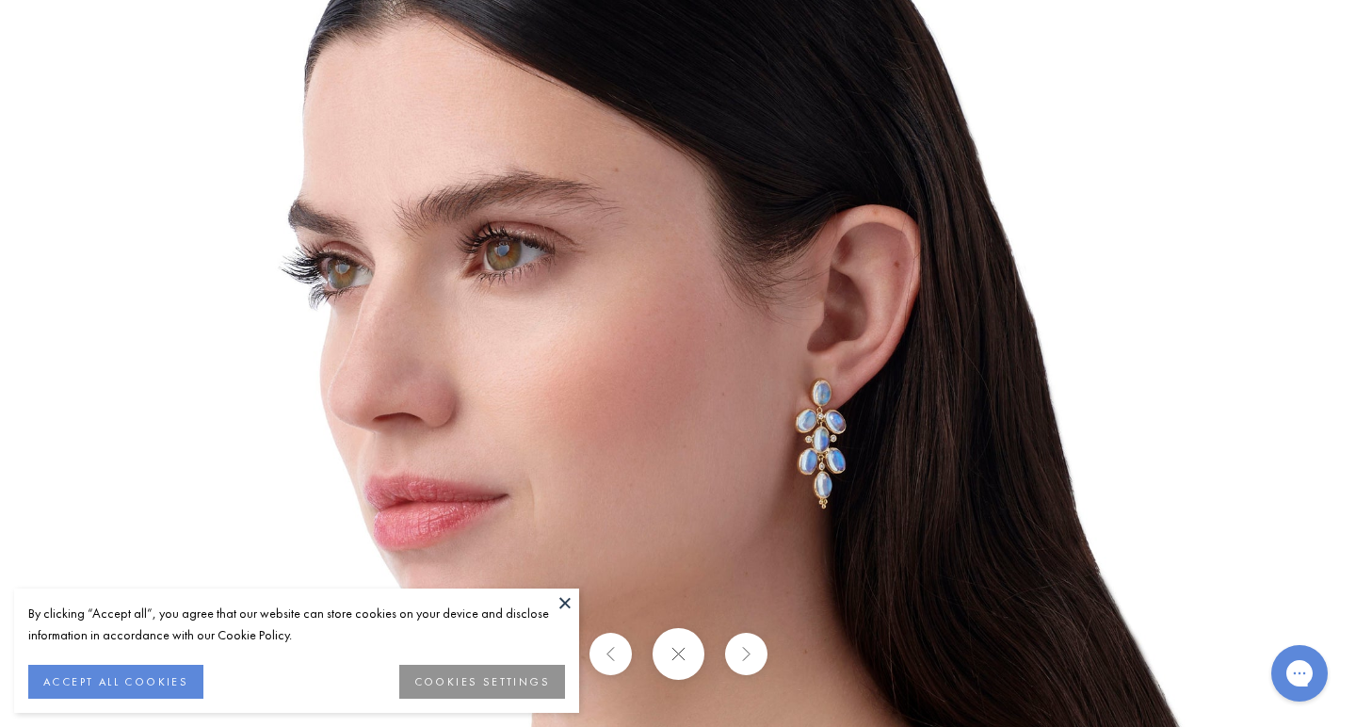
click at [688, 659] on button at bounding box center [678, 654] width 52 height 52
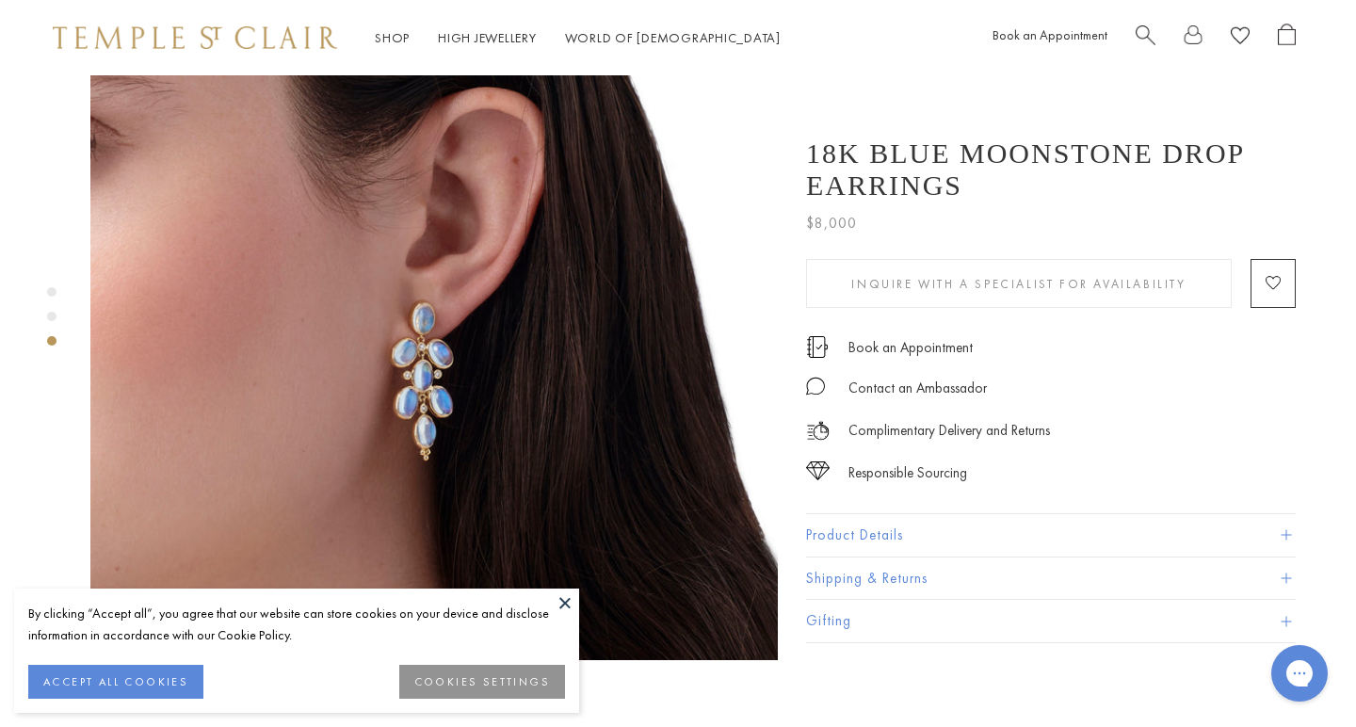
scroll to position [1534, 4]
click at [447, 335] on img at bounding box center [433, 316] width 687 height 687
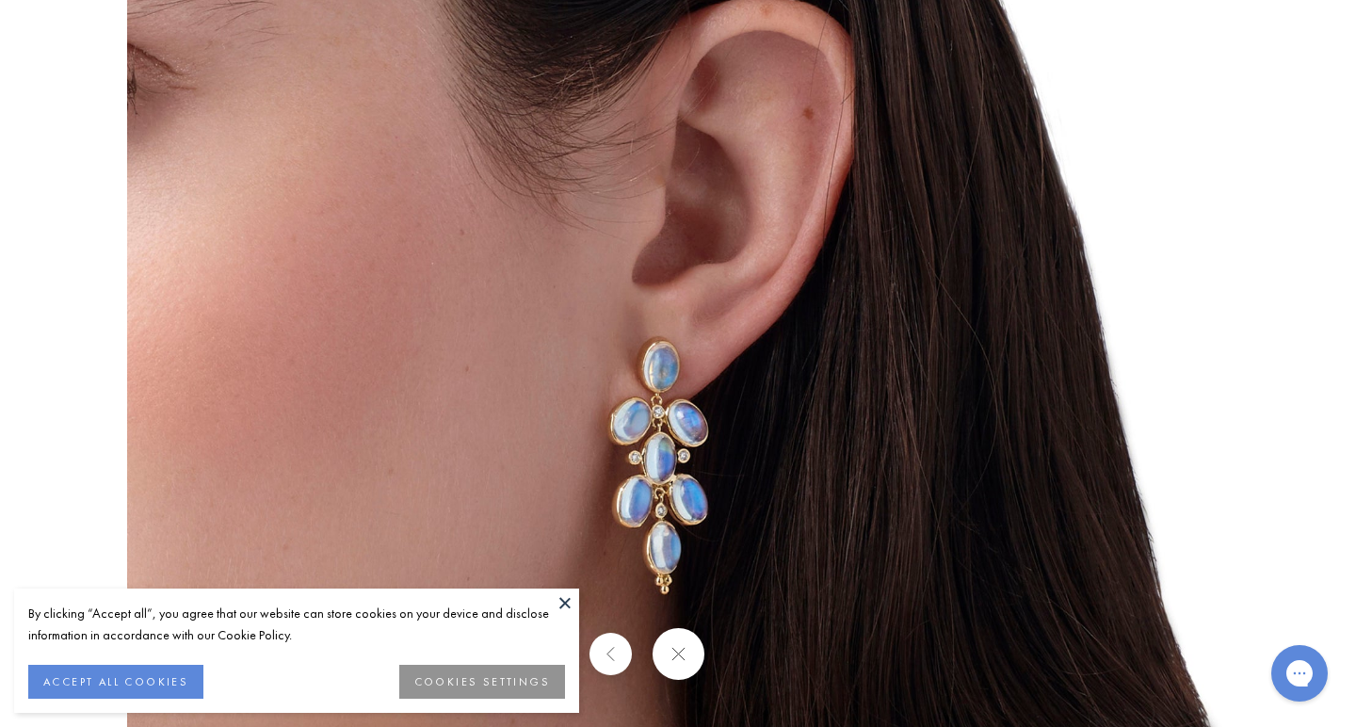
click at [695, 432] on img at bounding box center [677, 363] width 1101 height 1101
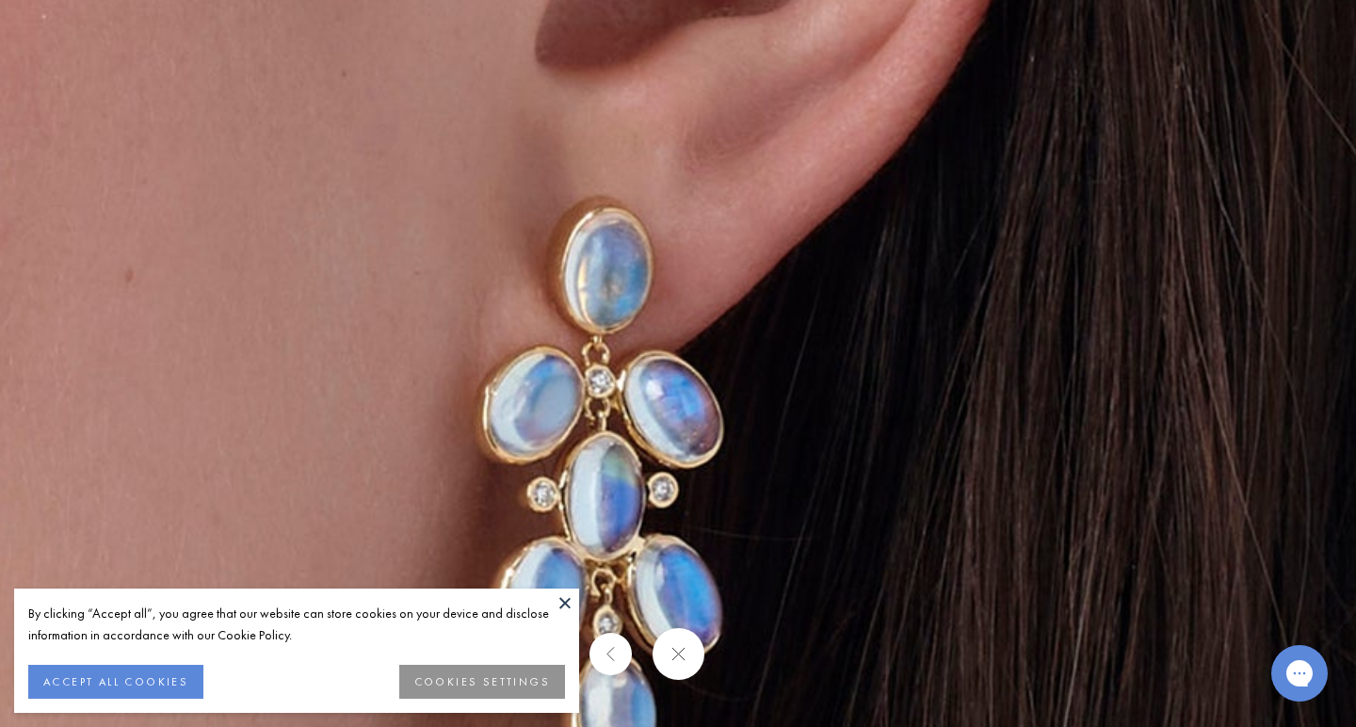
click at [688, 433] on img at bounding box center [648, 262] width 2712 height 2710
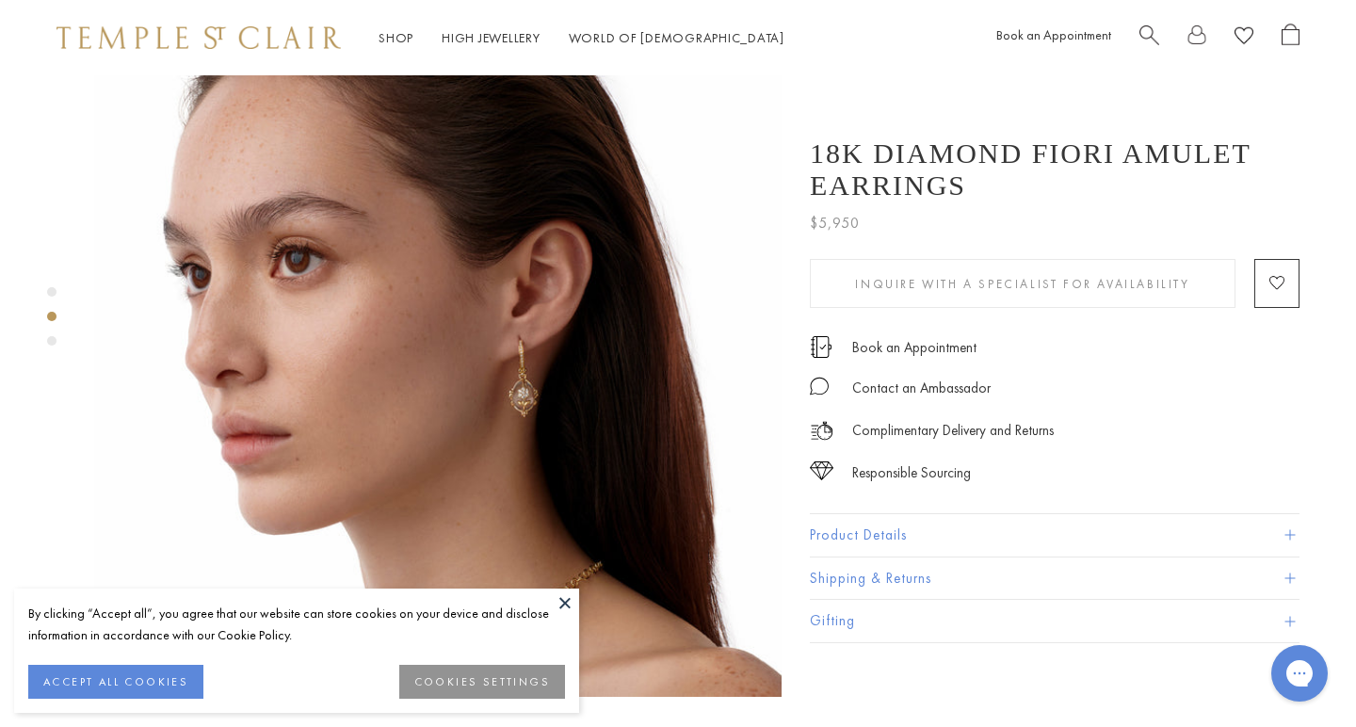
scroll to position [807, 0]
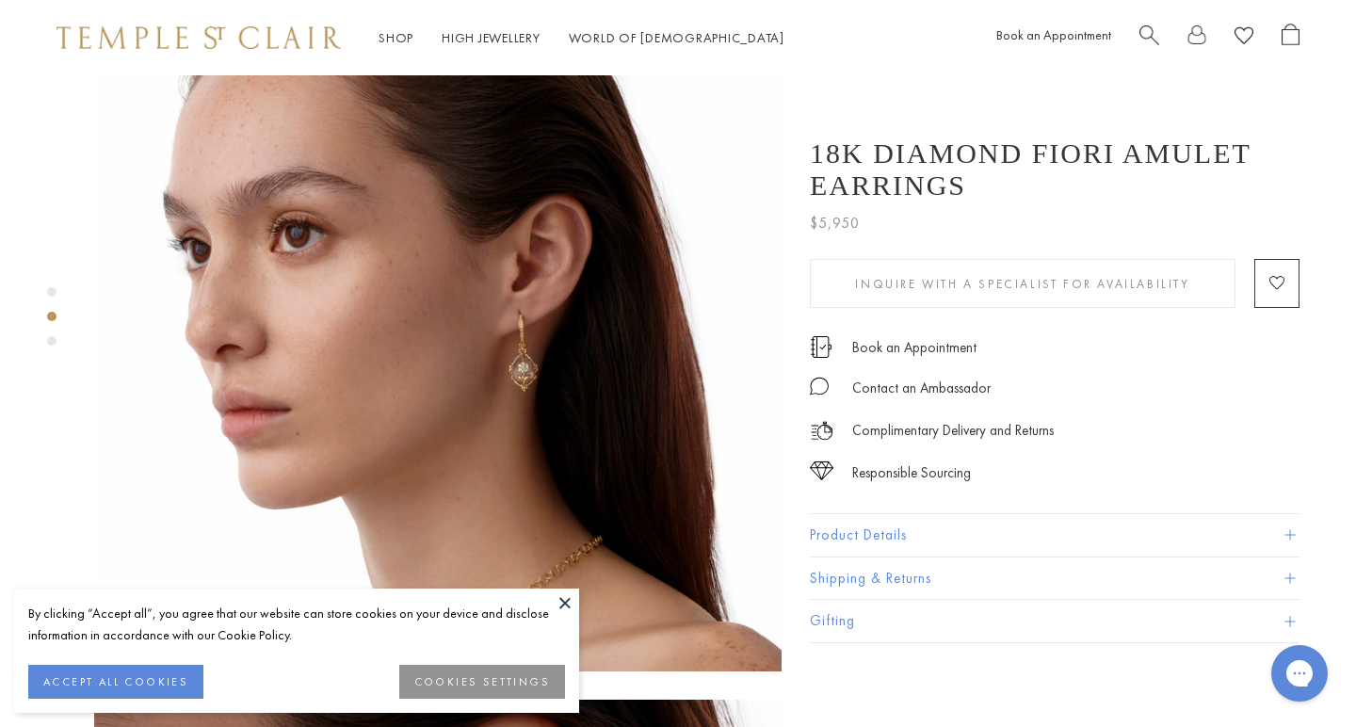
click at [516, 328] on img at bounding box center [437, 327] width 687 height 687
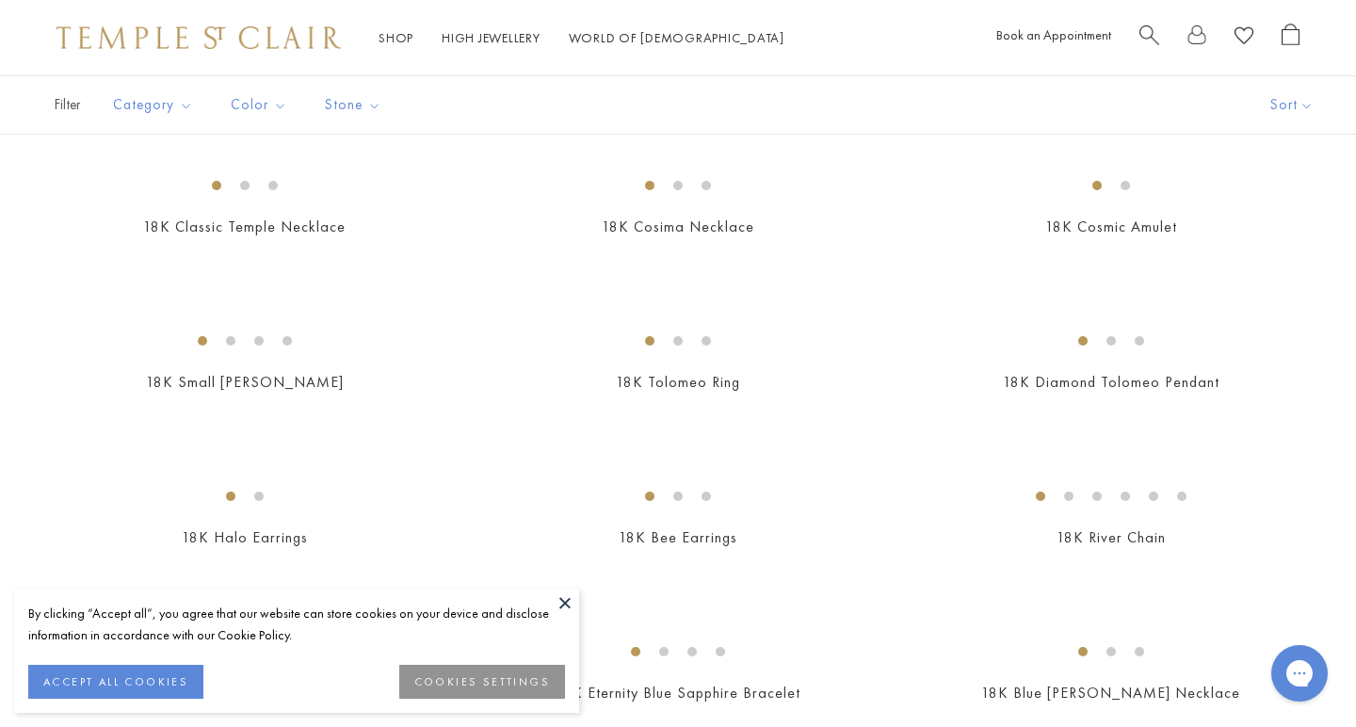
scroll to position [1227, 0]
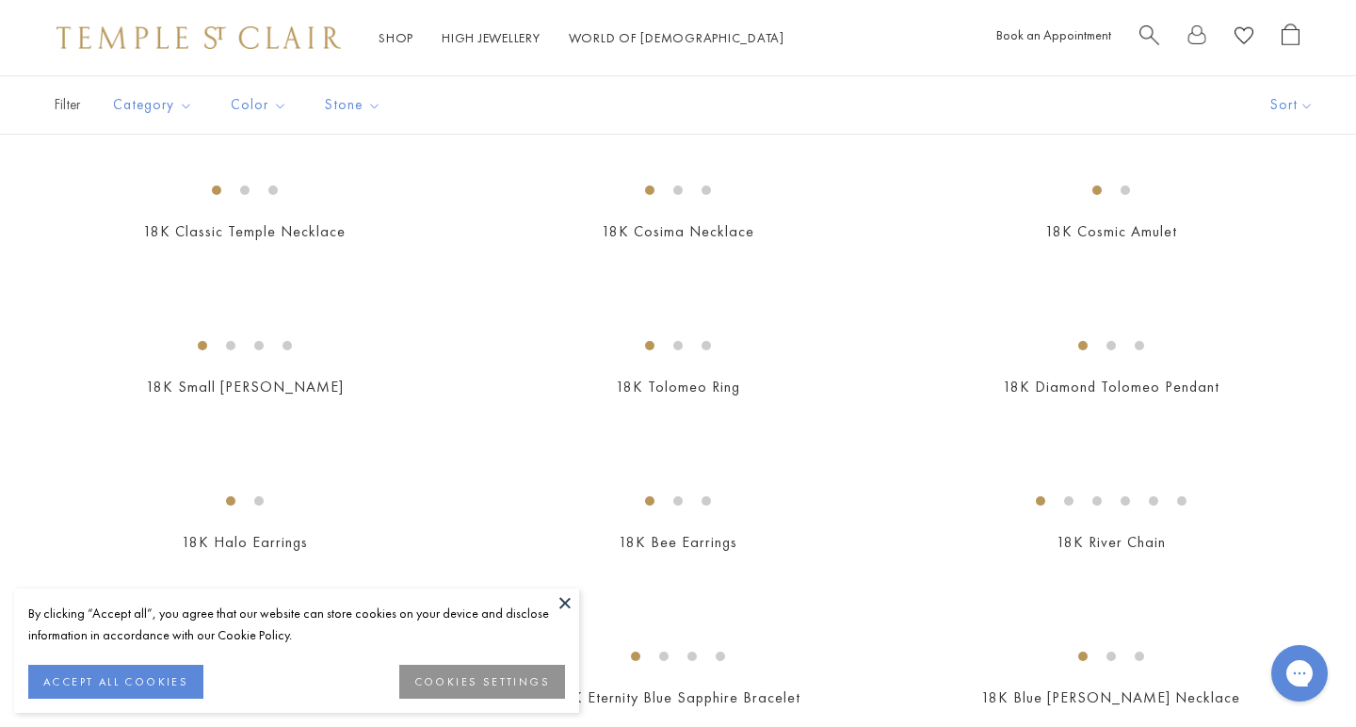
click at [0, 0] on img at bounding box center [0, 0] width 0 height 0
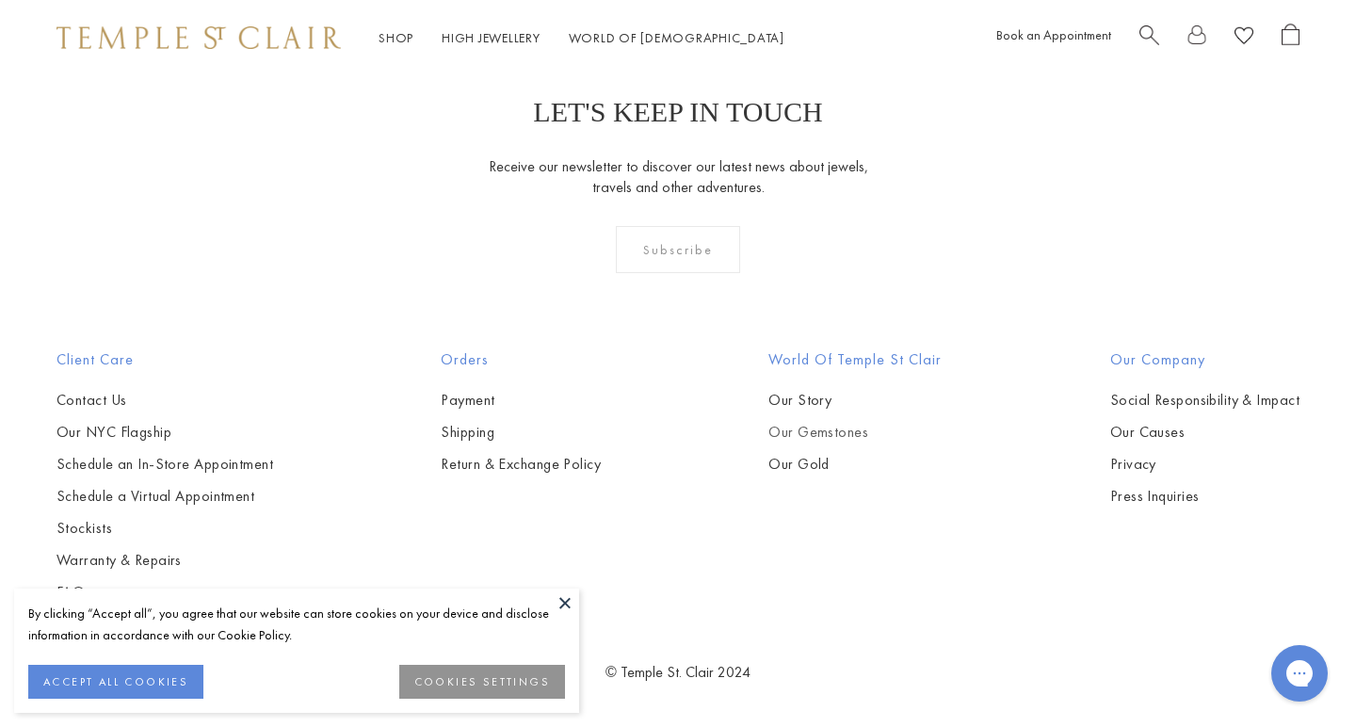
scroll to position [8361, 0]
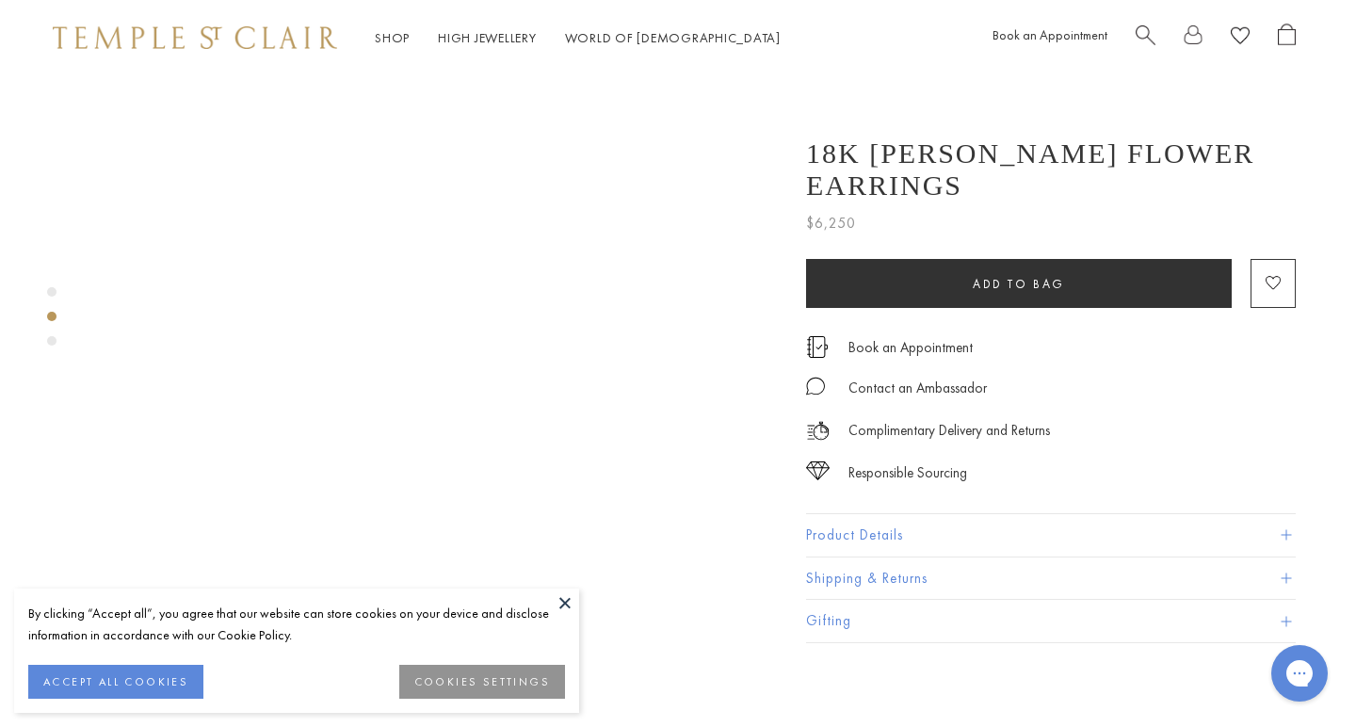
scroll to position [1031, 4]
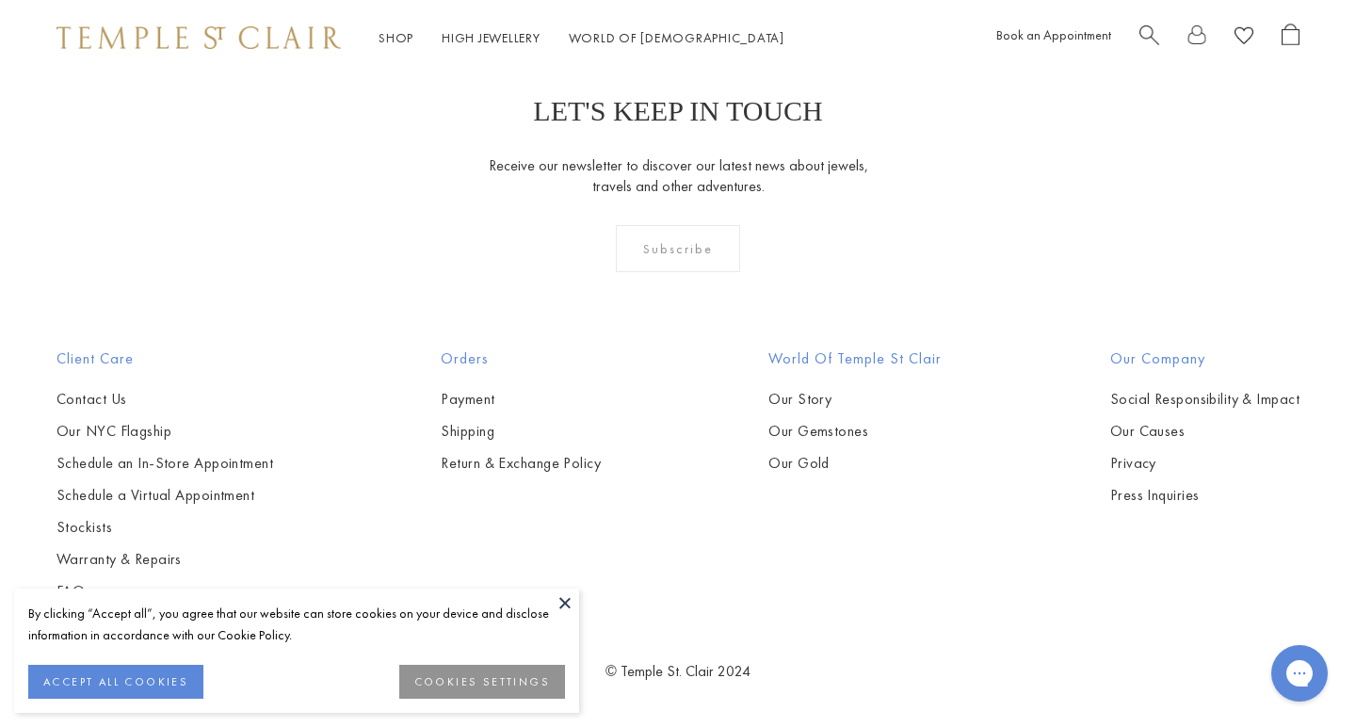
scroll to position [9020, 0]
click at [0, 0] on img at bounding box center [0, 0] width 0 height 0
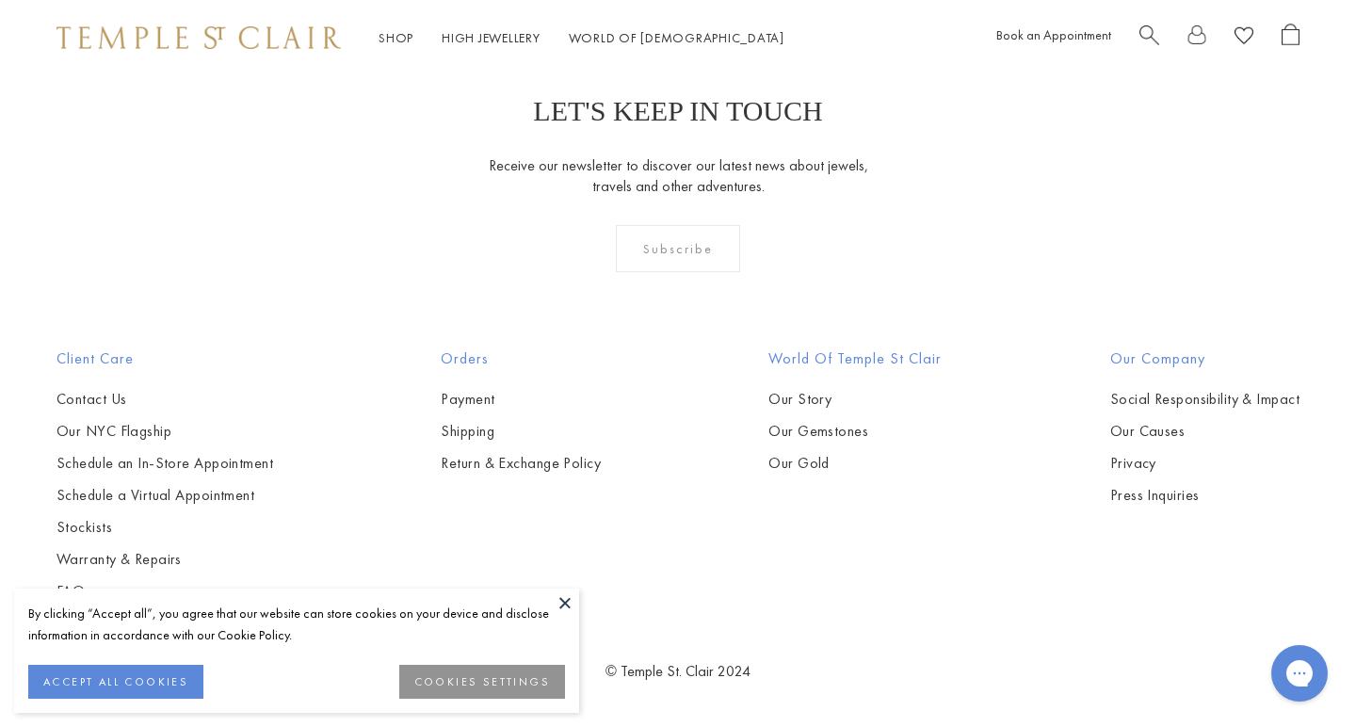
click at [0, 0] on img at bounding box center [0, 0] width 0 height 0
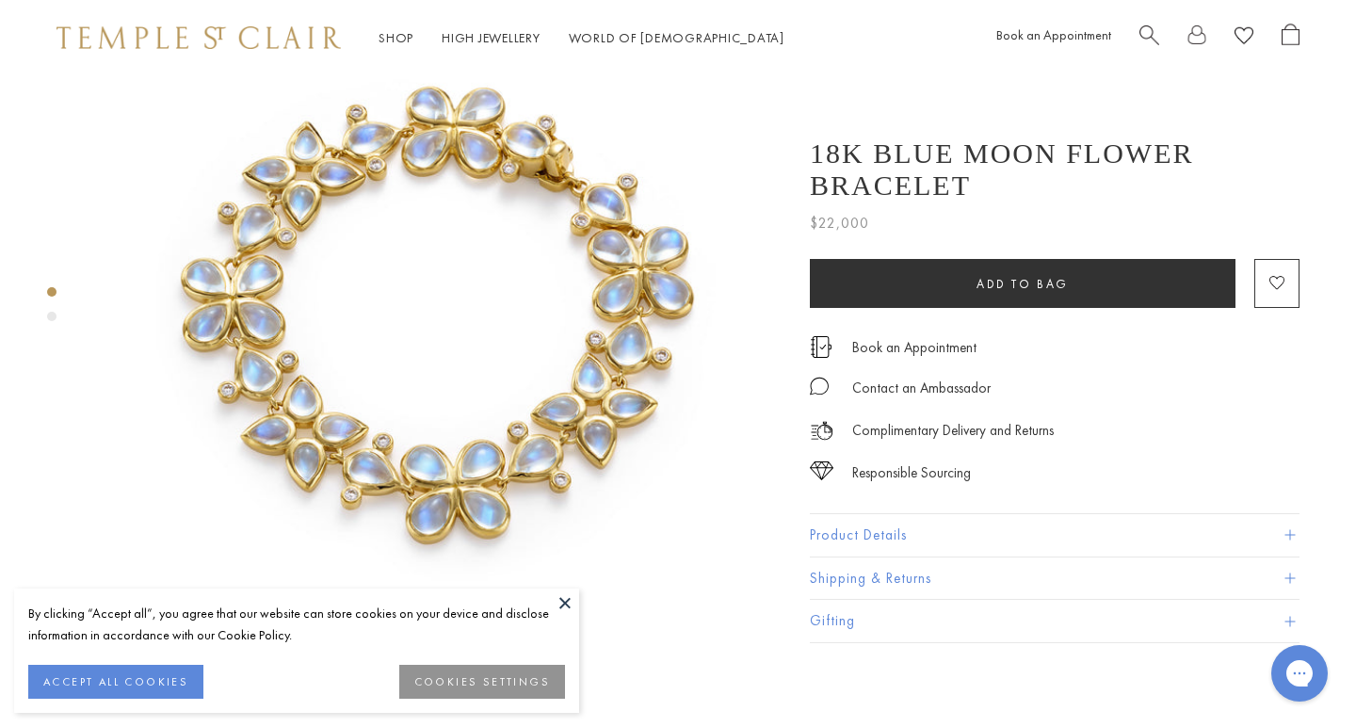
scroll to position [93, 0]
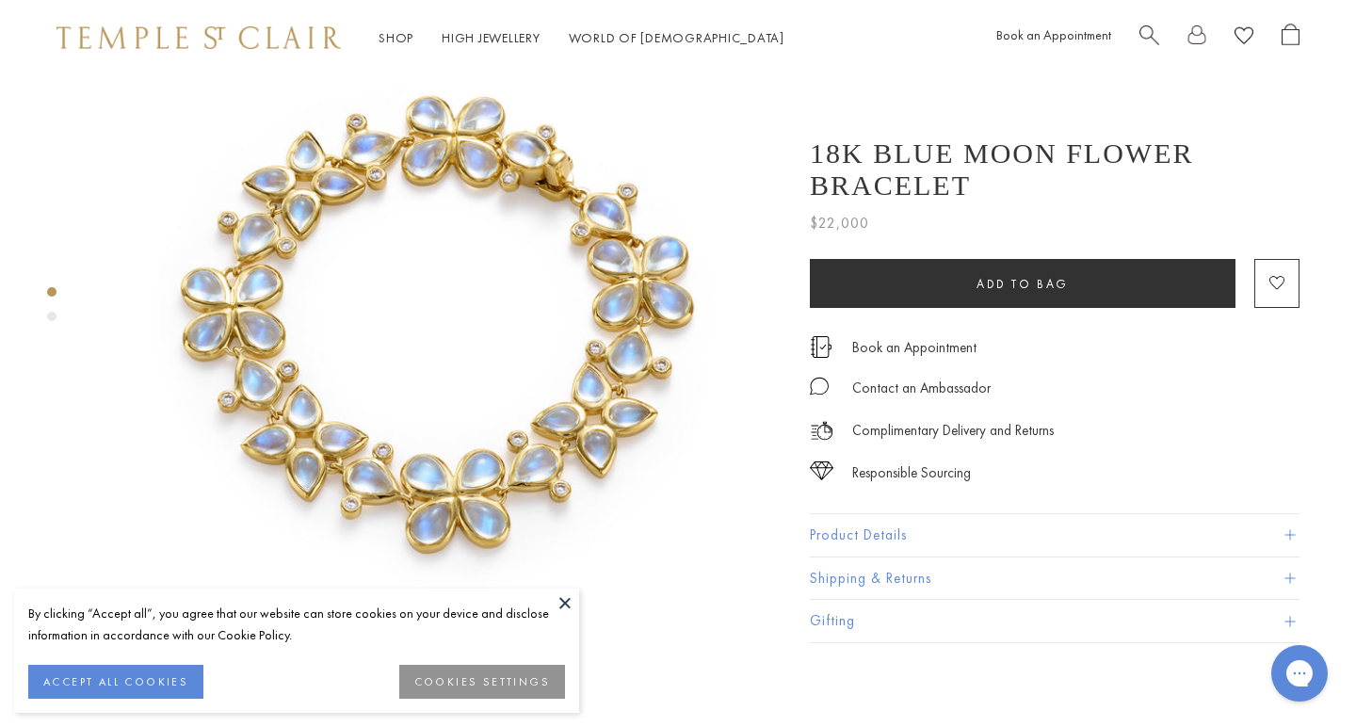
click at [53, 315] on div "Product gallery navigation" at bounding box center [51, 316] width 9 height 9
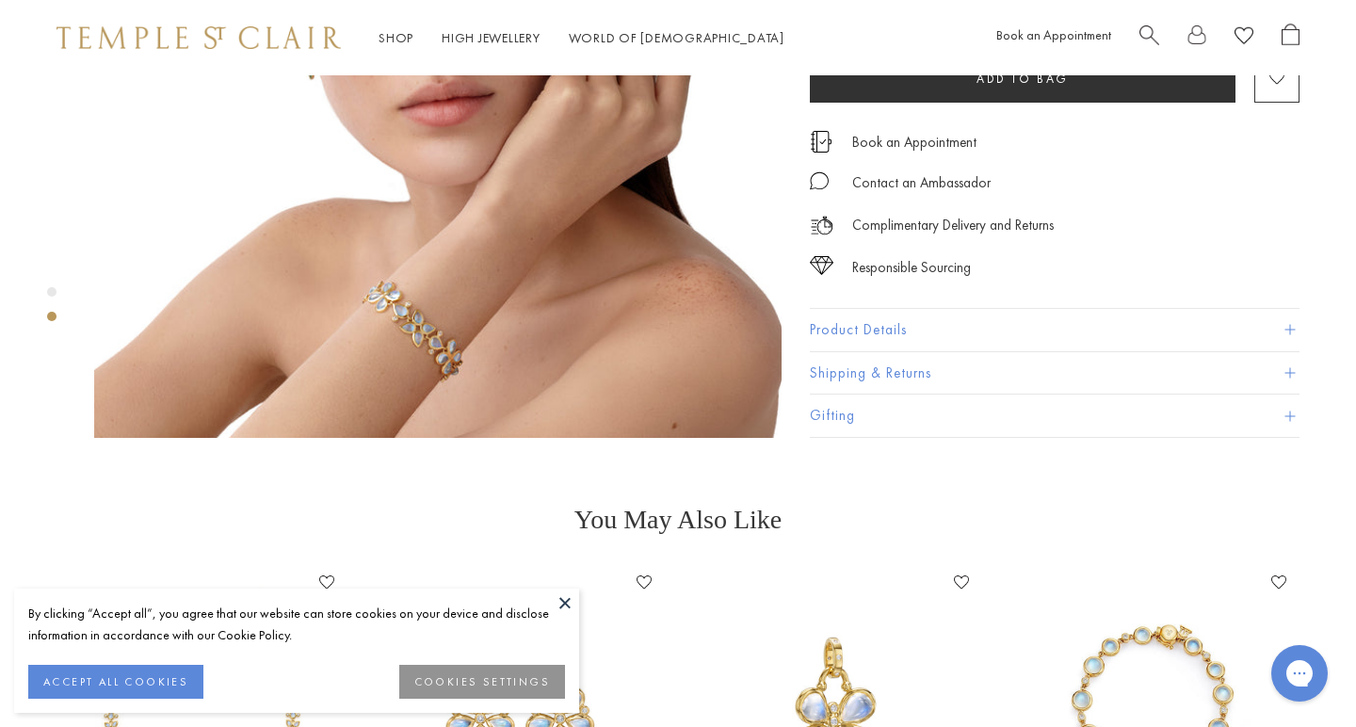
scroll to position [1042, 0]
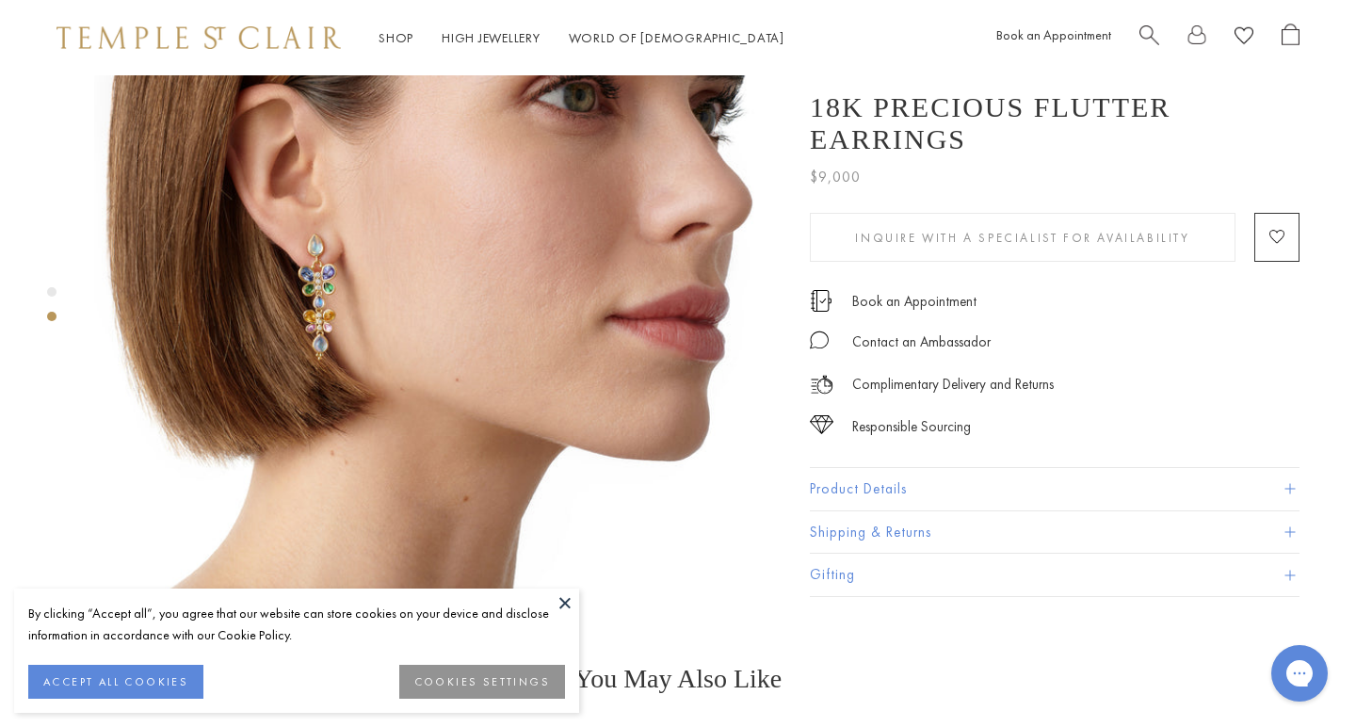
scroll to position [890, 0]
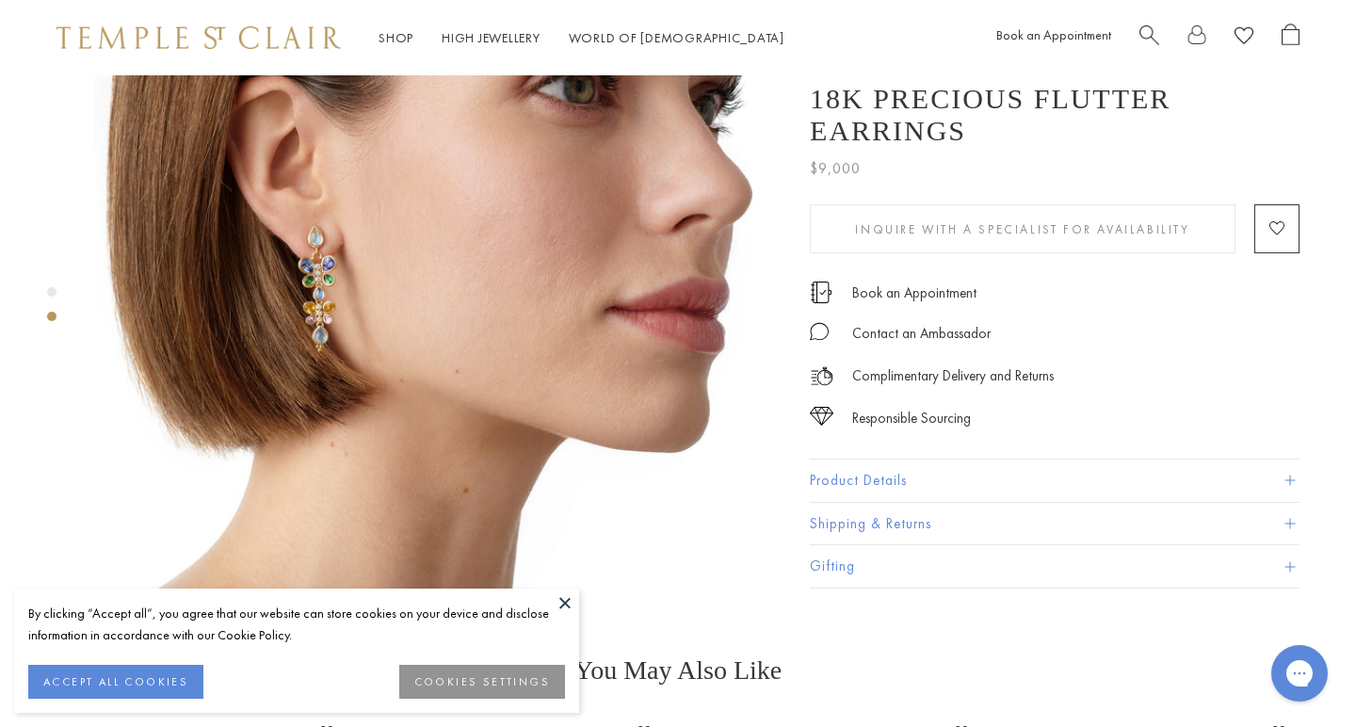
click at [327, 259] on img at bounding box center [437, 244] width 687 height 687
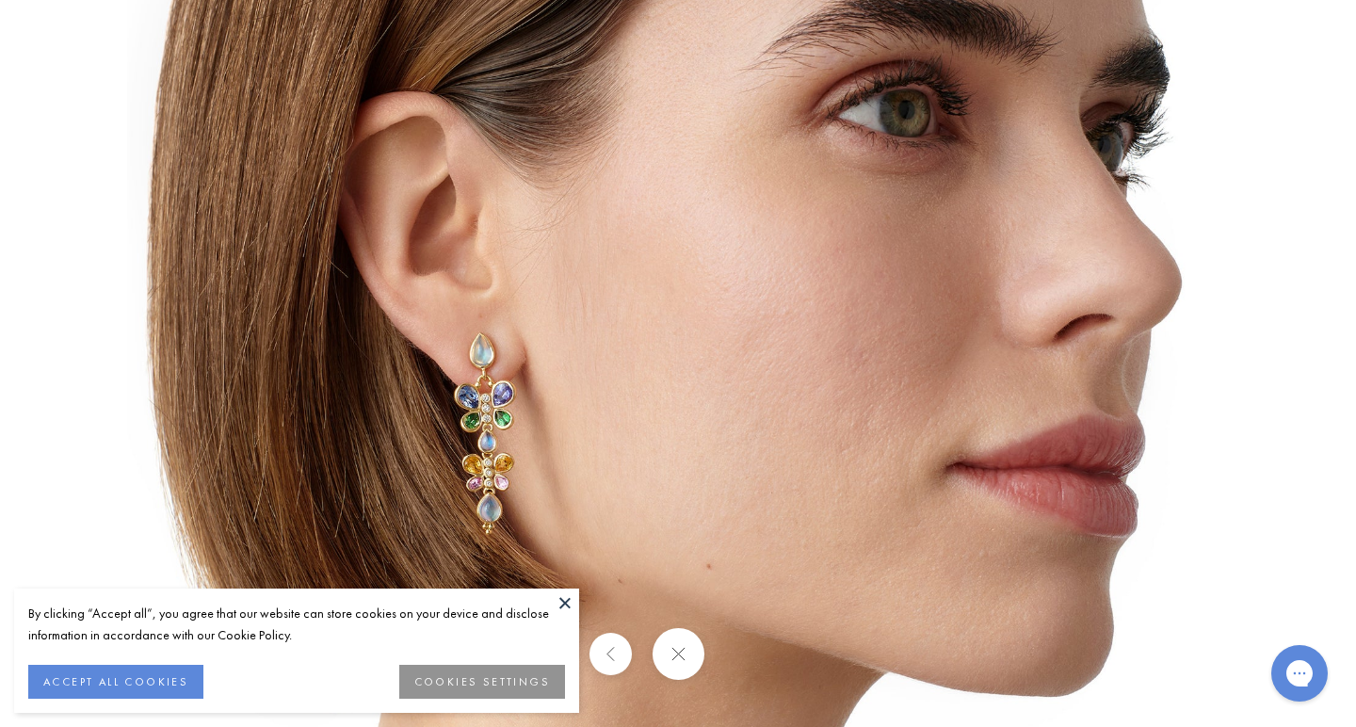
click at [560, 433] on img at bounding box center [678, 364] width 1102 height 1102
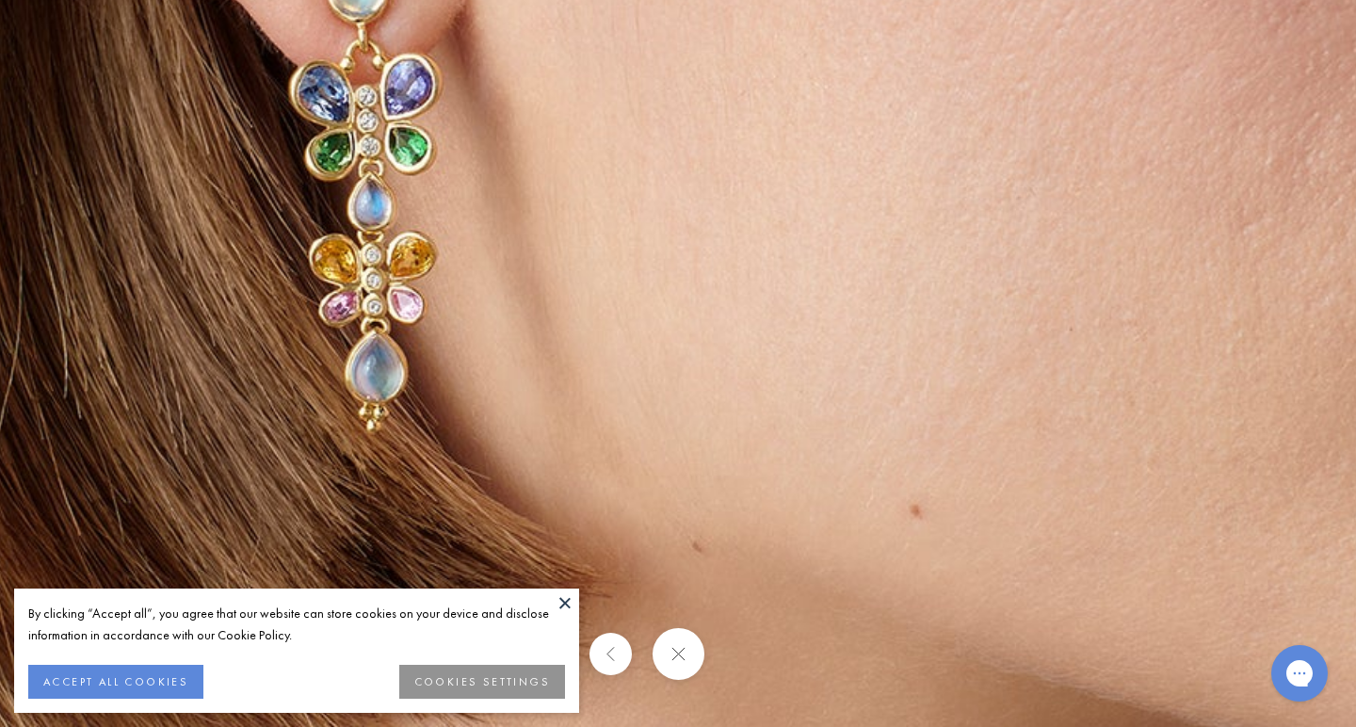
click at [514, 426] on img at bounding box center [840, 11] width 2712 height 2712
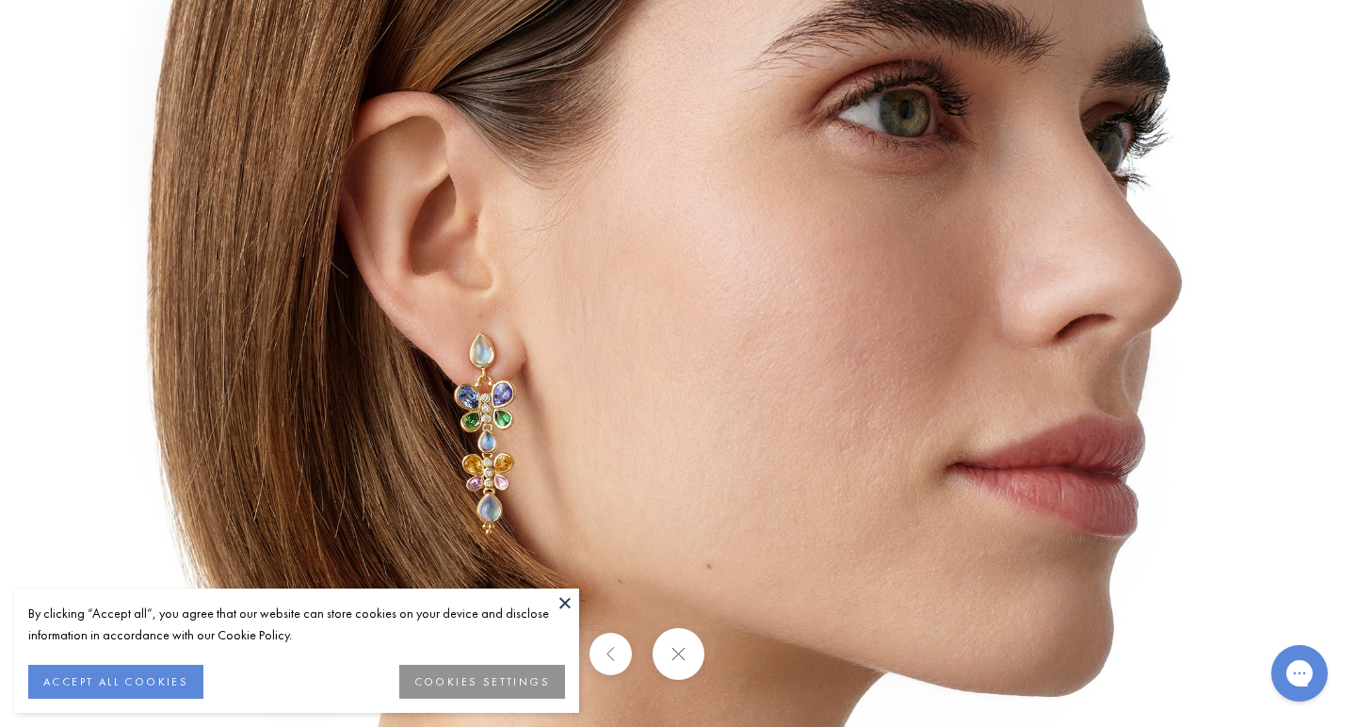
click at [685, 653] on button at bounding box center [678, 654] width 52 height 52
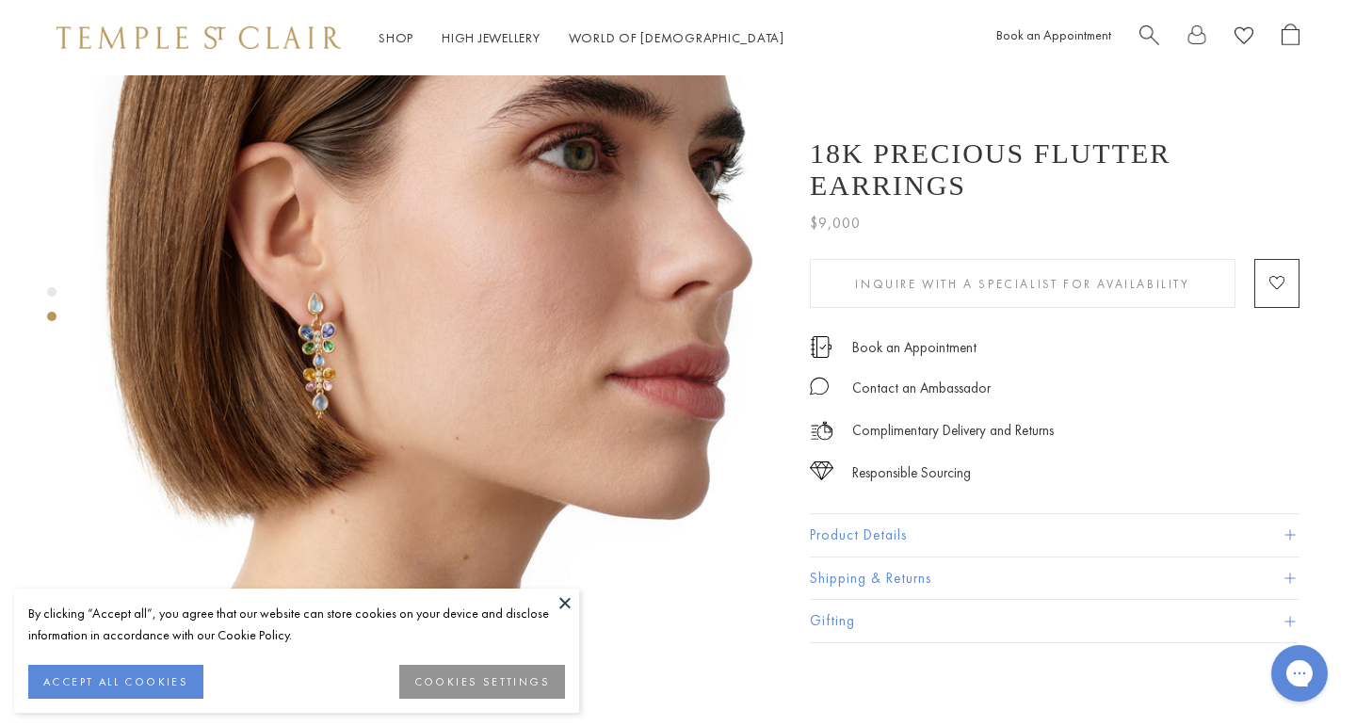
scroll to position [812, 0]
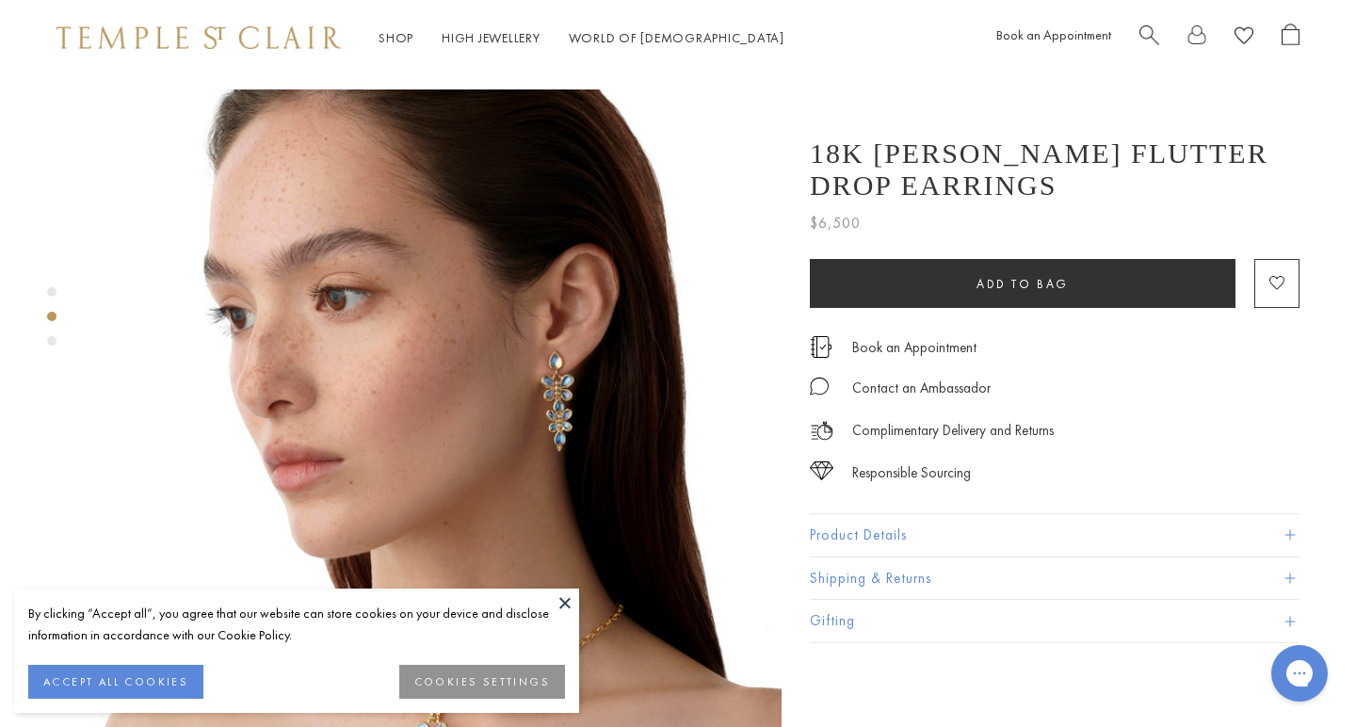
scroll to position [703, 0]
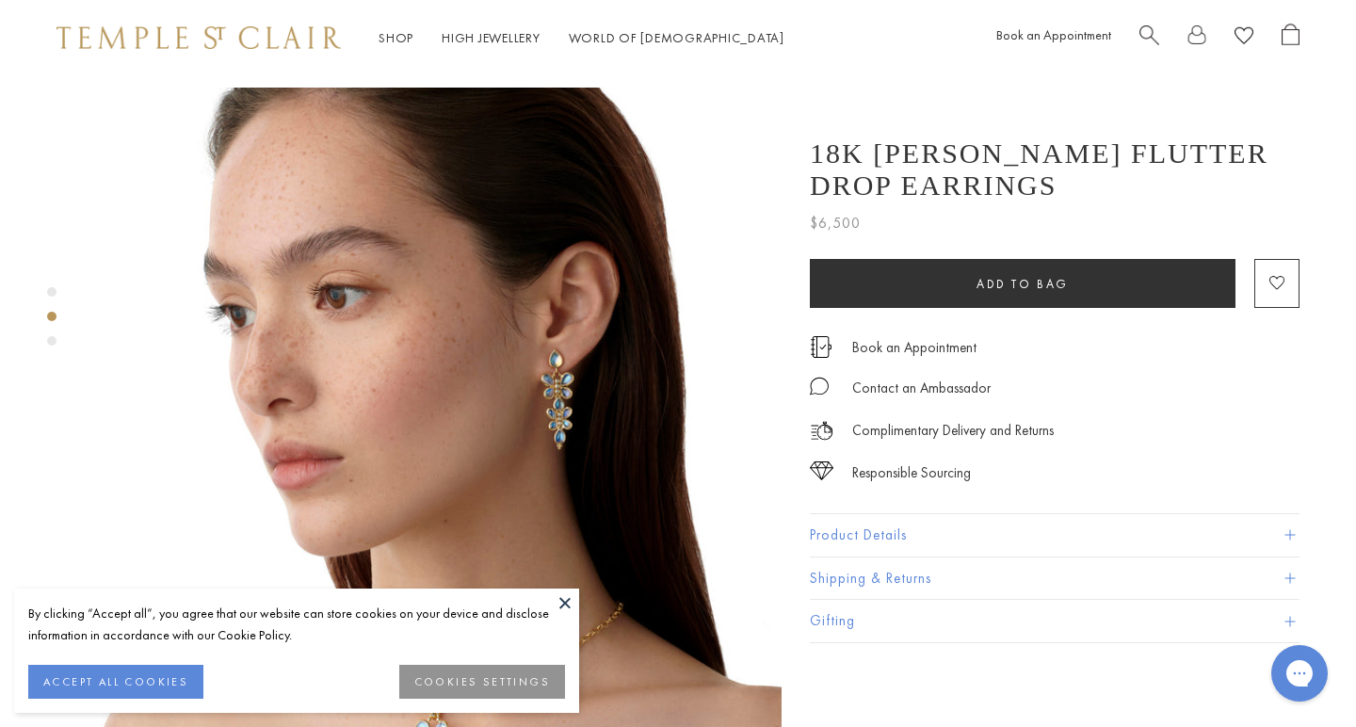
click at [584, 373] on img at bounding box center [437, 431] width 687 height 687
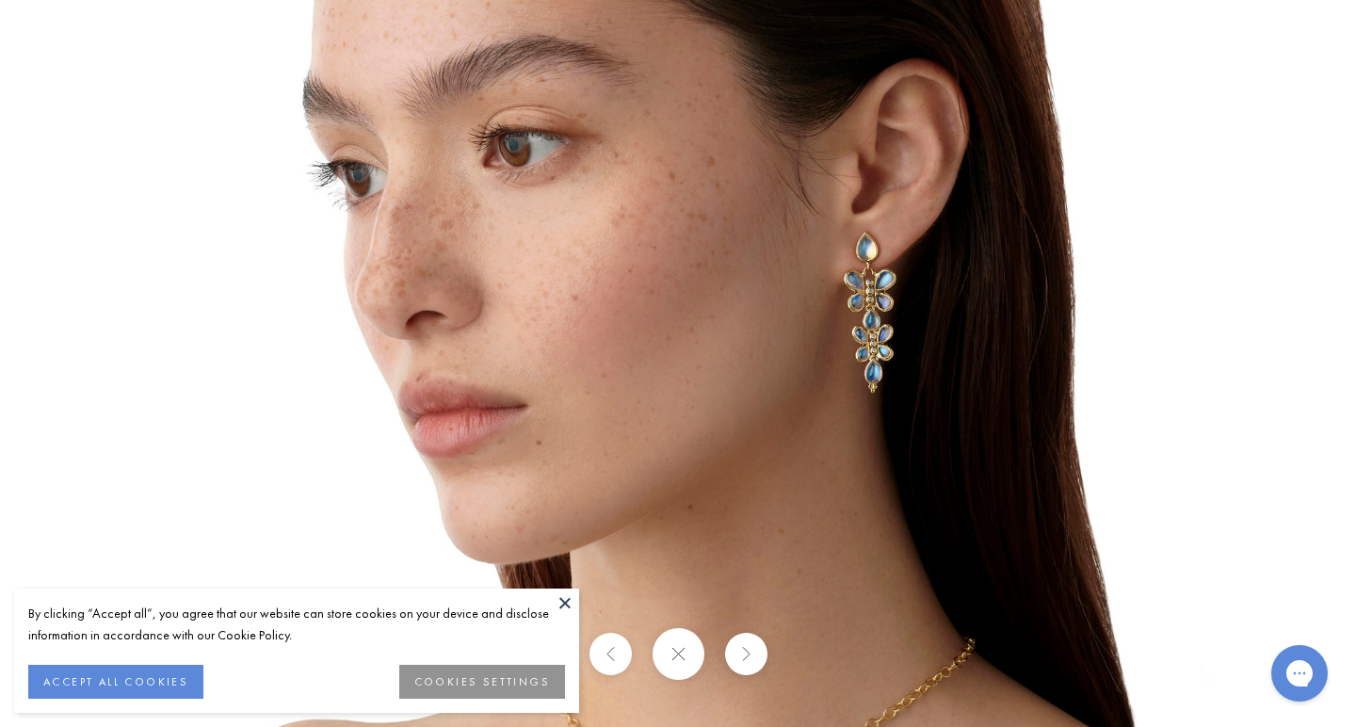
click at [934, 477] on img at bounding box center [678, 364] width 1102 height 1102
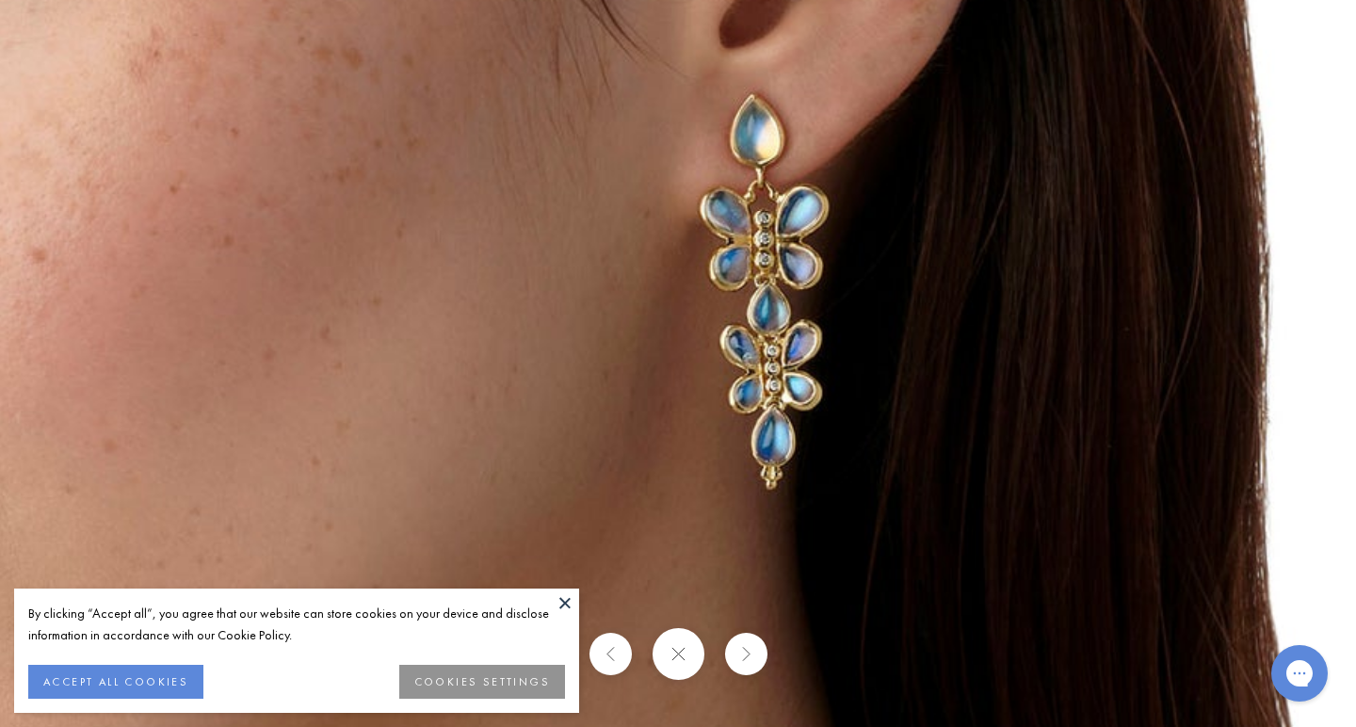
click at [934, 477] on img at bounding box center [292, 417] width 2712 height 2712
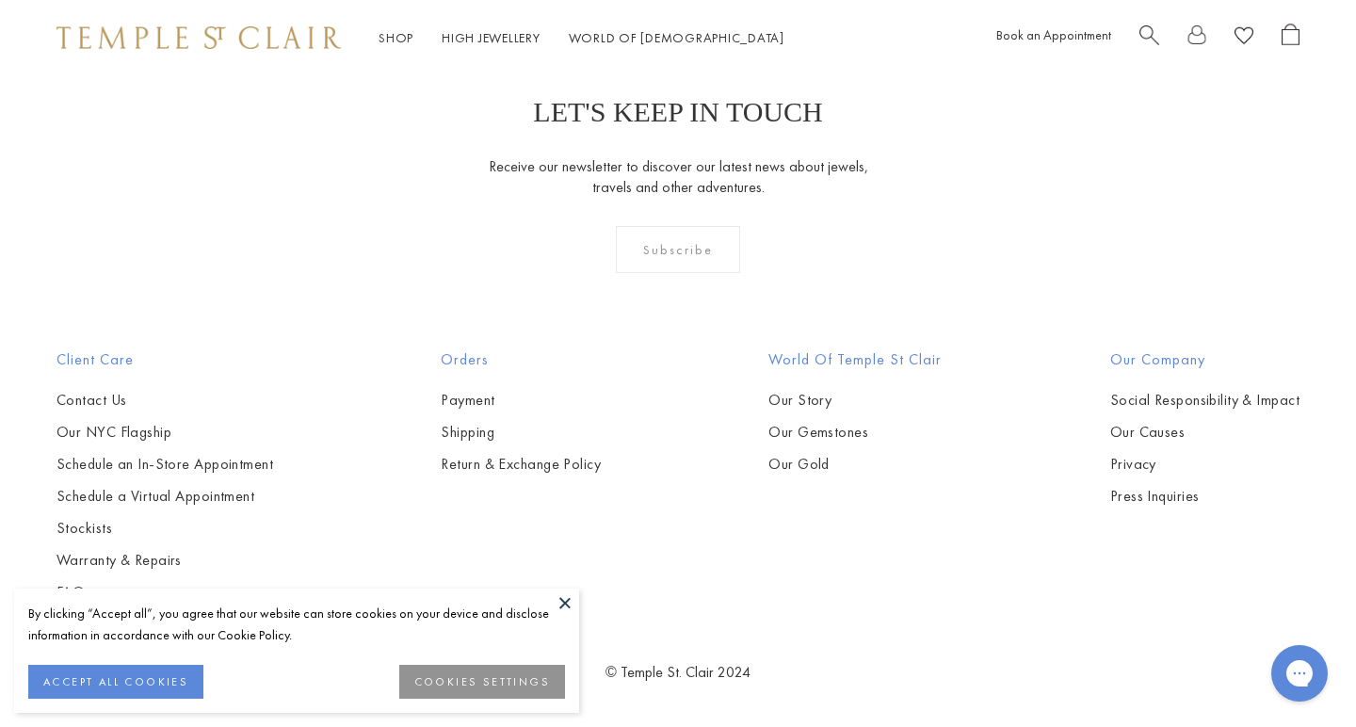
scroll to position [8499, 0]
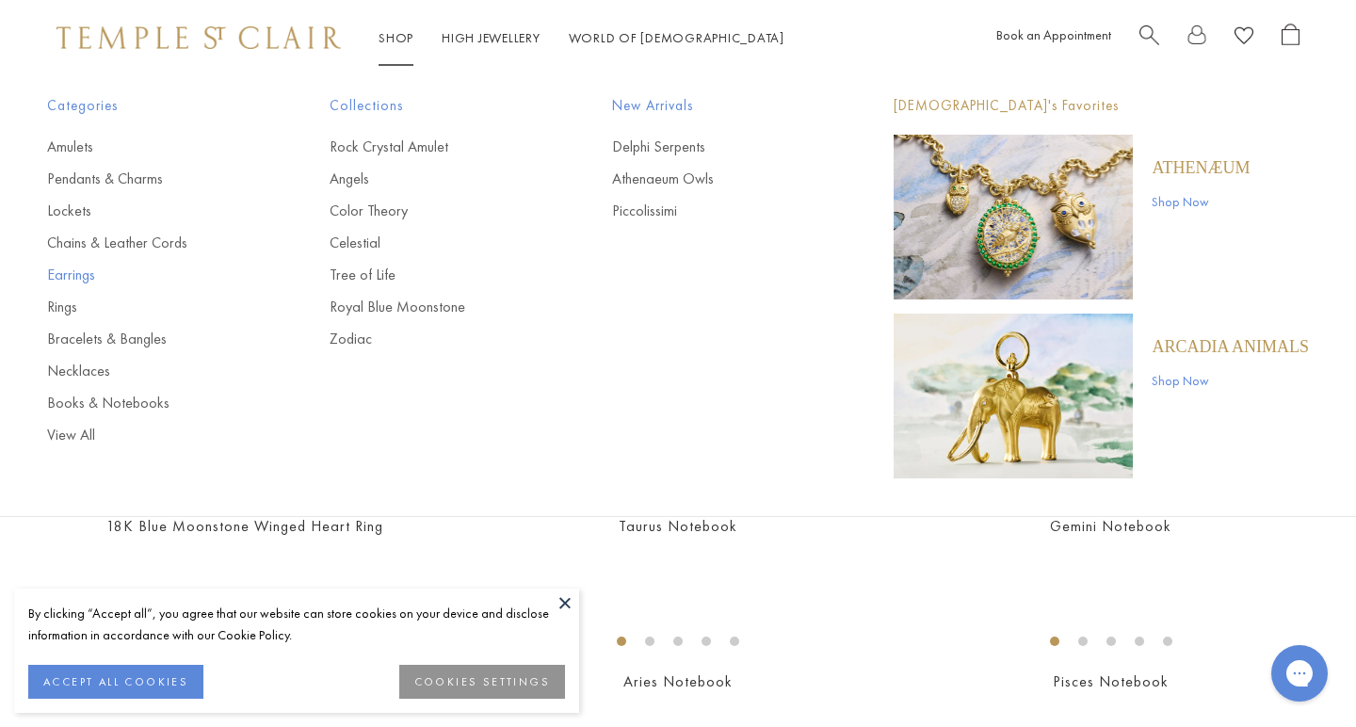
click at [73, 281] on link "Earrings" at bounding box center [150, 275] width 207 height 21
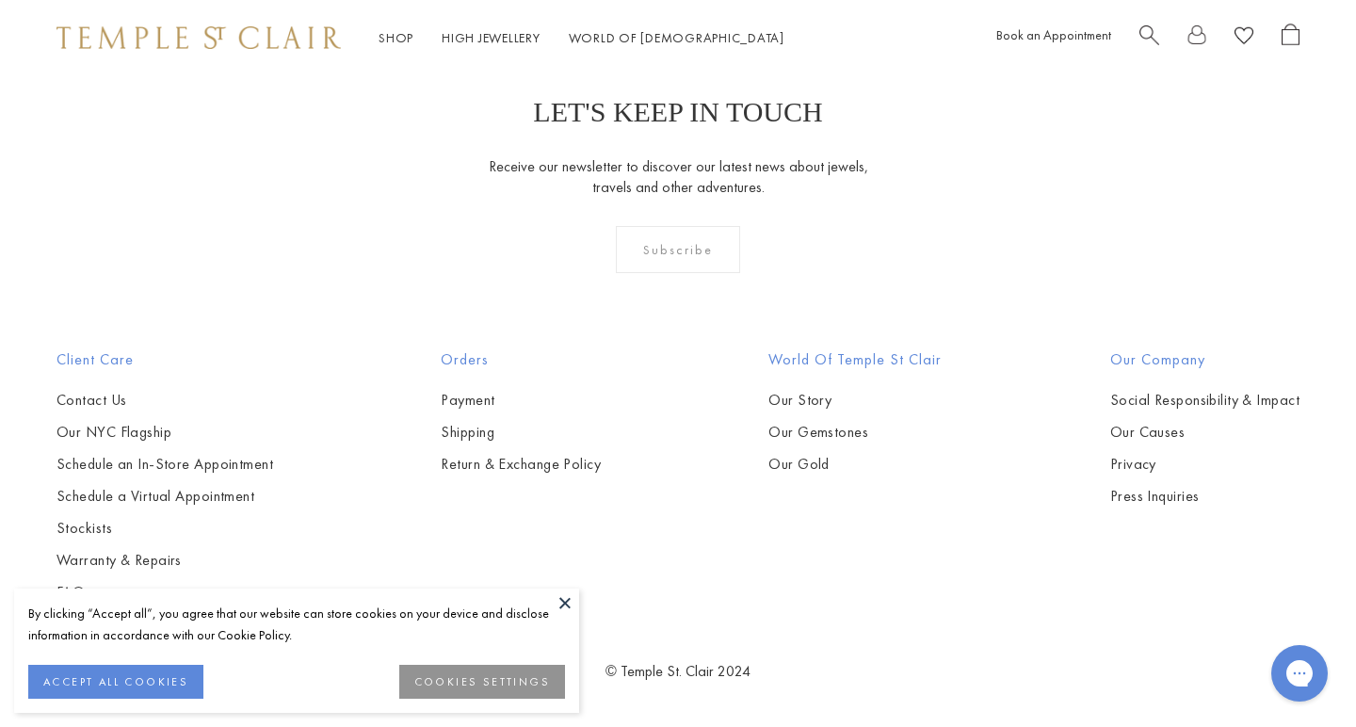
scroll to position [9299, 0]
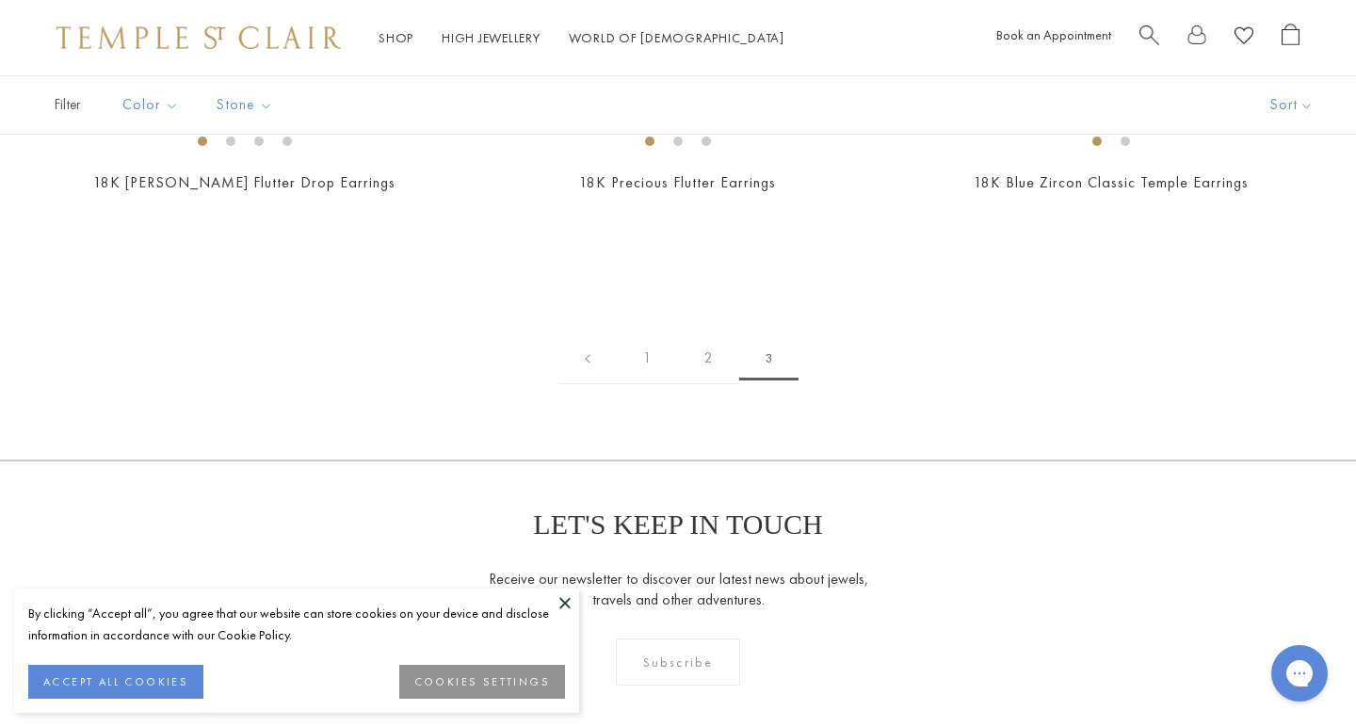
scroll to position [190, 0]
click at [0, 0] on img at bounding box center [0, 0] width 0 height 0
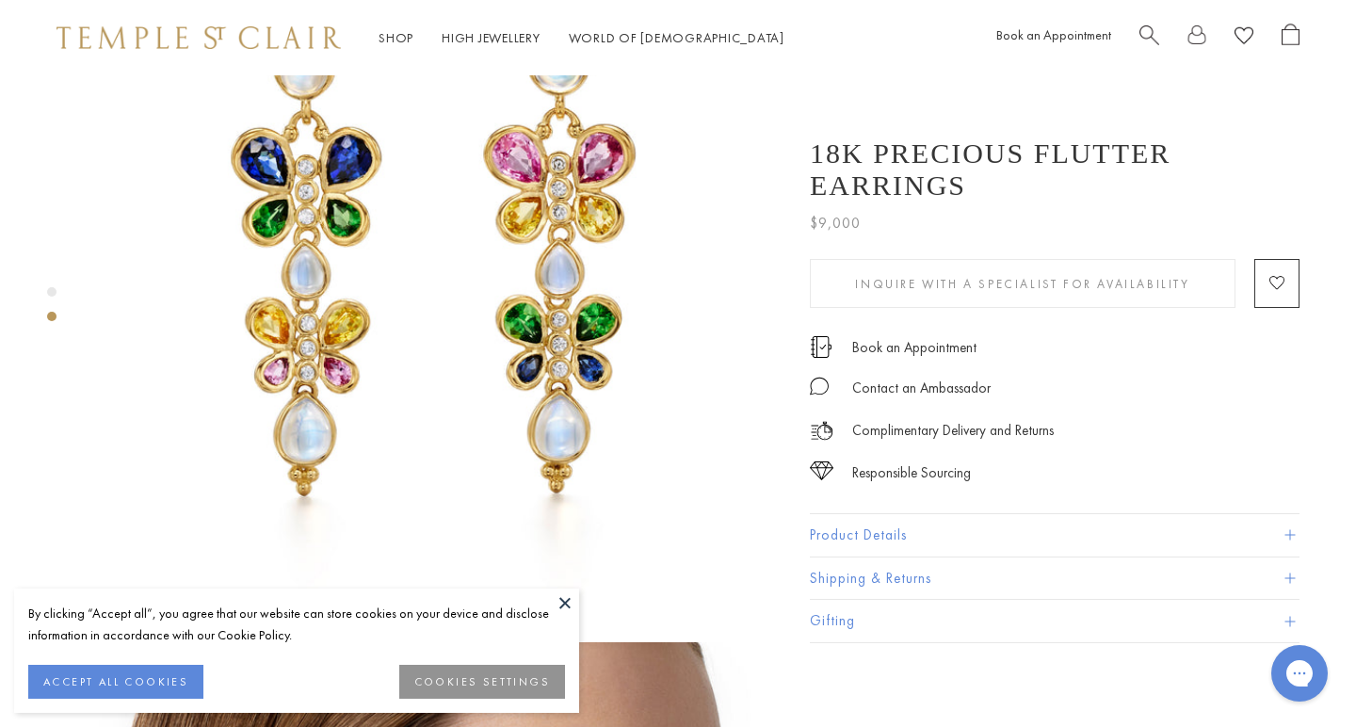
scroll to position [816, 0]
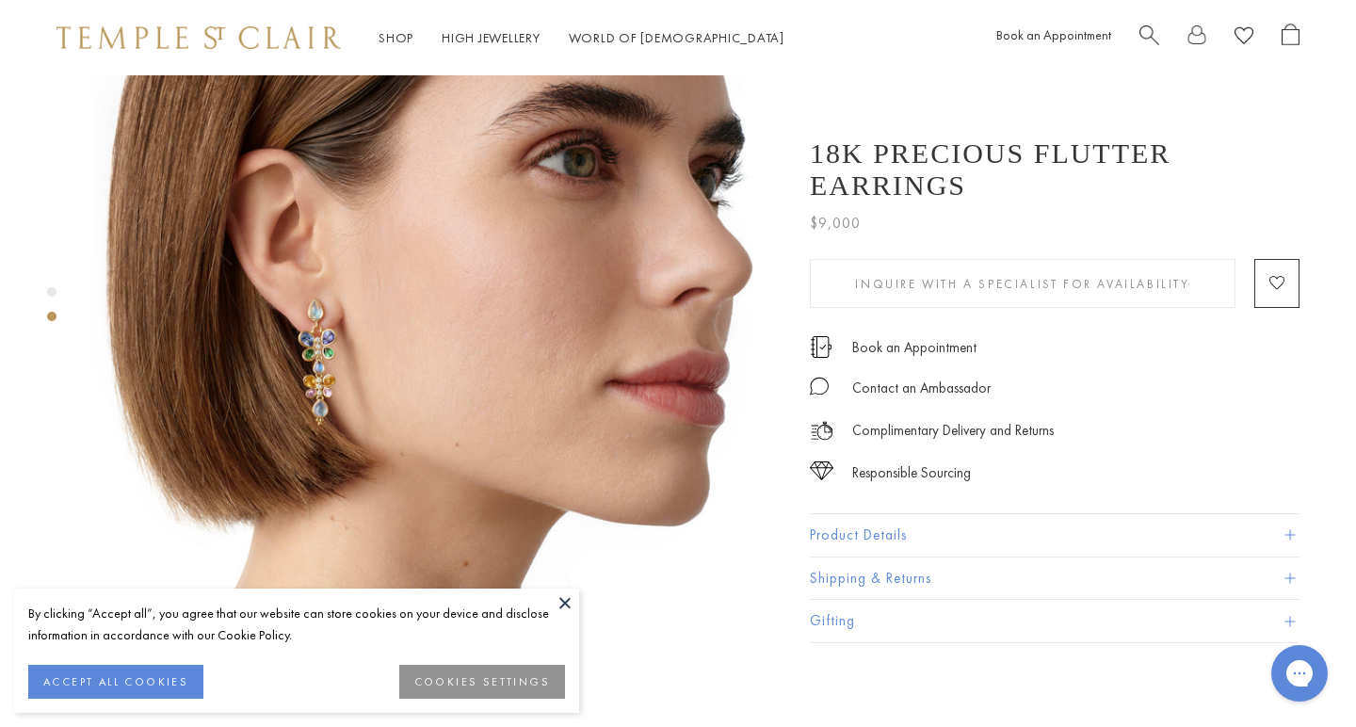
click at [369, 387] on img at bounding box center [437, 318] width 687 height 687
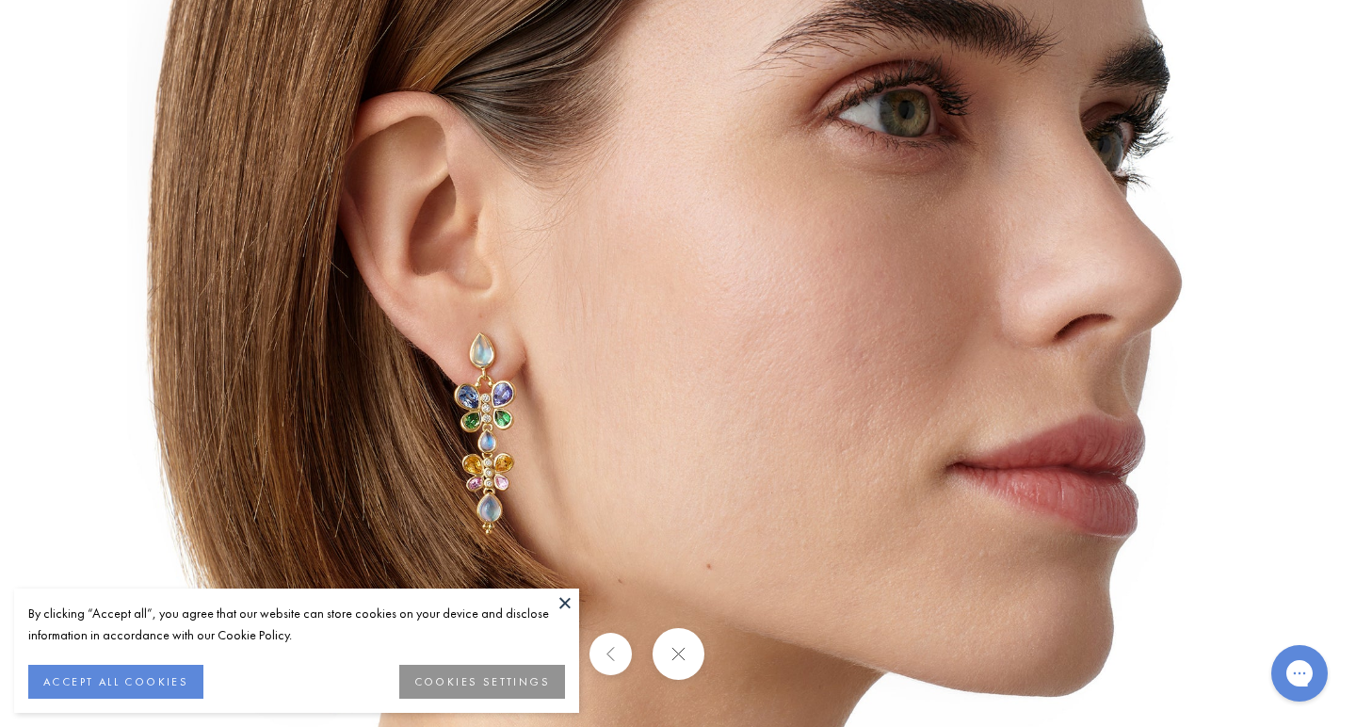
click at [685, 661] on button at bounding box center [678, 654] width 52 height 52
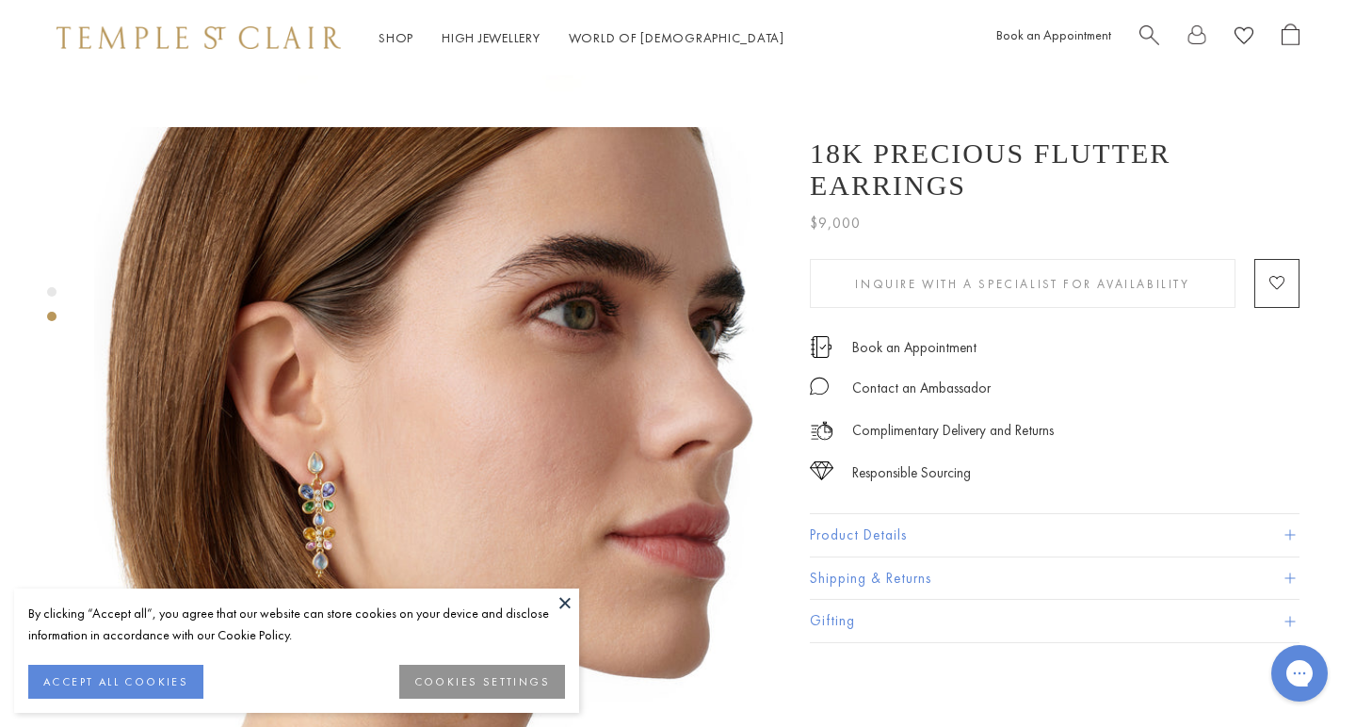
scroll to position [719, 0]
